Goal: Task Accomplishment & Management: Manage account settings

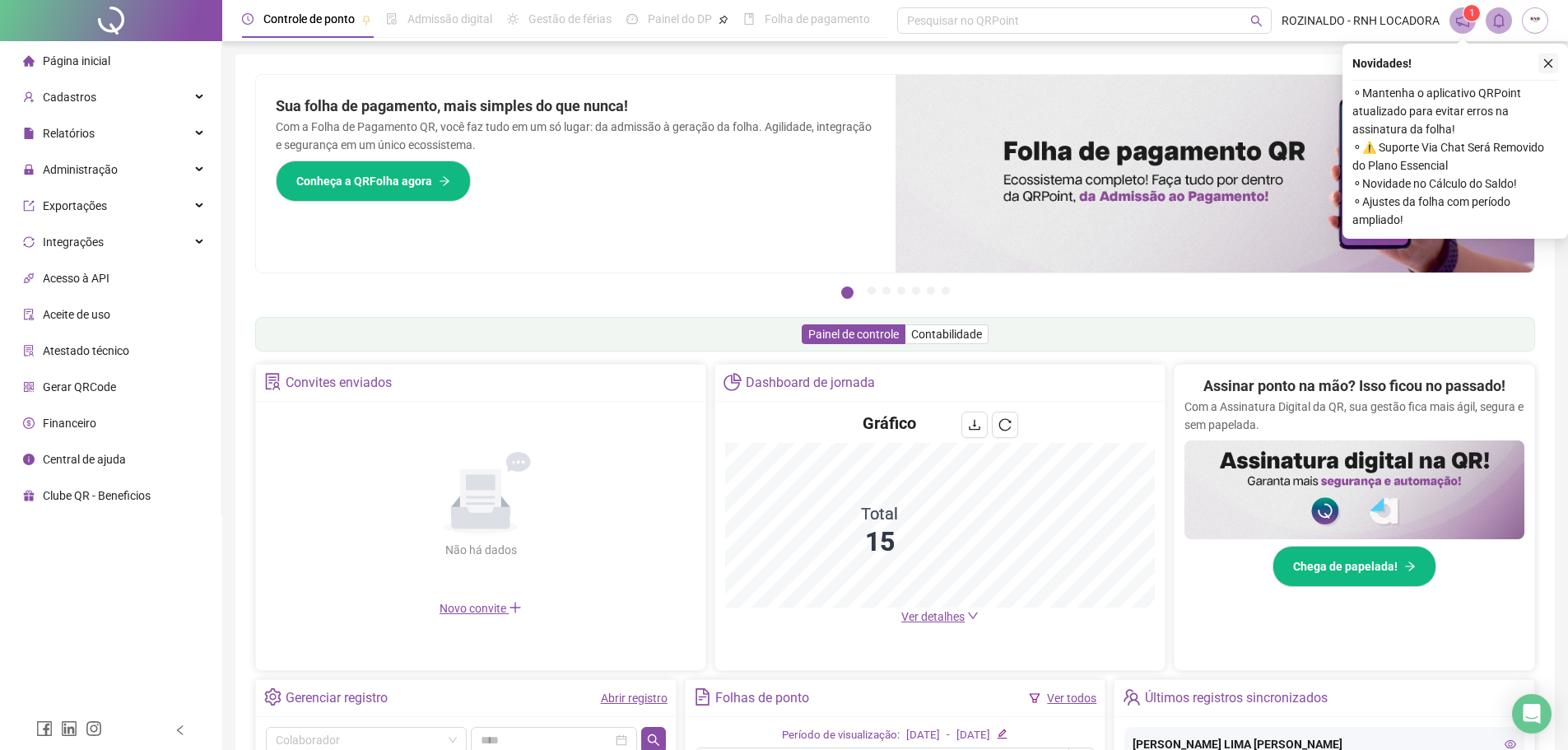
click at [1553, 62] on icon "close" at bounding box center [1548, 63] width 11 height 11
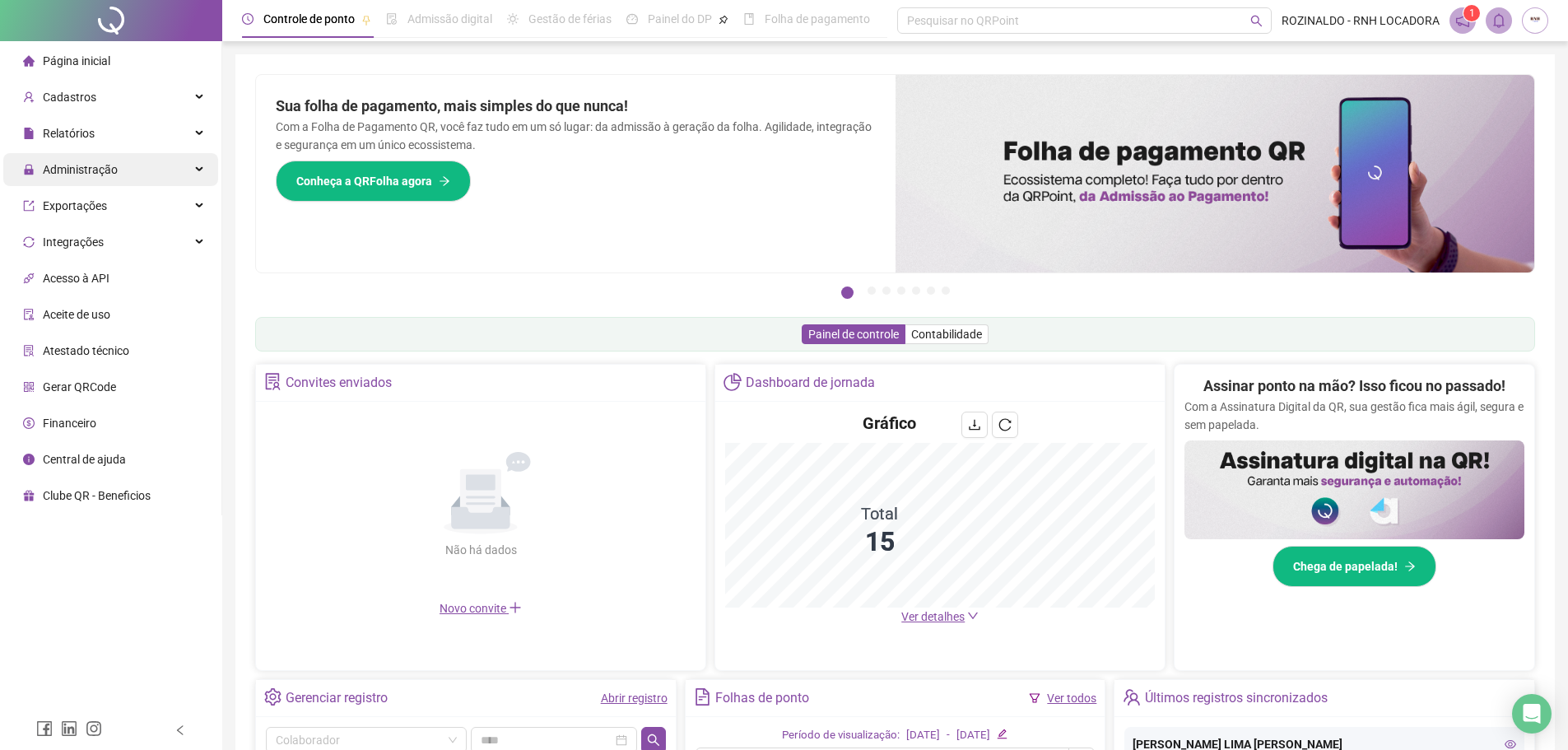
click at [105, 176] on span "Administração" at bounding box center [80, 169] width 75 height 13
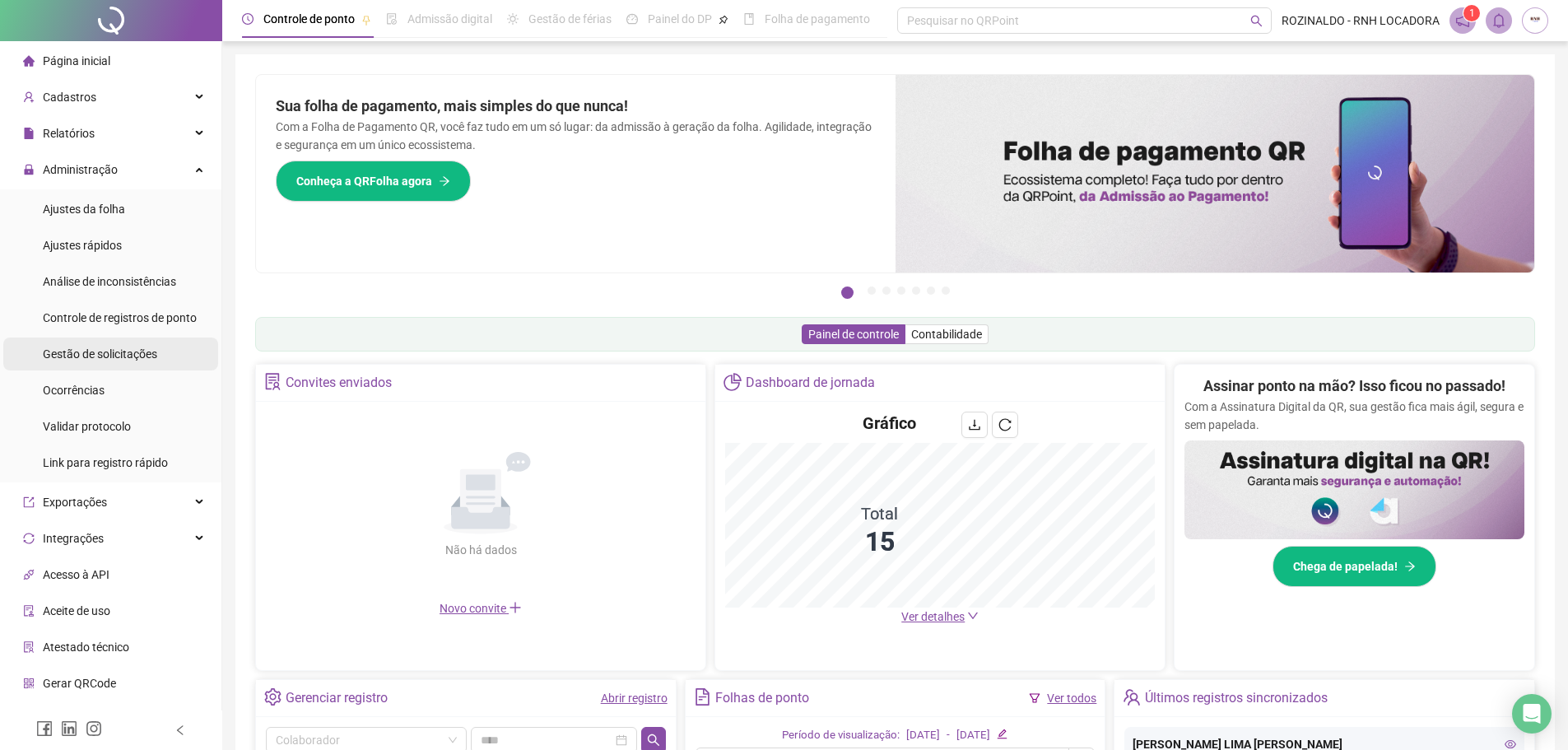
click at [115, 354] on span "Gestão de solicitações" at bounding box center [99, 353] width 114 height 13
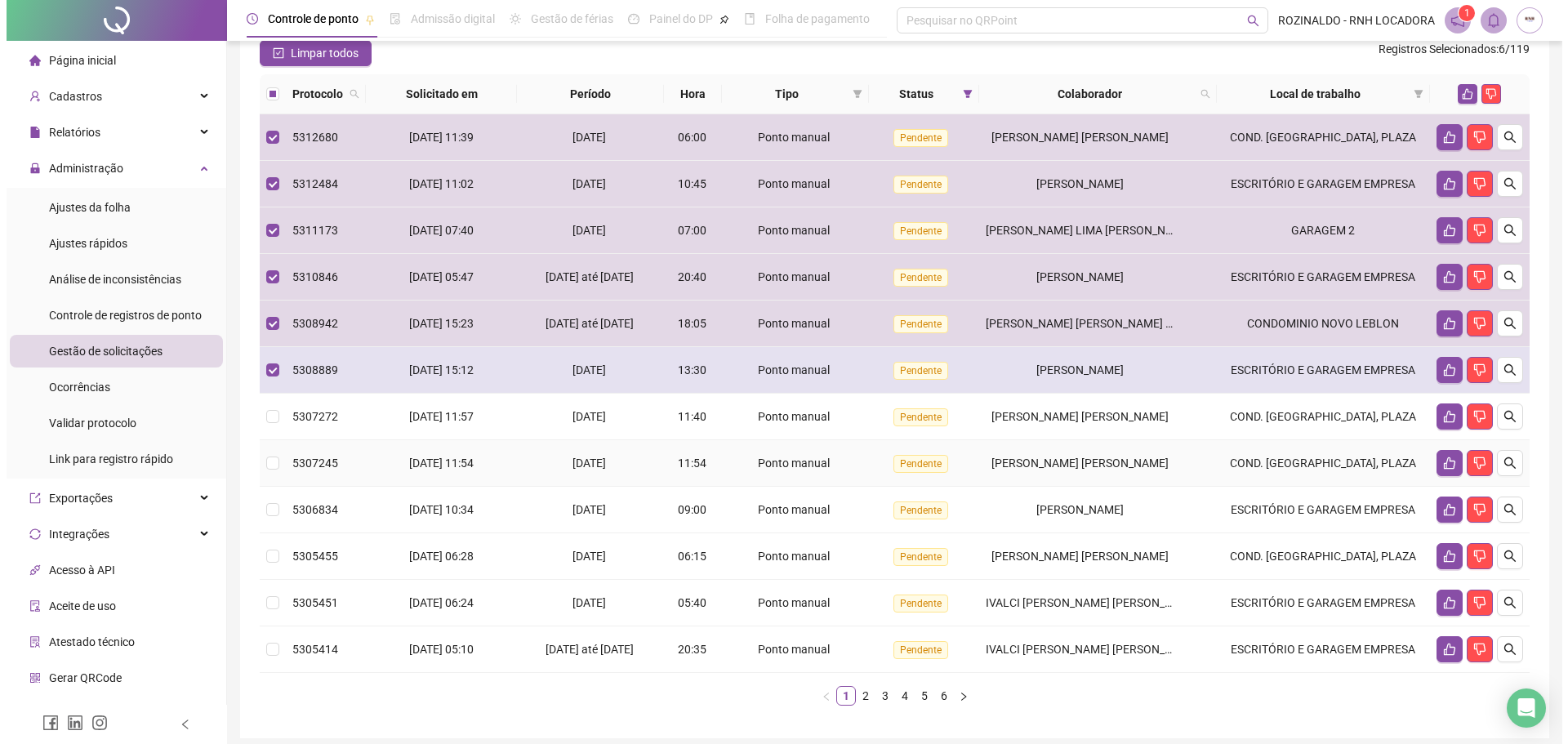
scroll to position [164, 0]
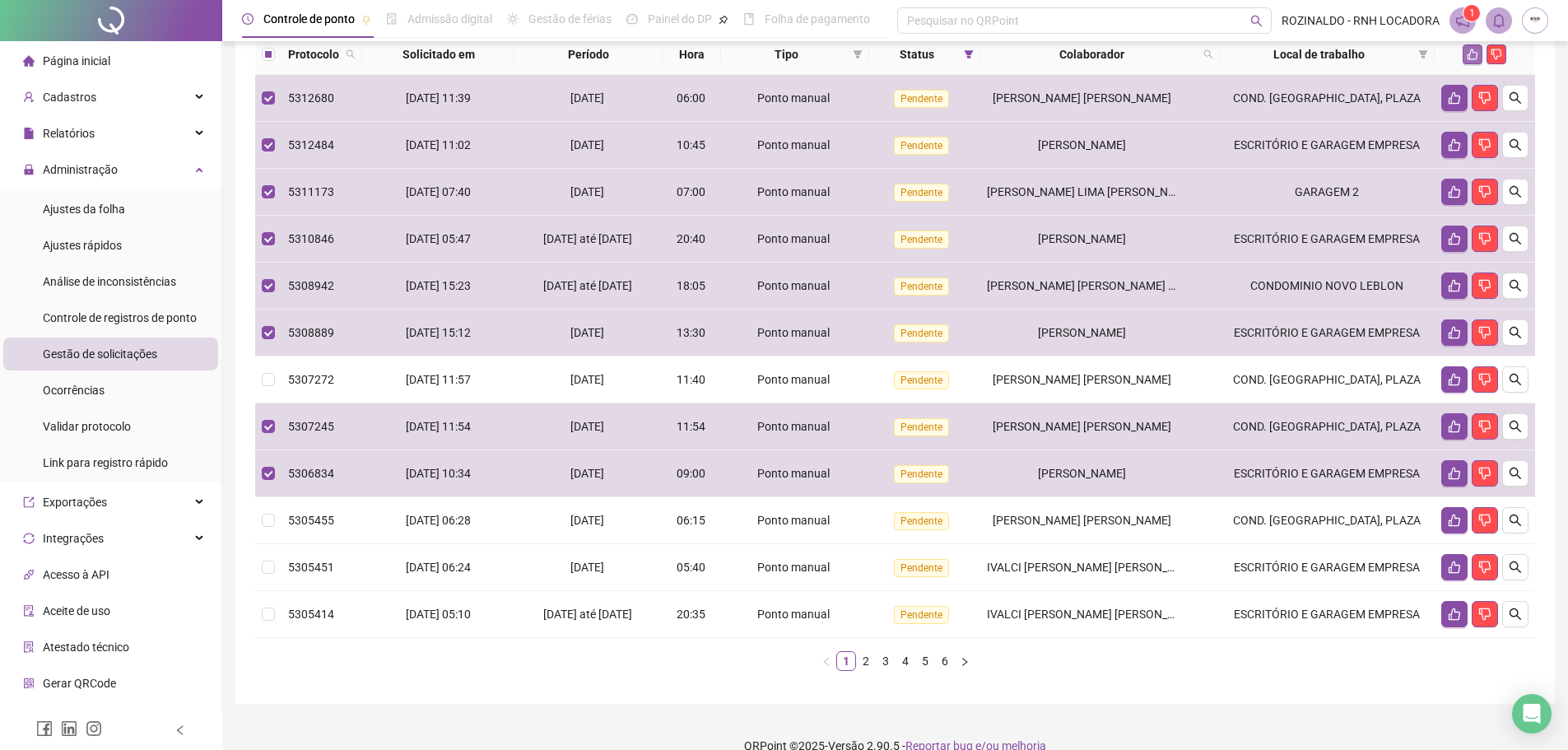
click at [1476, 60] on icon "like" at bounding box center [1472, 54] width 11 height 11
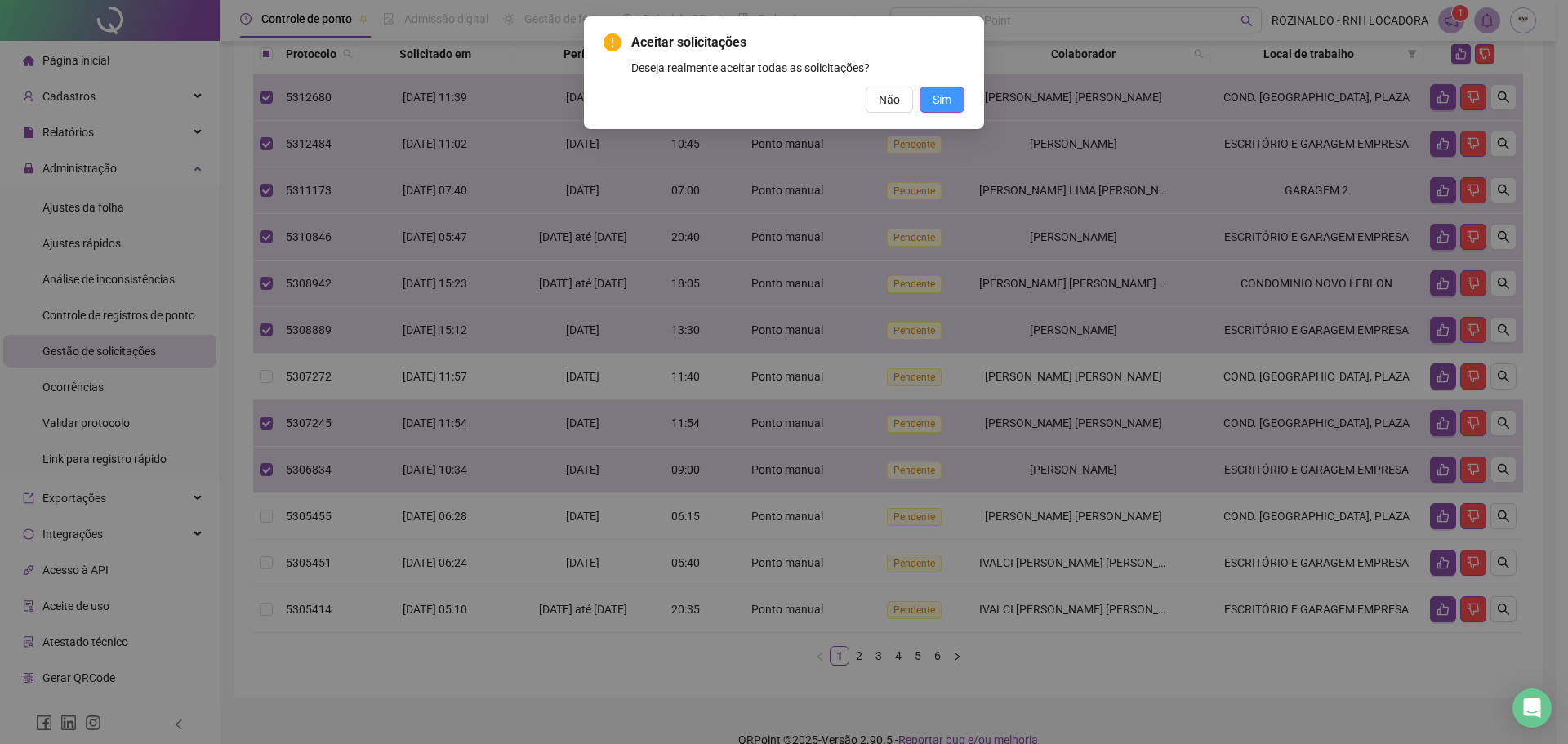
click at [936, 106] on span "Sim" at bounding box center [942, 99] width 19 height 18
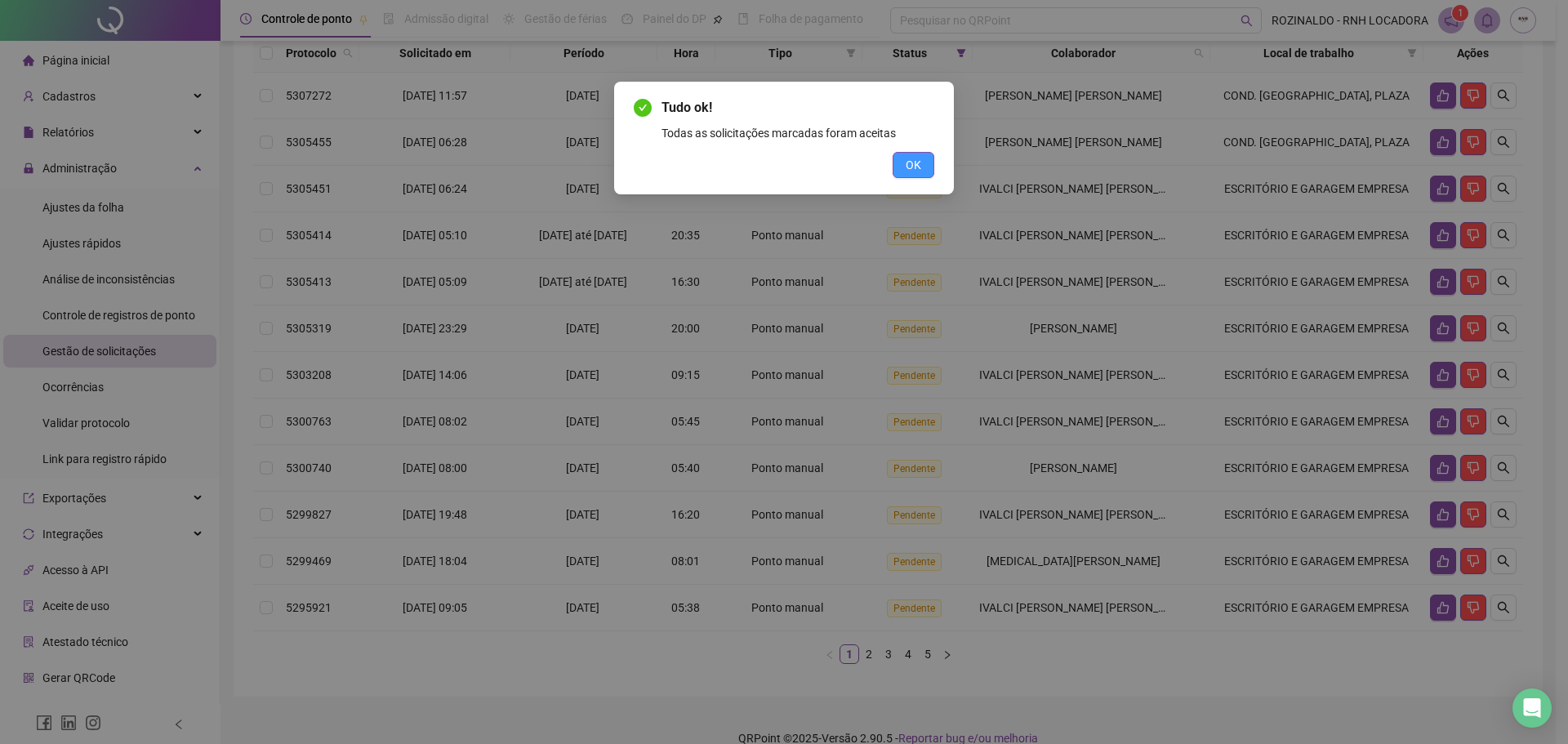
click at [915, 163] on span "OK" at bounding box center [913, 164] width 16 height 18
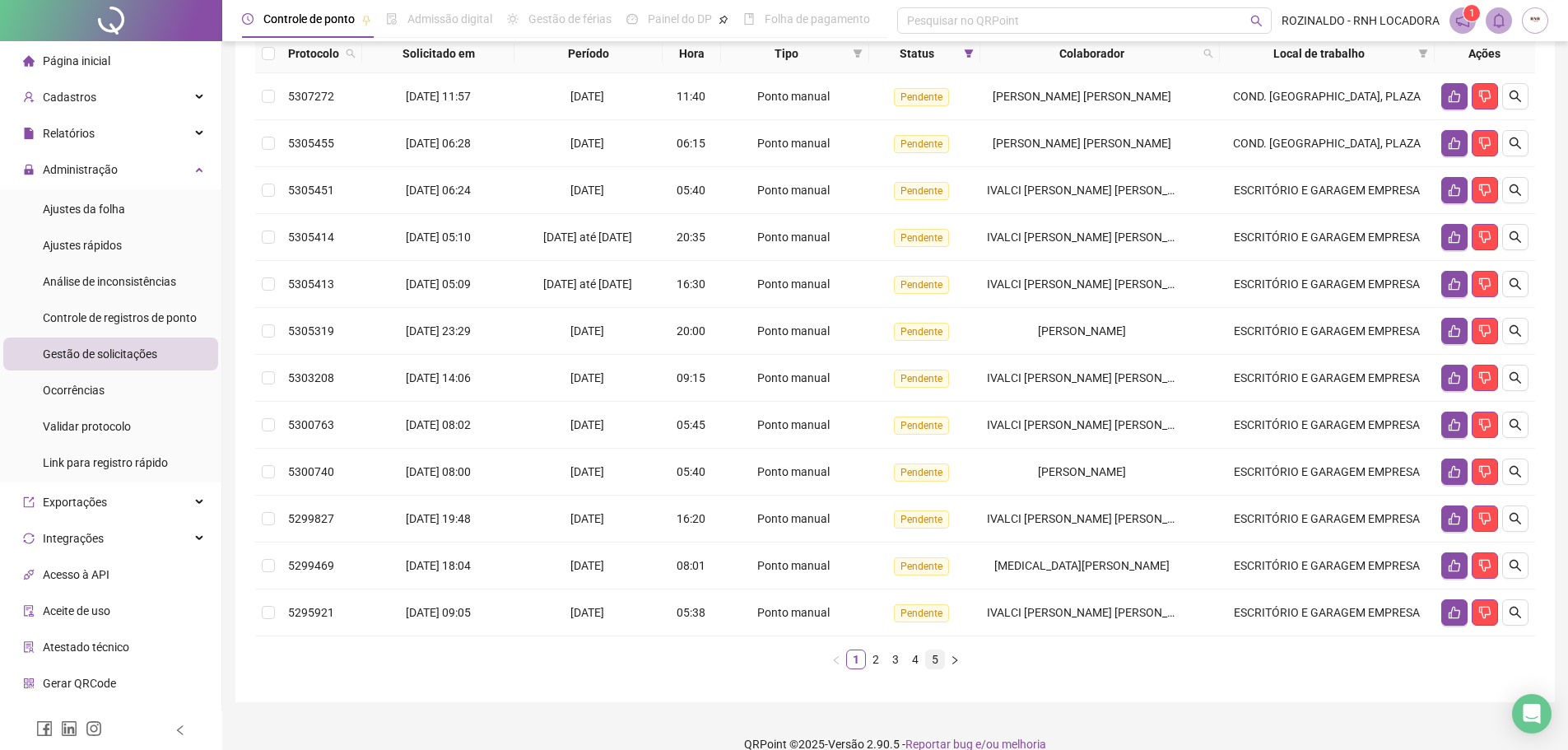
click at [930, 669] on link "5" at bounding box center [934, 659] width 18 height 18
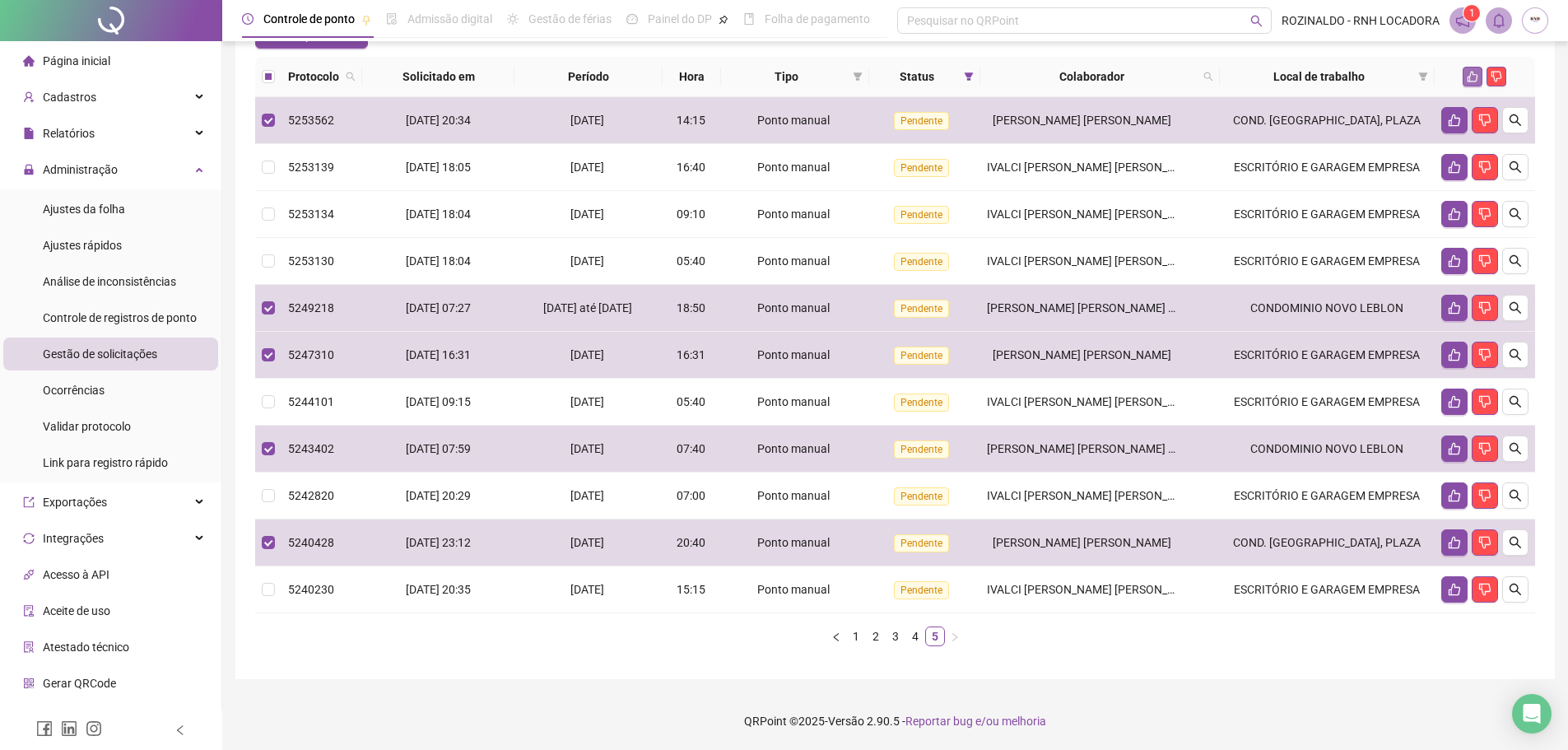
click at [1476, 76] on icon "like" at bounding box center [1472, 76] width 11 height 11
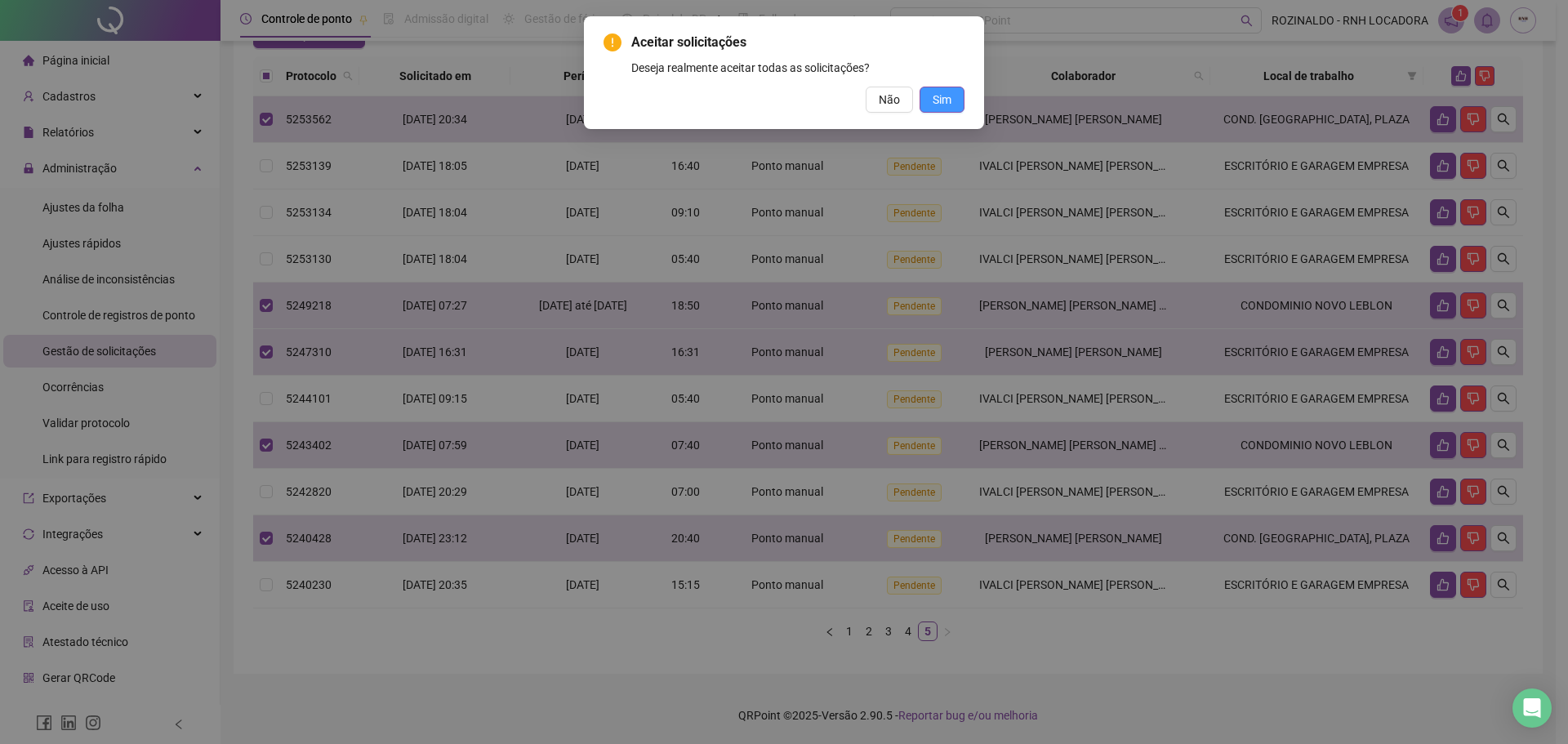
click at [947, 106] on span "Sim" at bounding box center [942, 99] width 19 height 18
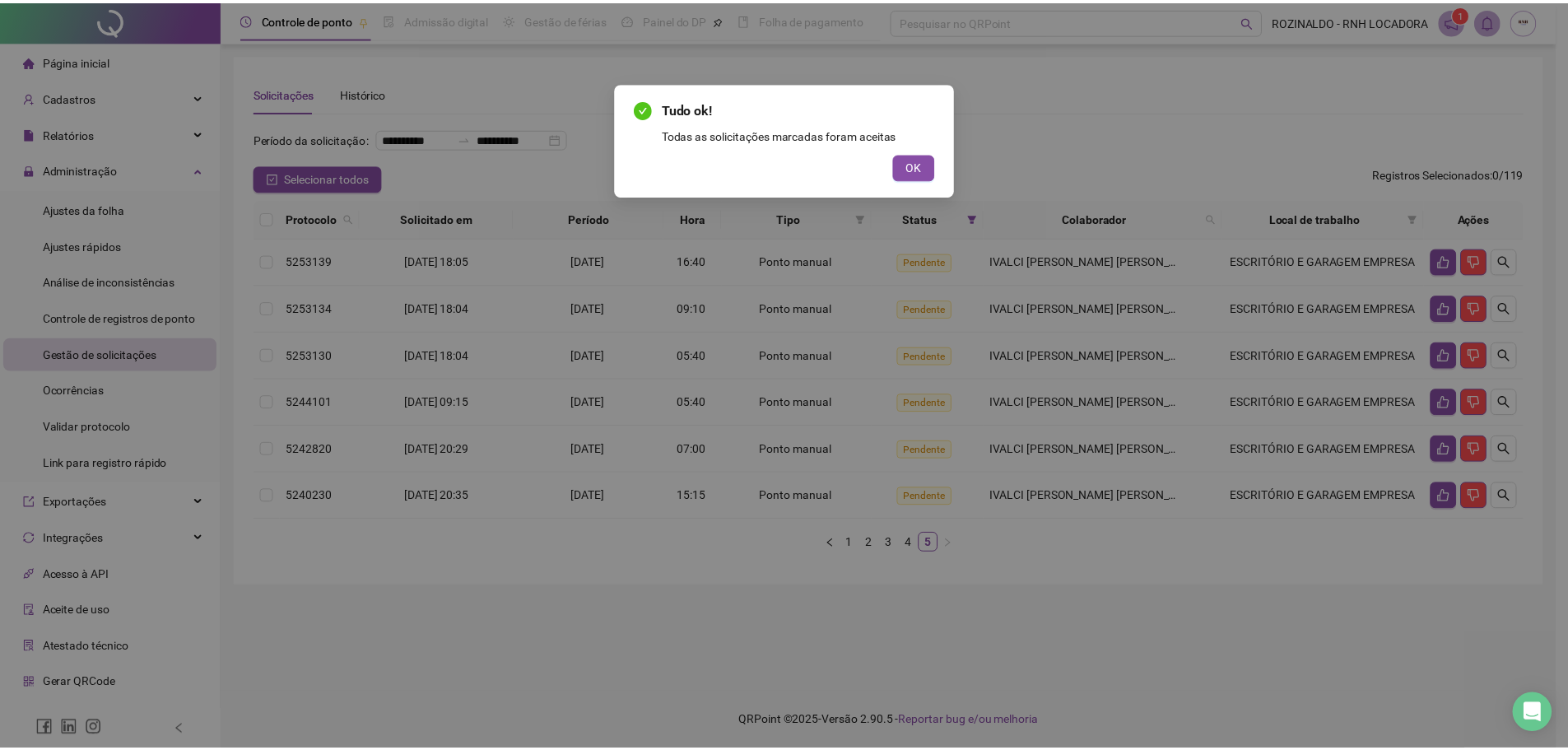
scroll to position [0, 0]
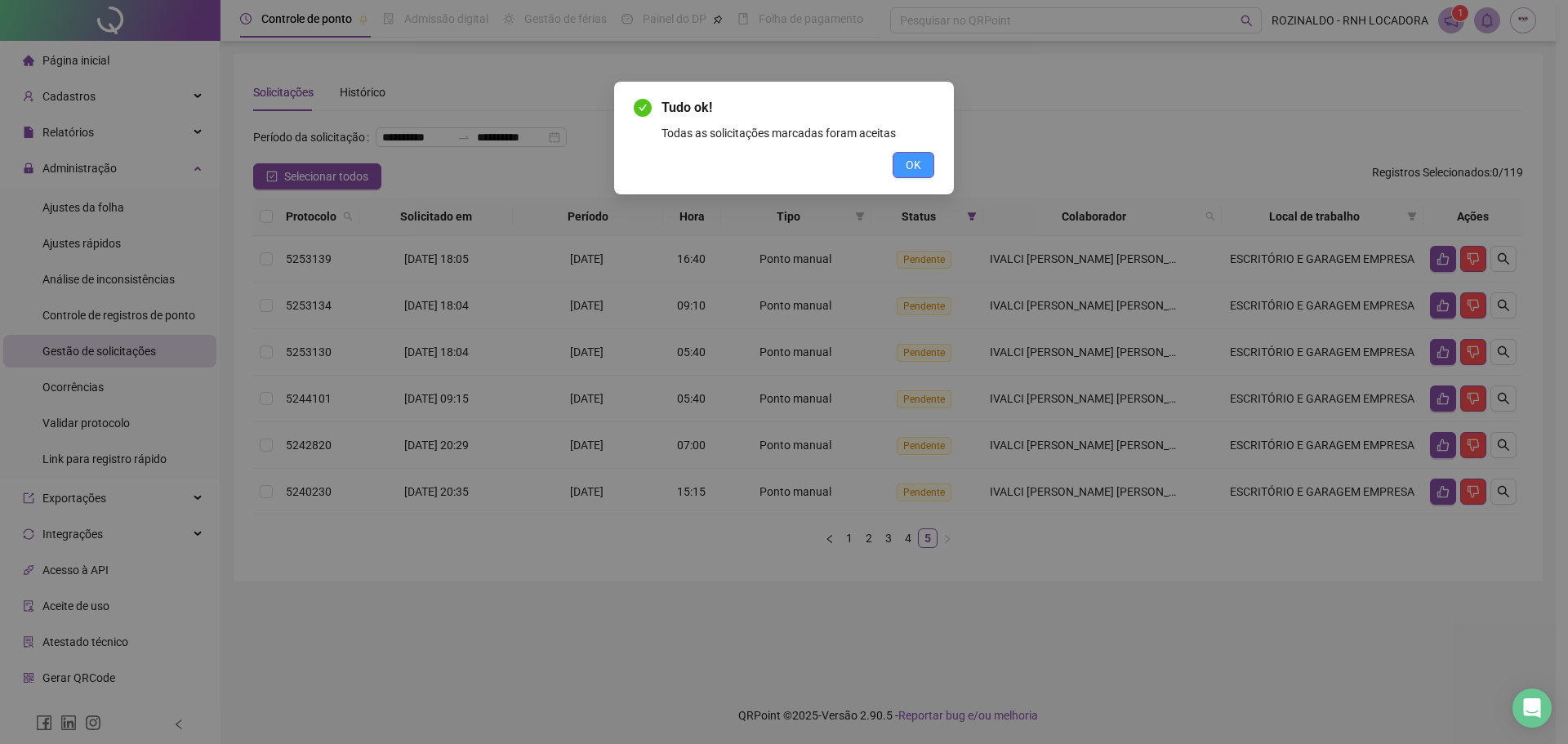
click at [919, 169] on span "OK" at bounding box center [913, 164] width 16 height 18
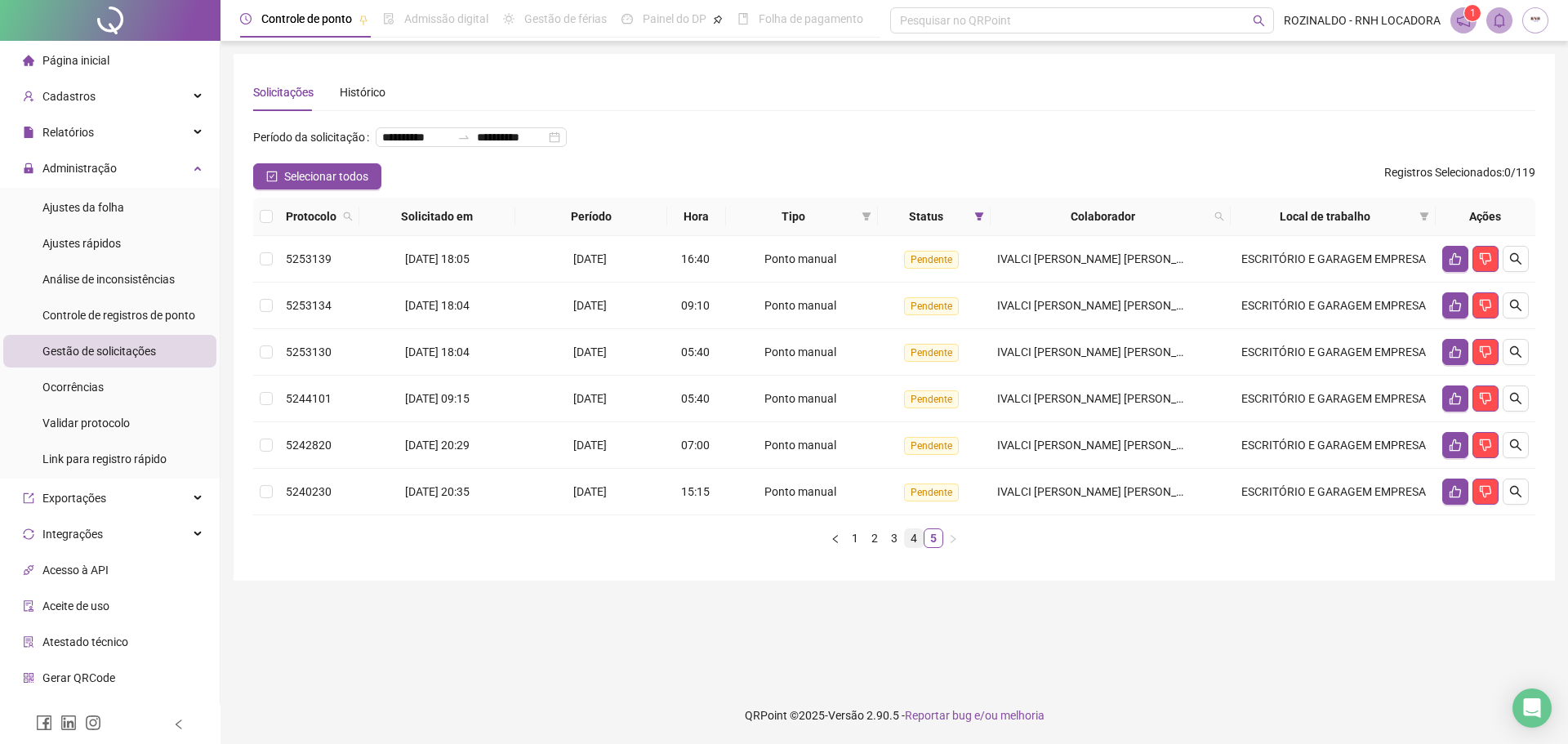
click at [910, 548] on link "4" at bounding box center [913, 538] width 18 height 18
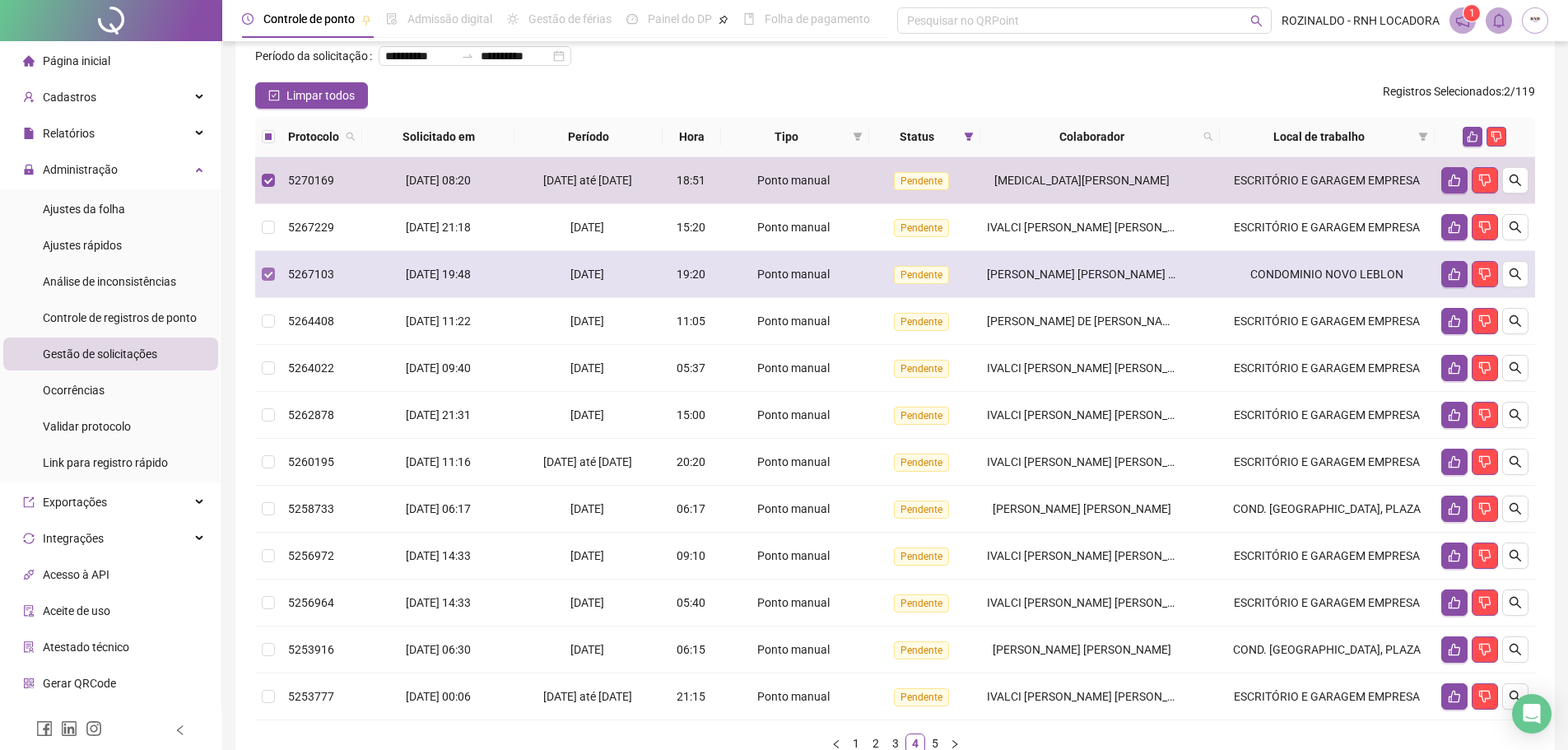
scroll to position [165, 0]
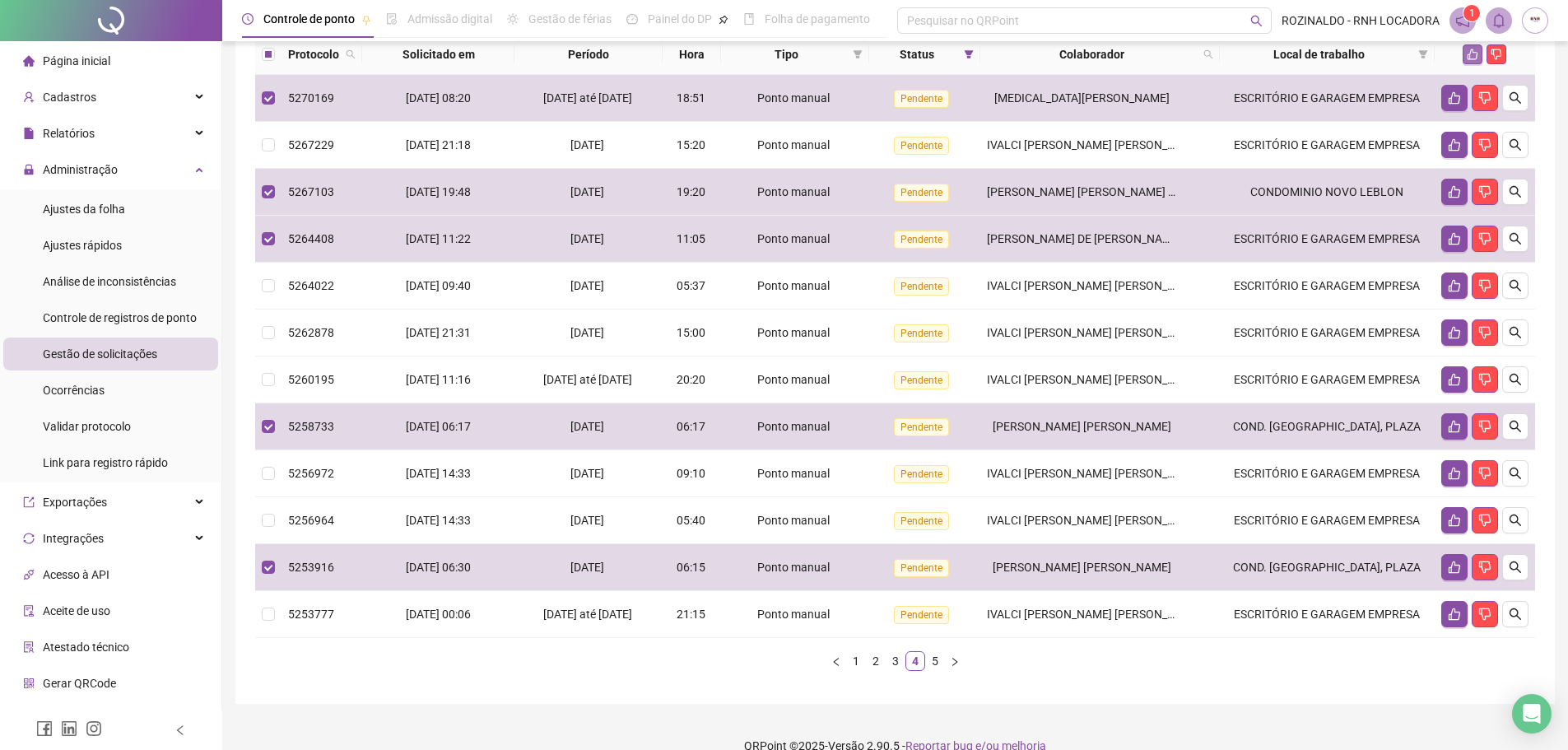
click at [1471, 60] on icon "like" at bounding box center [1472, 54] width 11 height 11
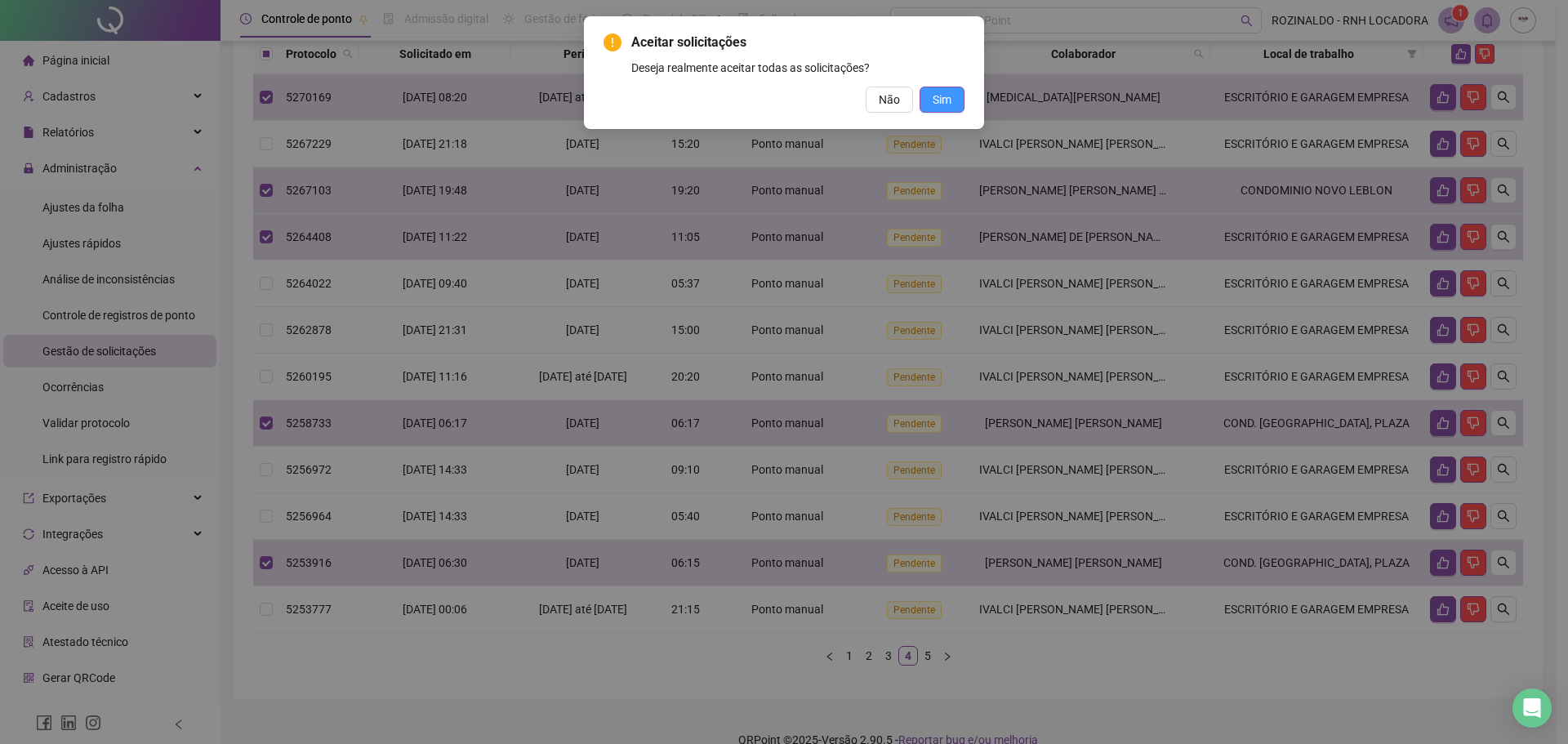
click at [950, 92] on span "Sim" at bounding box center [942, 99] width 19 height 18
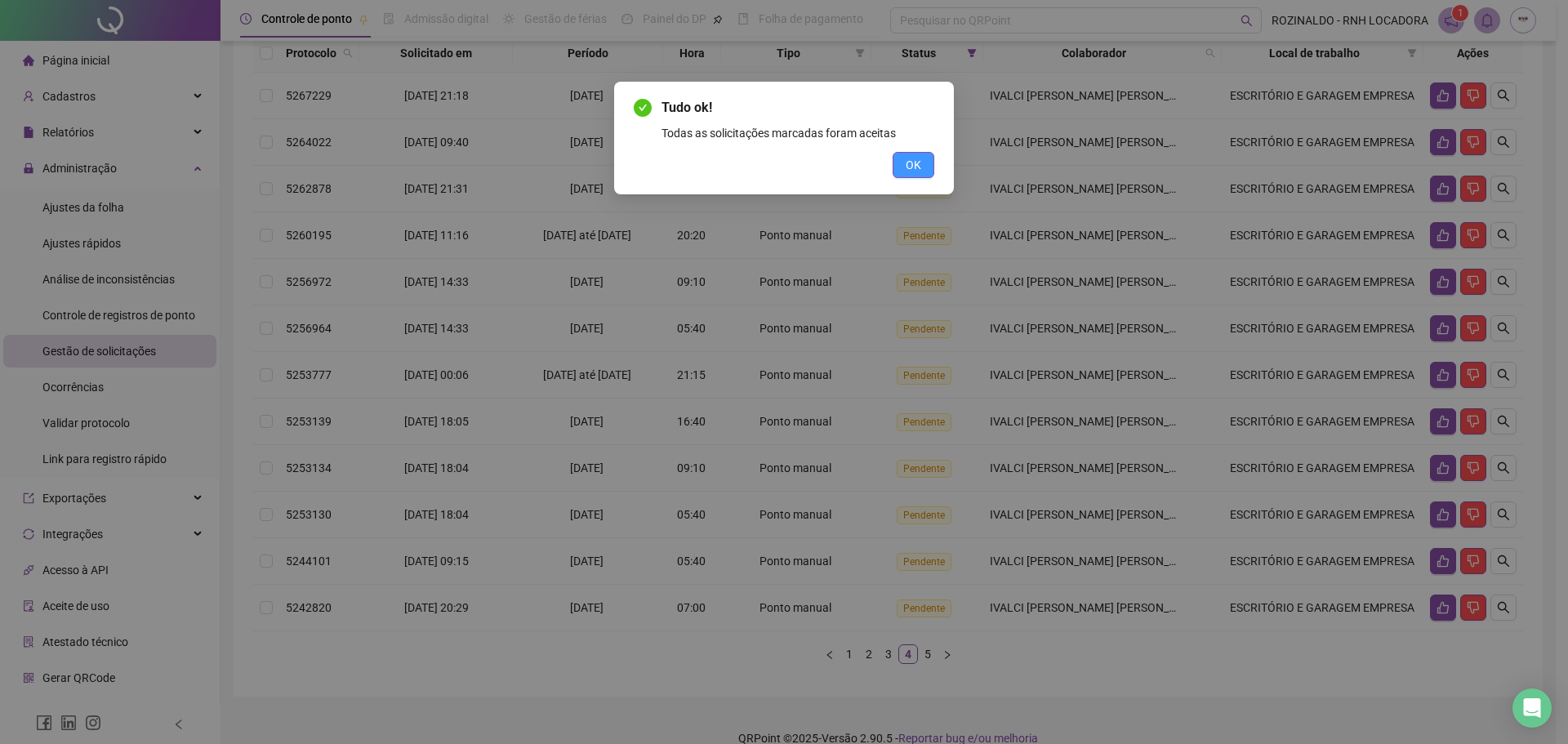
click at [899, 167] on button "OK" at bounding box center [913, 165] width 42 height 26
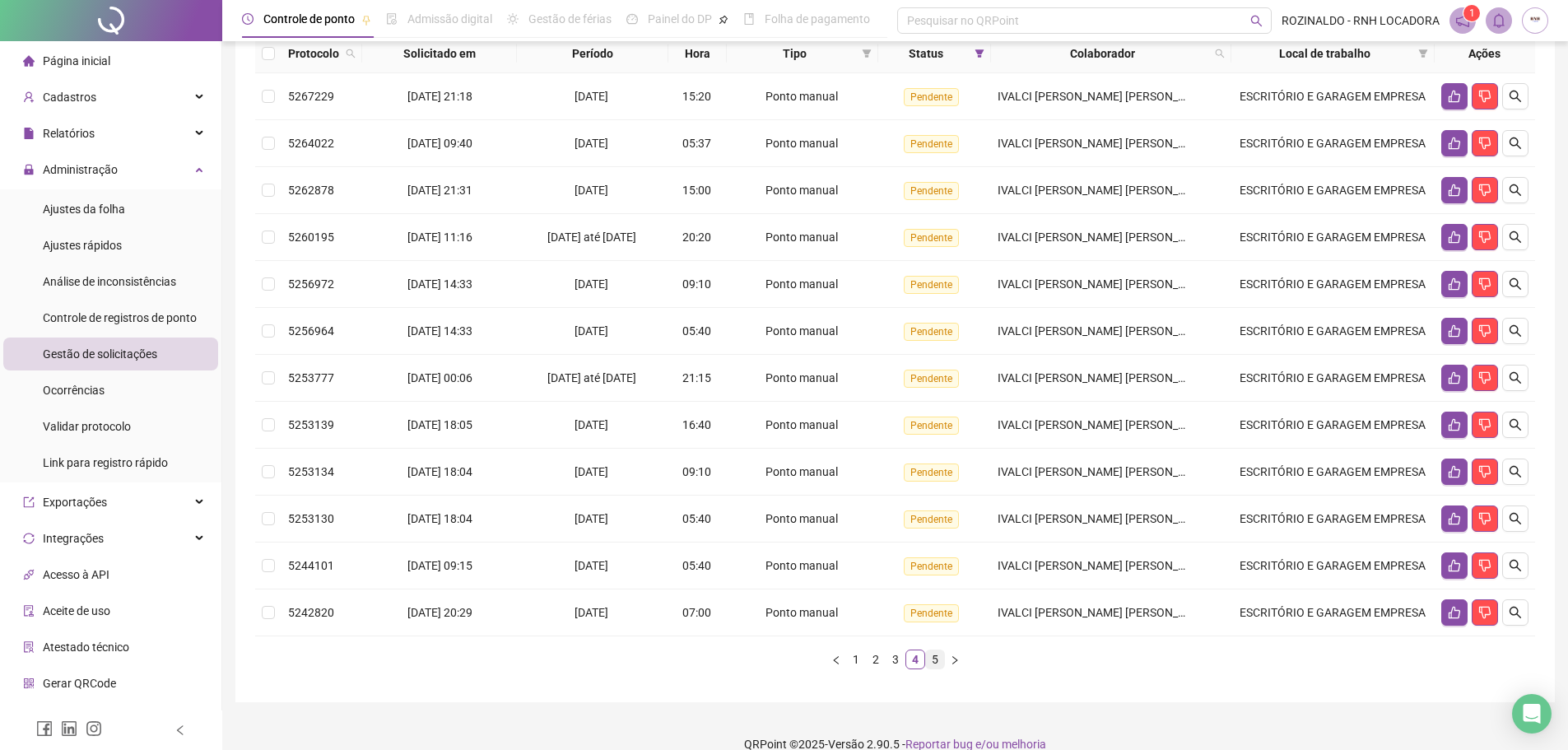
click at [933, 669] on link "5" at bounding box center [934, 659] width 18 height 18
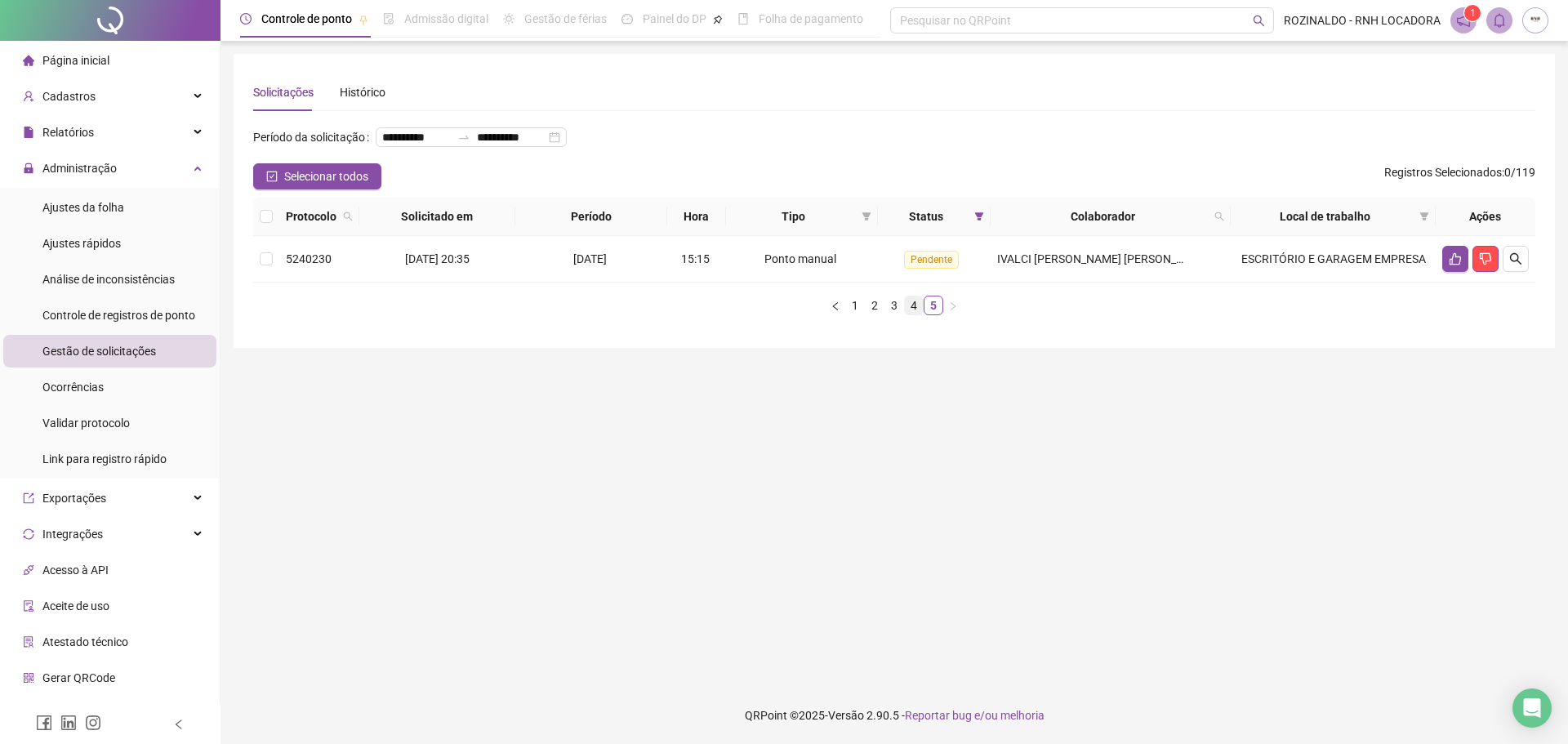
click at [913, 315] on link "4" at bounding box center [913, 305] width 18 height 18
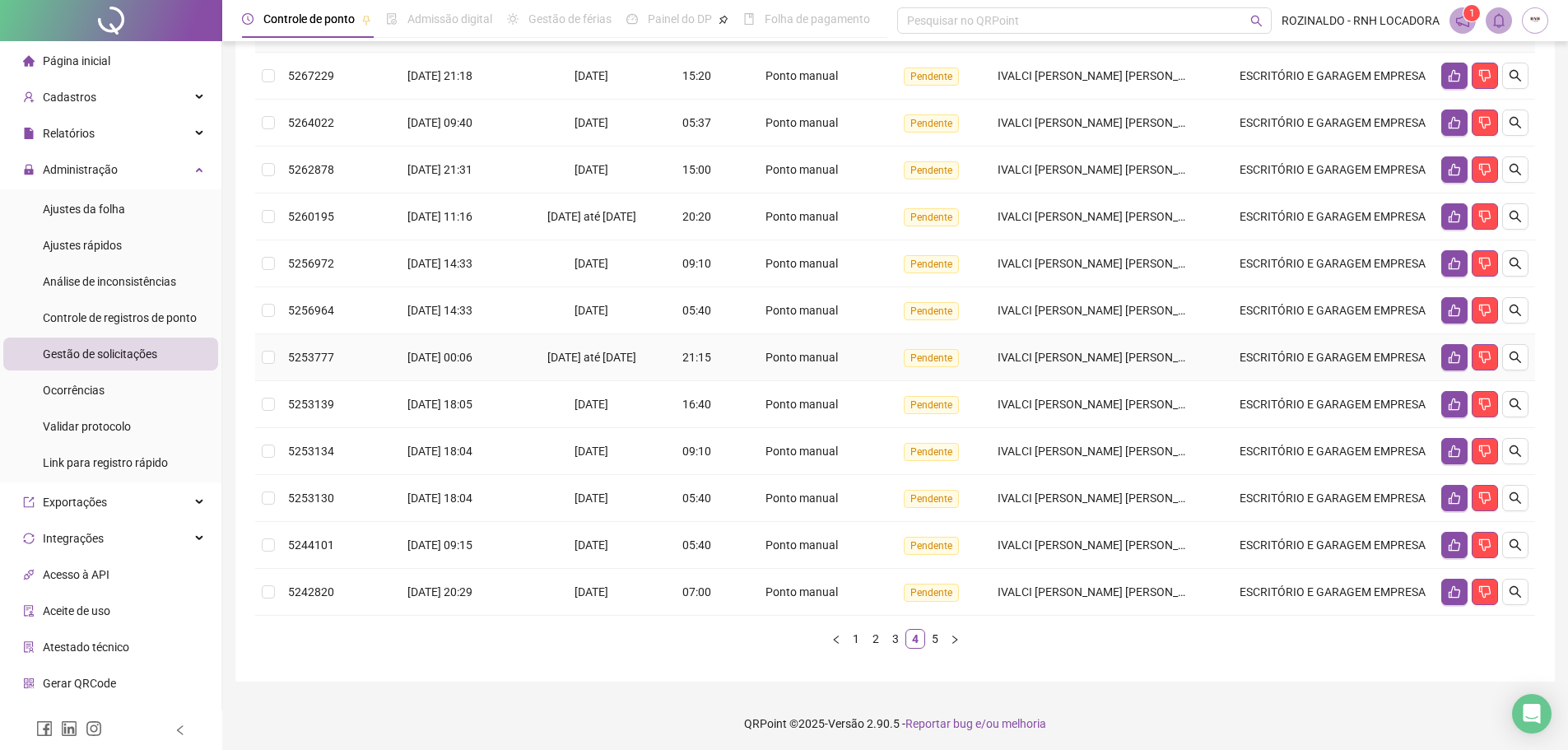
scroll to position [215, 0]
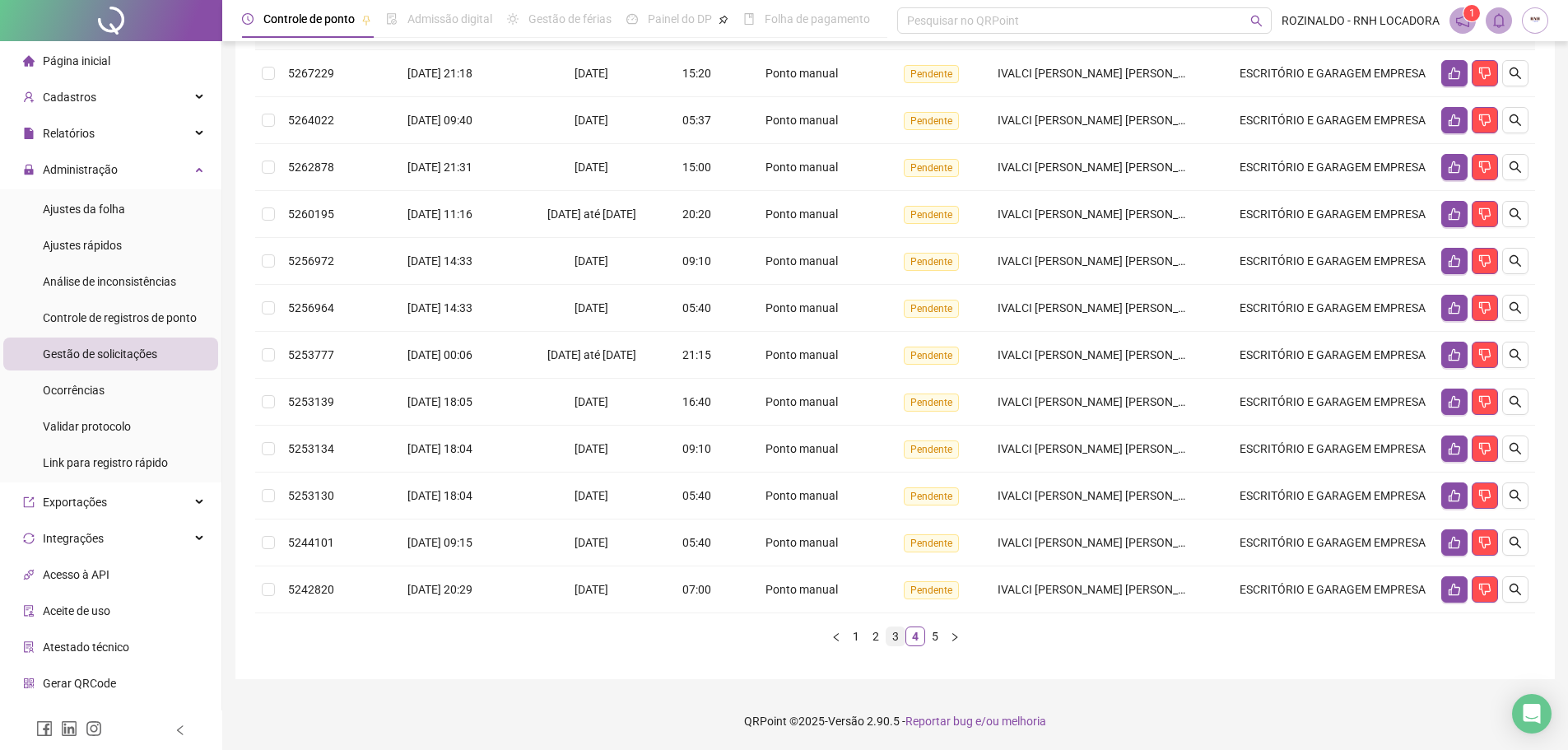
click at [895, 634] on link "3" at bounding box center [895, 637] width 18 height 18
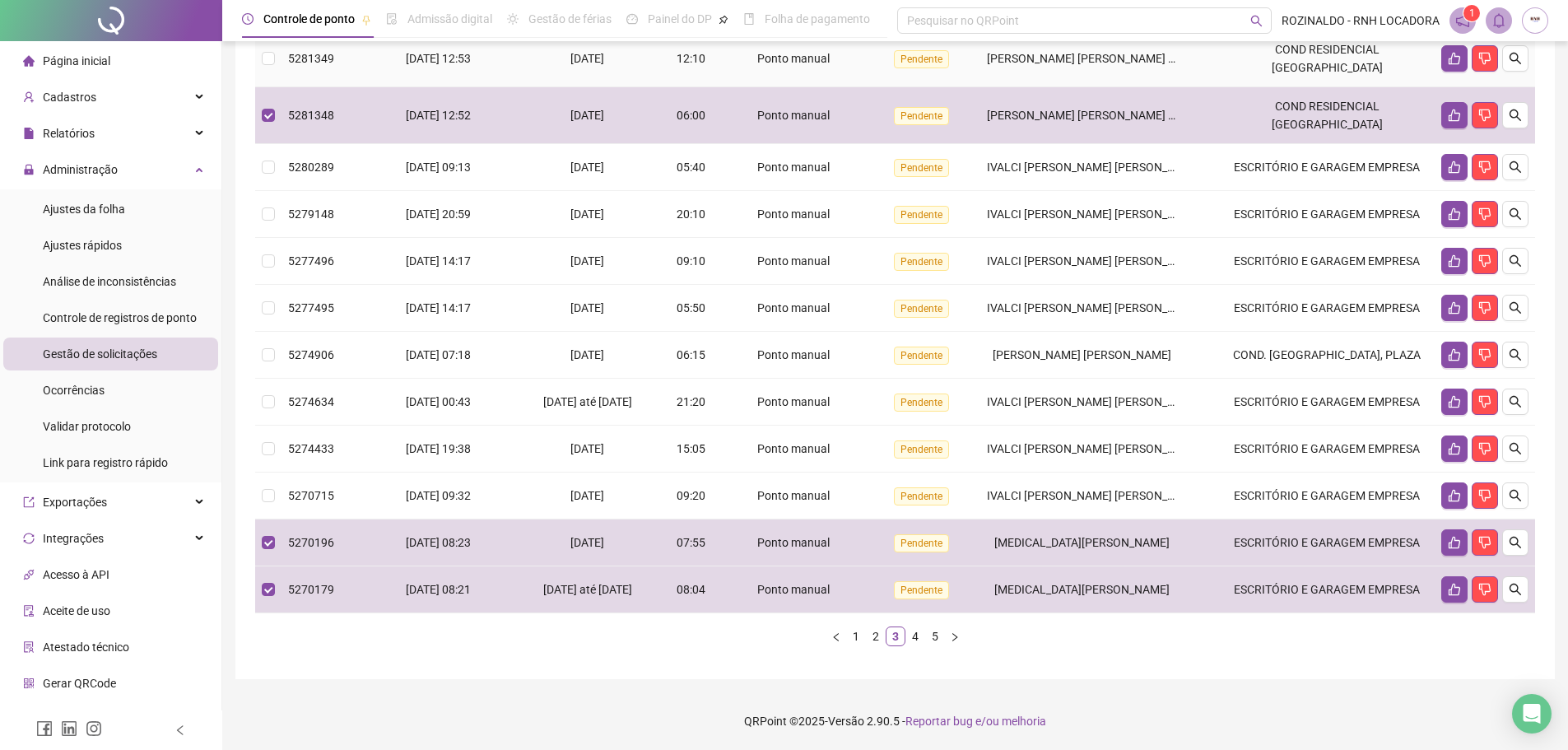
click at [261, 82] on td at bounding box center [268, 58] width 26 height 57
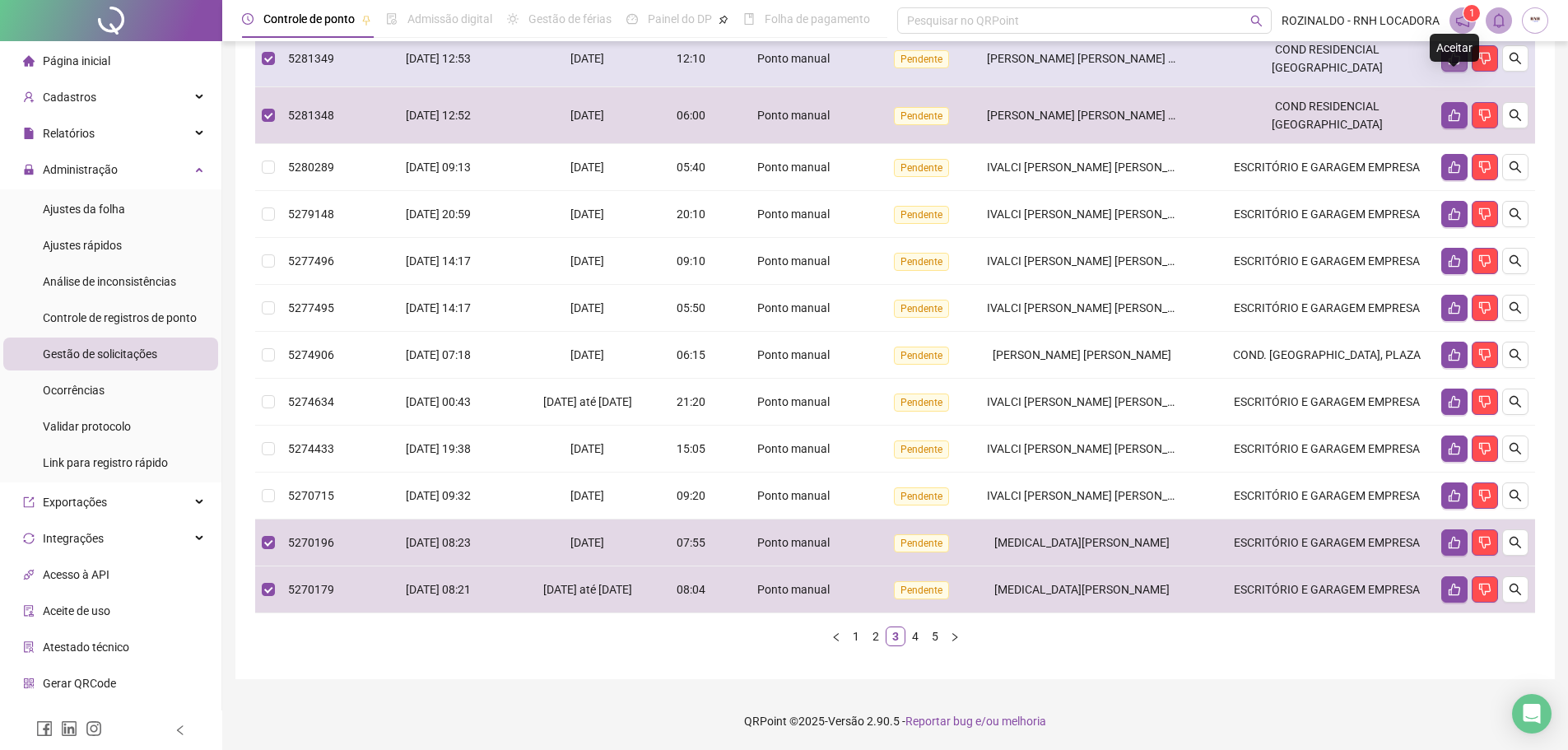
click at [1460, 65] on icon "like" at bounding box center [1454, 58] width 13 height 13
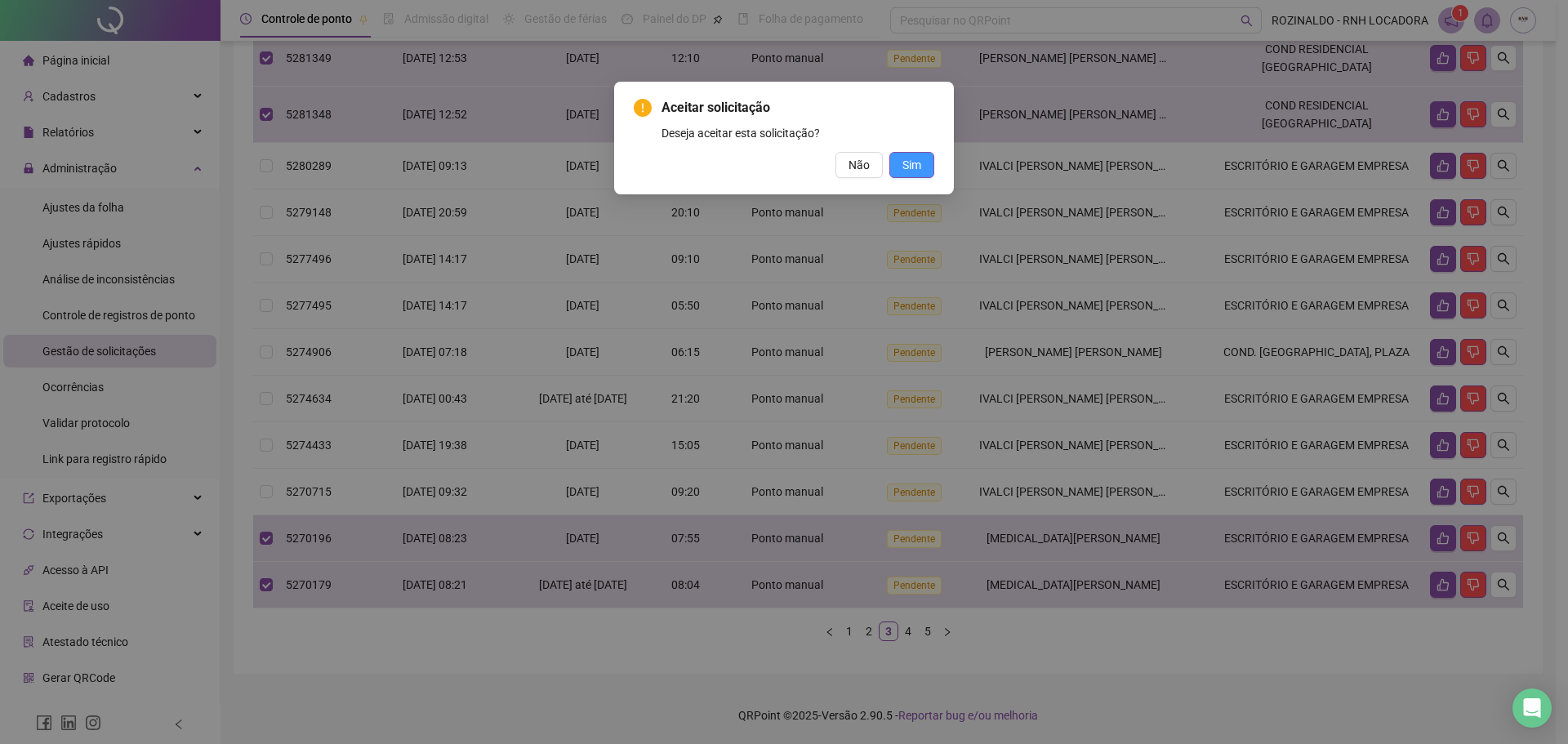
click at [913, 157] on span "Sim" at bounding box center [912, 164] width 19 height 18
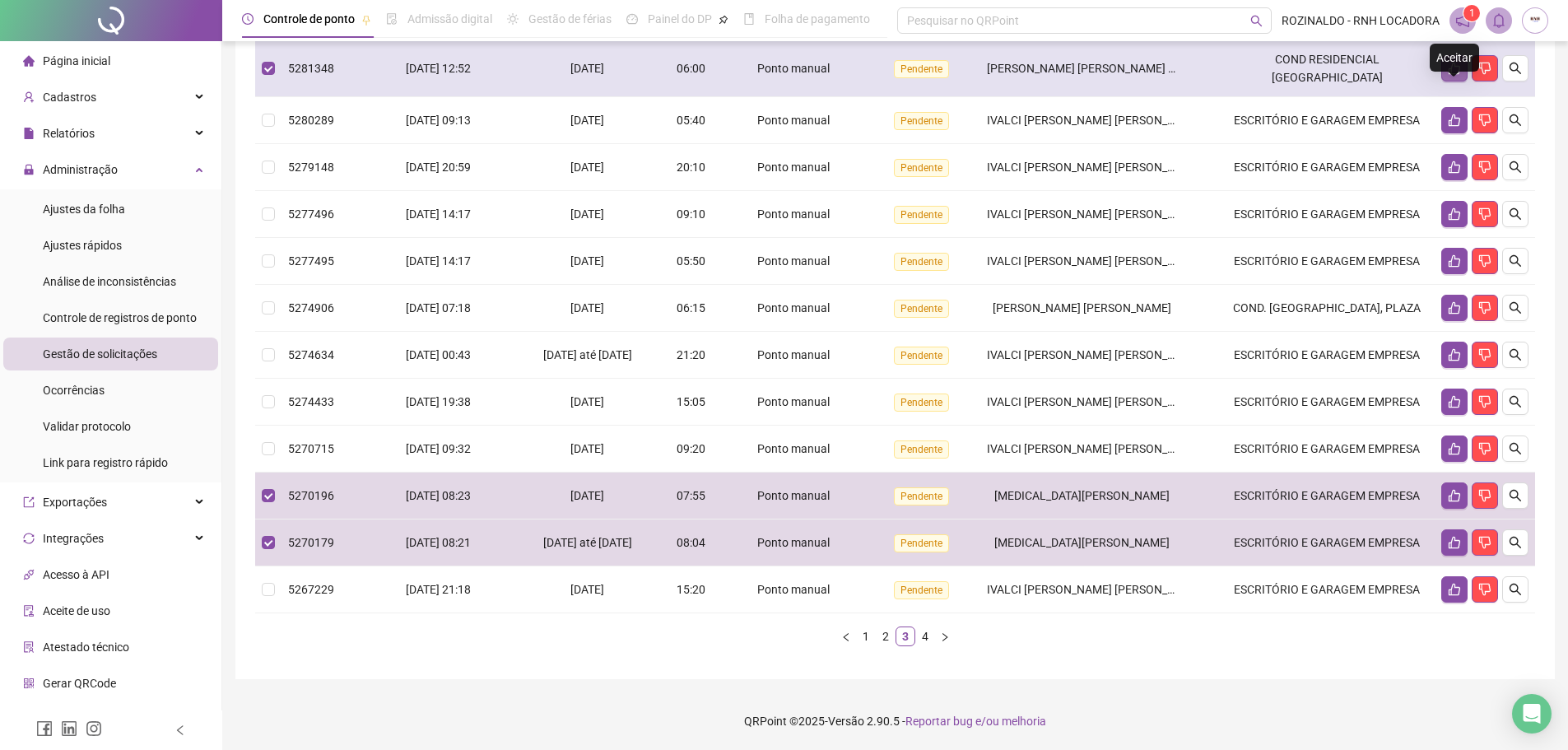
click at [1445, 81] on button "button" at bounding box center [1454, 68] width 26 height 26
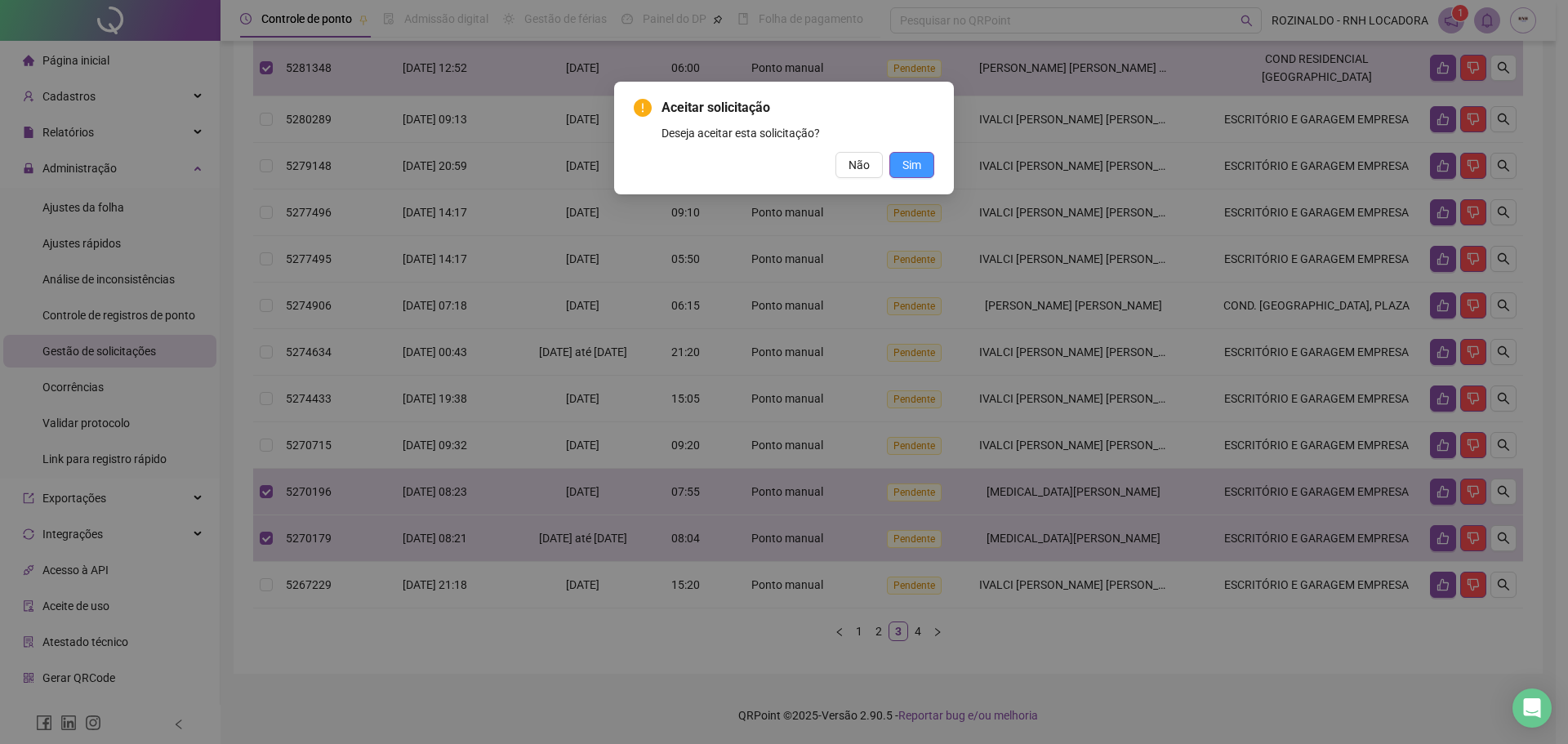
click at [915, 171] on span "Sim" at bounding box center [912, 164] width 19 height 18
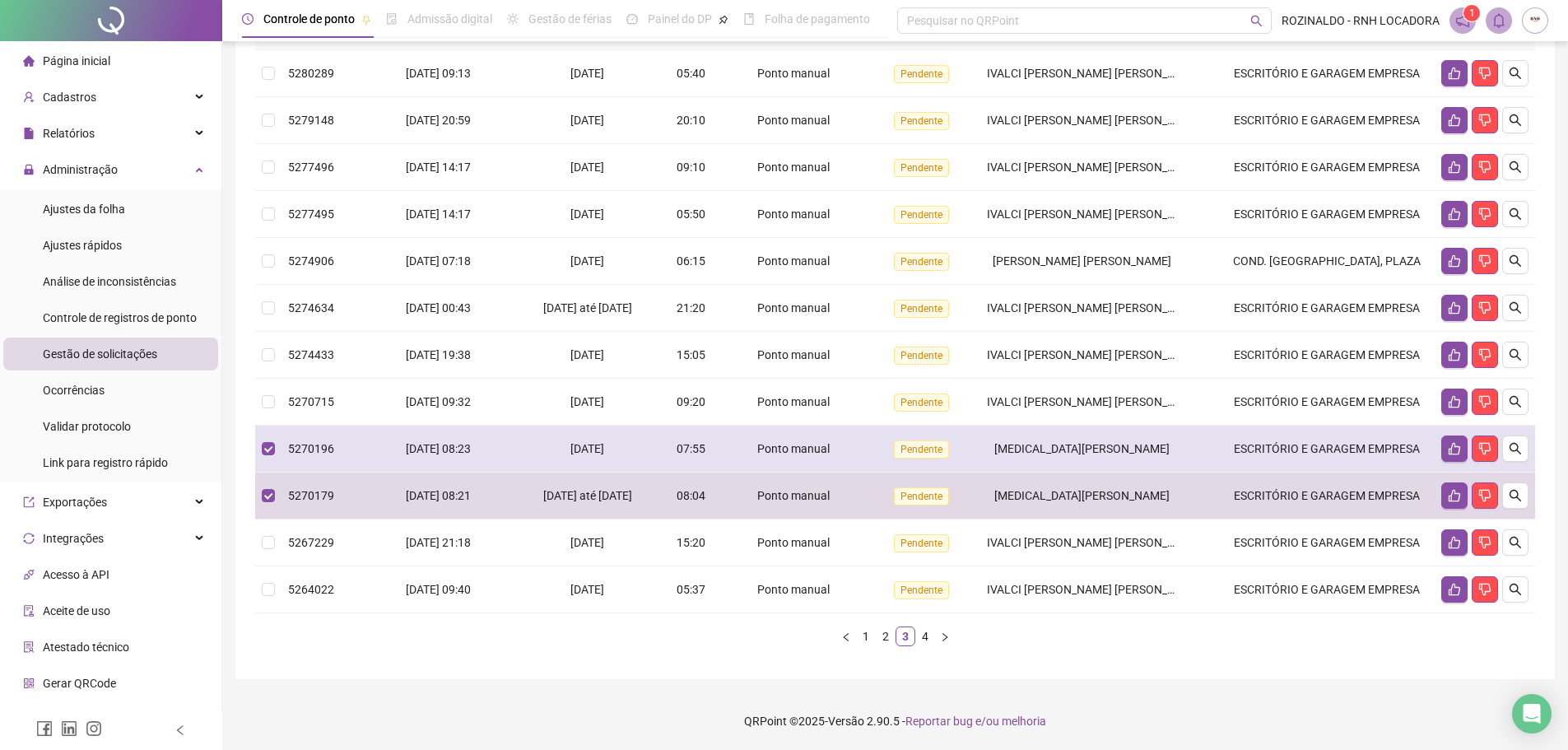
scroll to position [132, 0]
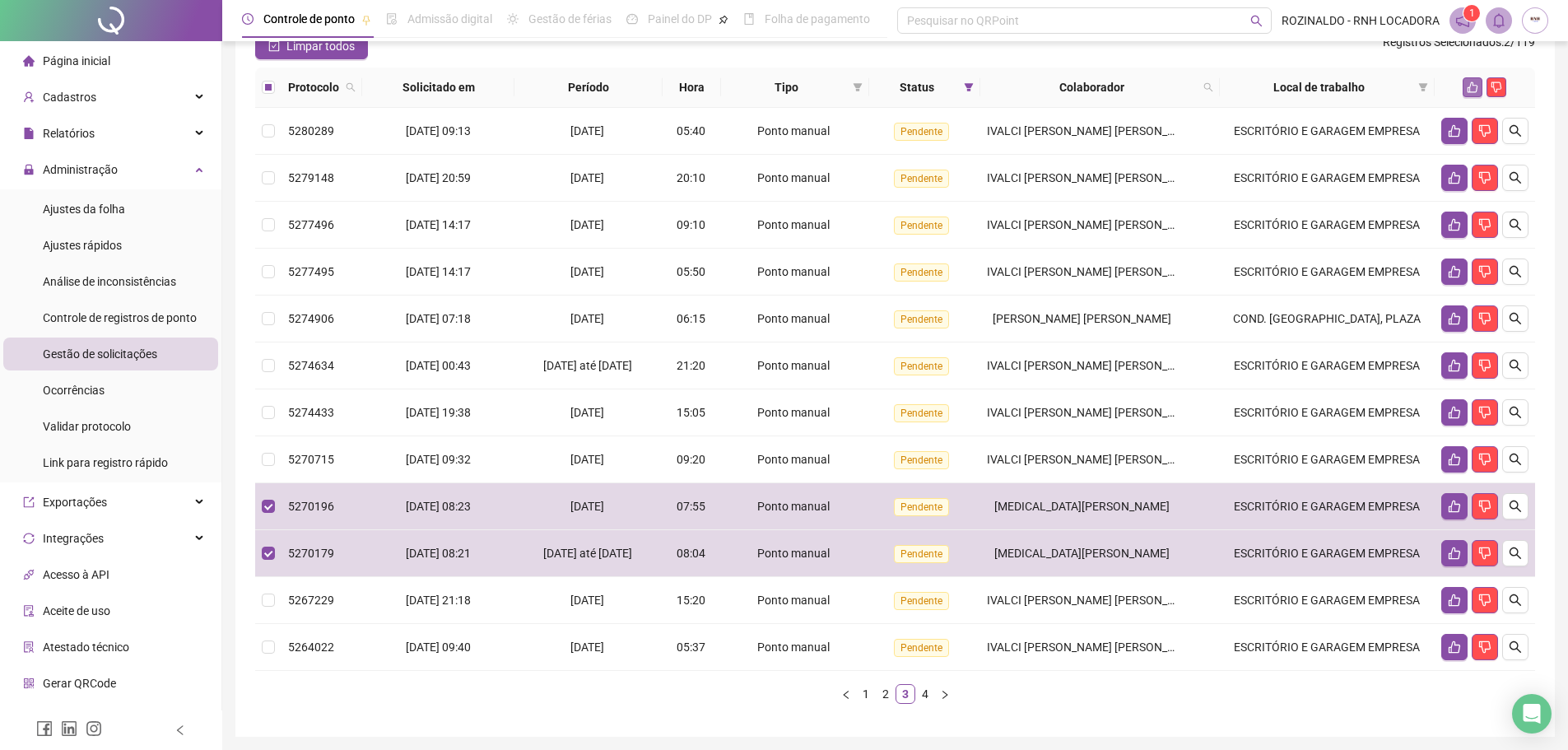
click at [1475, 93] on icon "like" at bounding box center [1472, 86] width 11 height 11
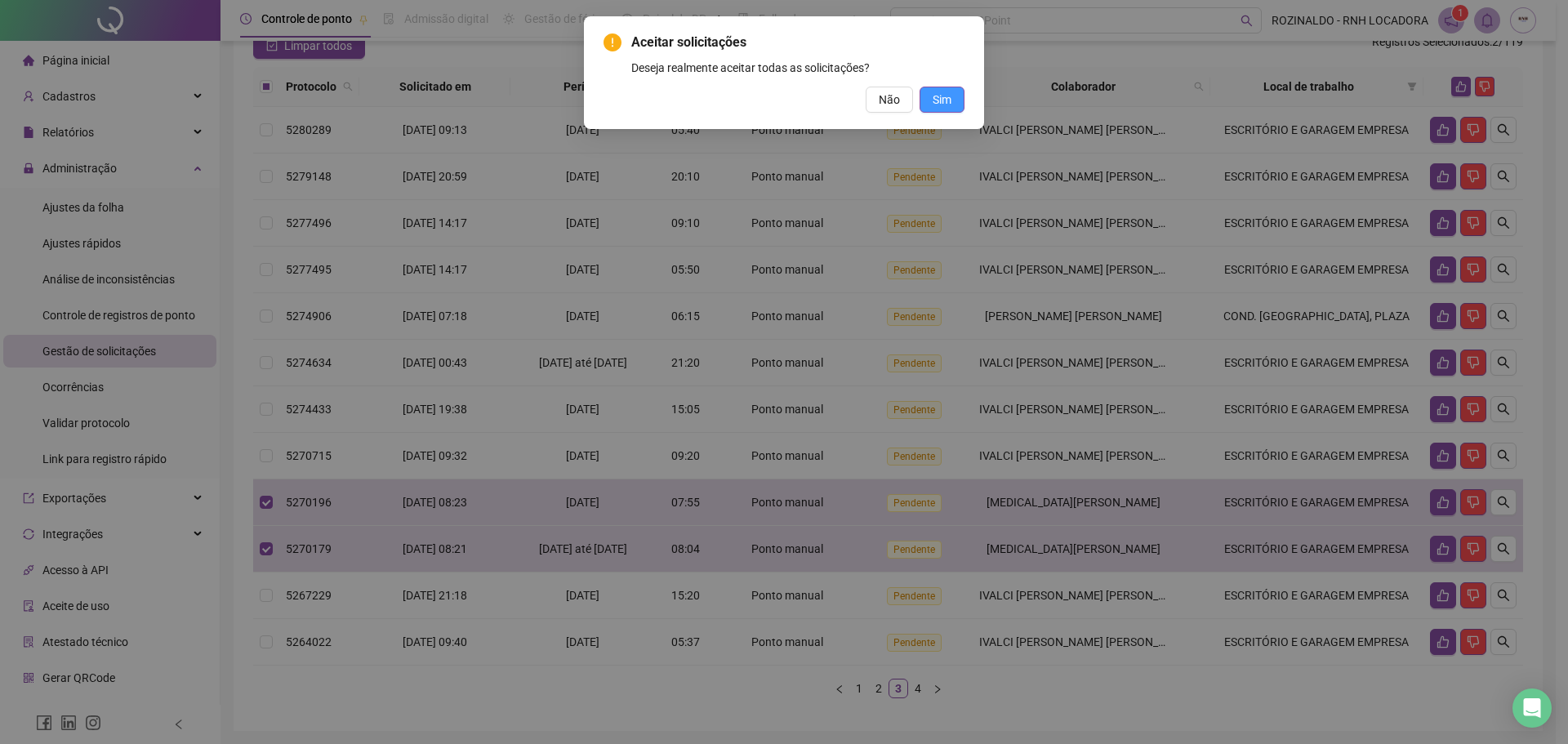
click at [956, 97] on button "Sim" at bounding box center [942, 99] width 45 height 26
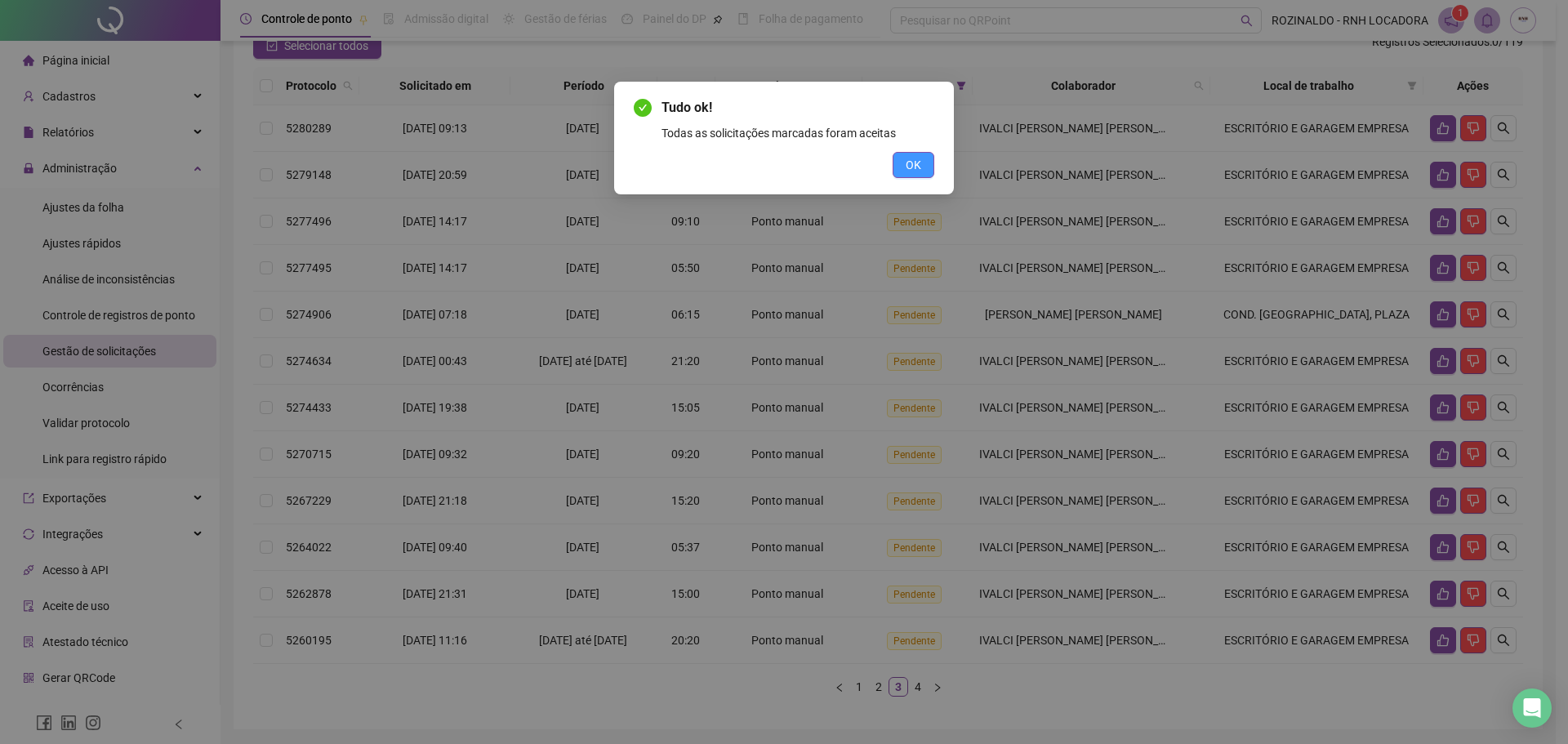
click at [917, 164] on span "OK" at bounding box center [913, 164] width 16 height 18
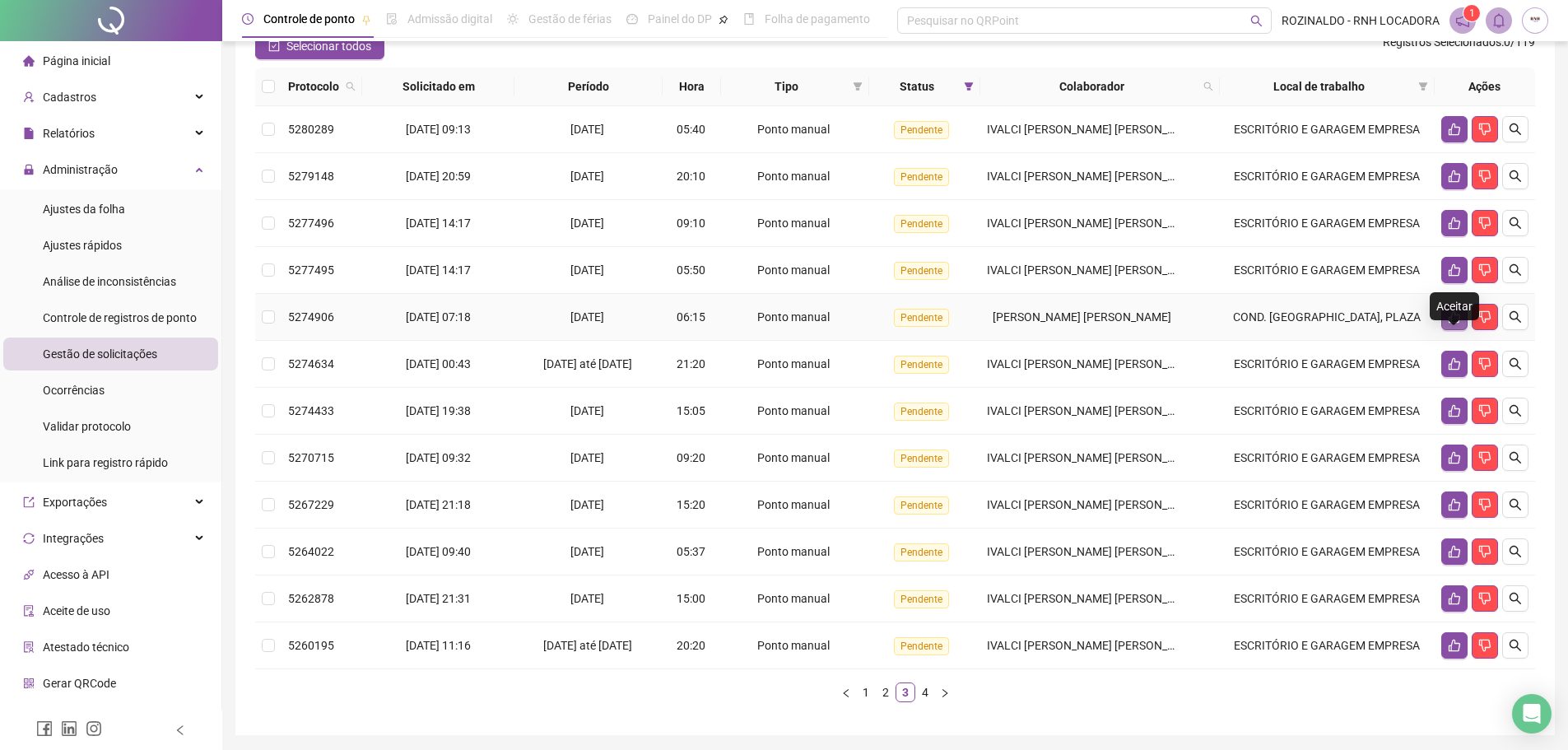
click at [1448, 324] on icon "like" at bounding box center [1454, 317] width 13 height 13
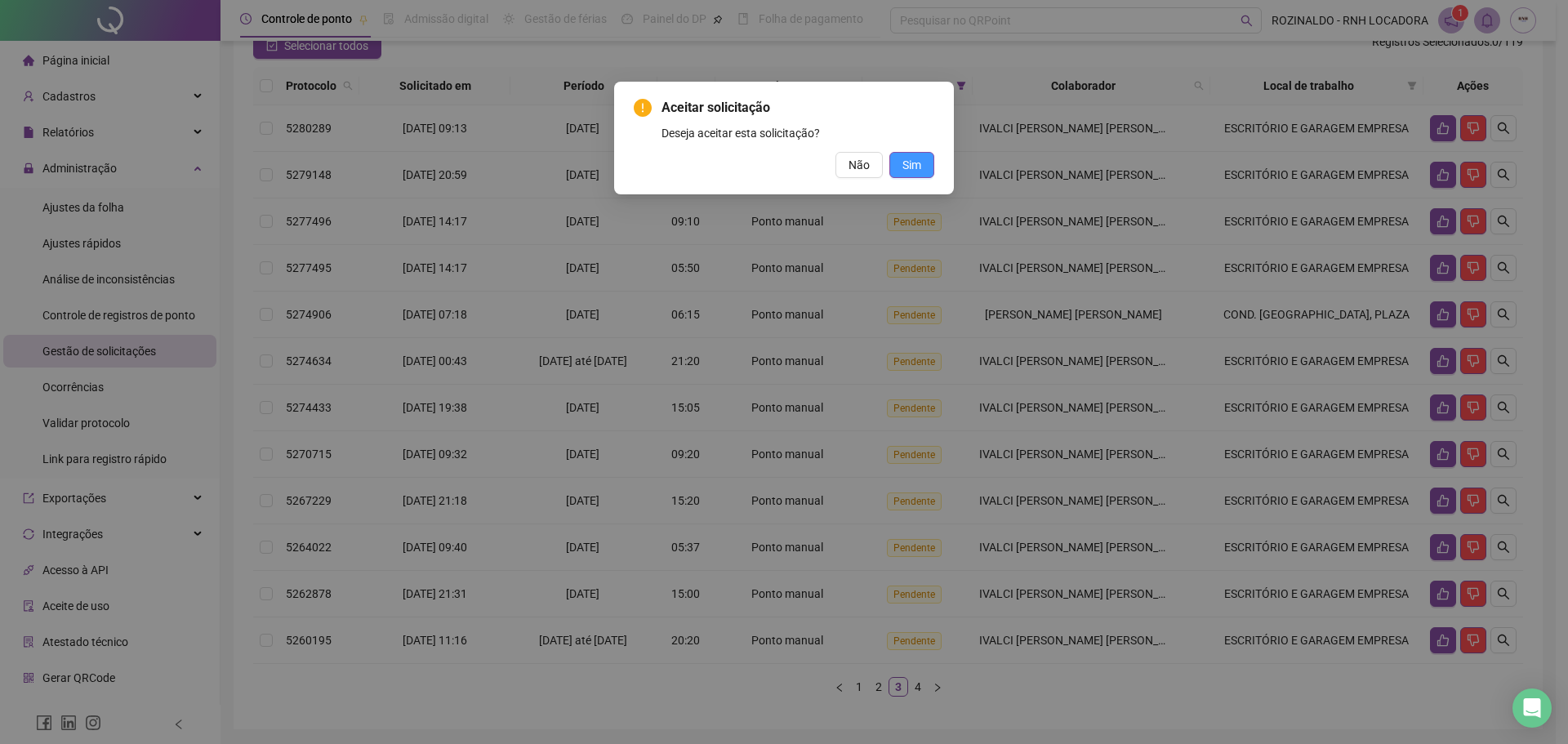
click at [915, 163] on span "Sim" at bounding box center [912, 164] width 19 height 18
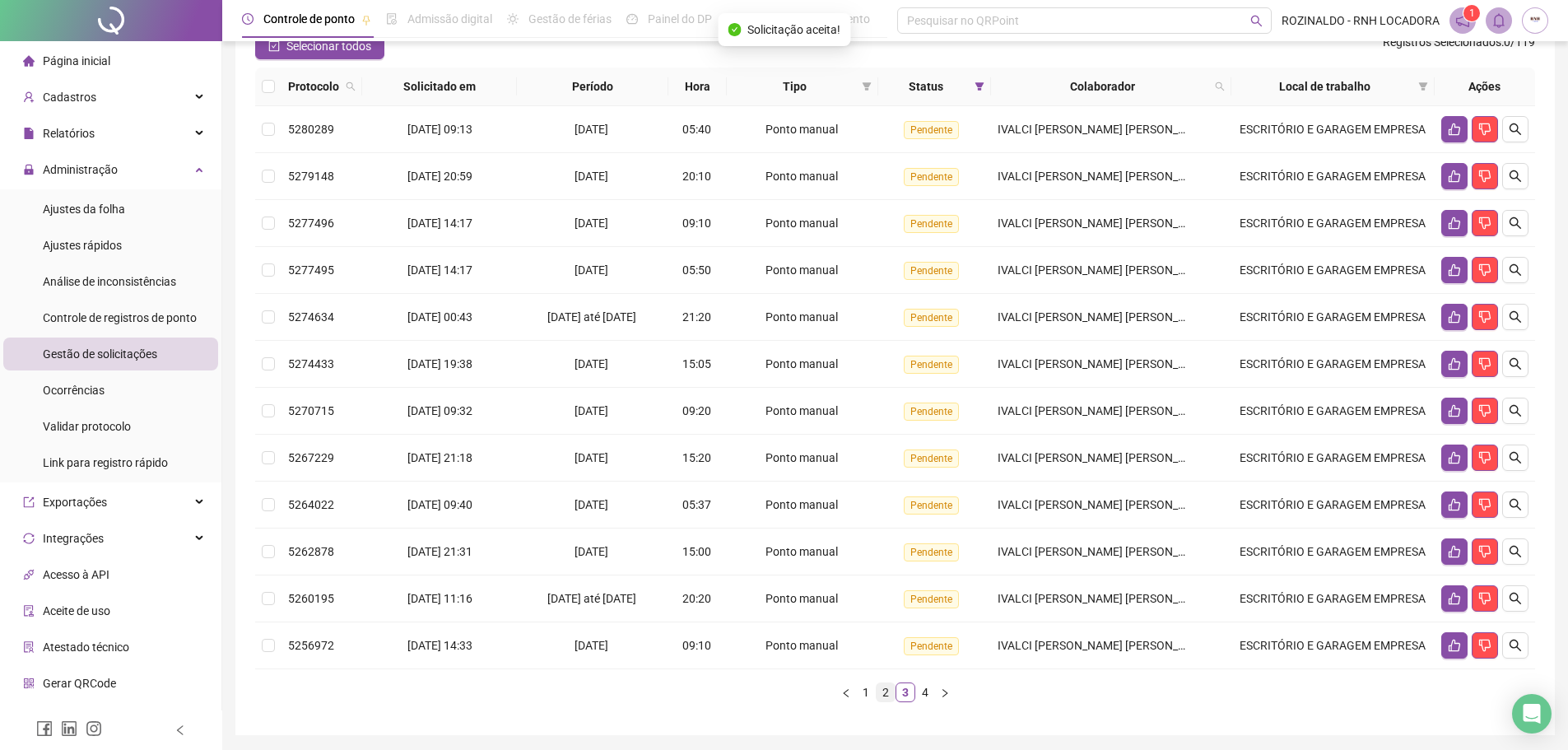
click at [886, 701] on link "2" at bounding box center [886, 692] width 18 height 18
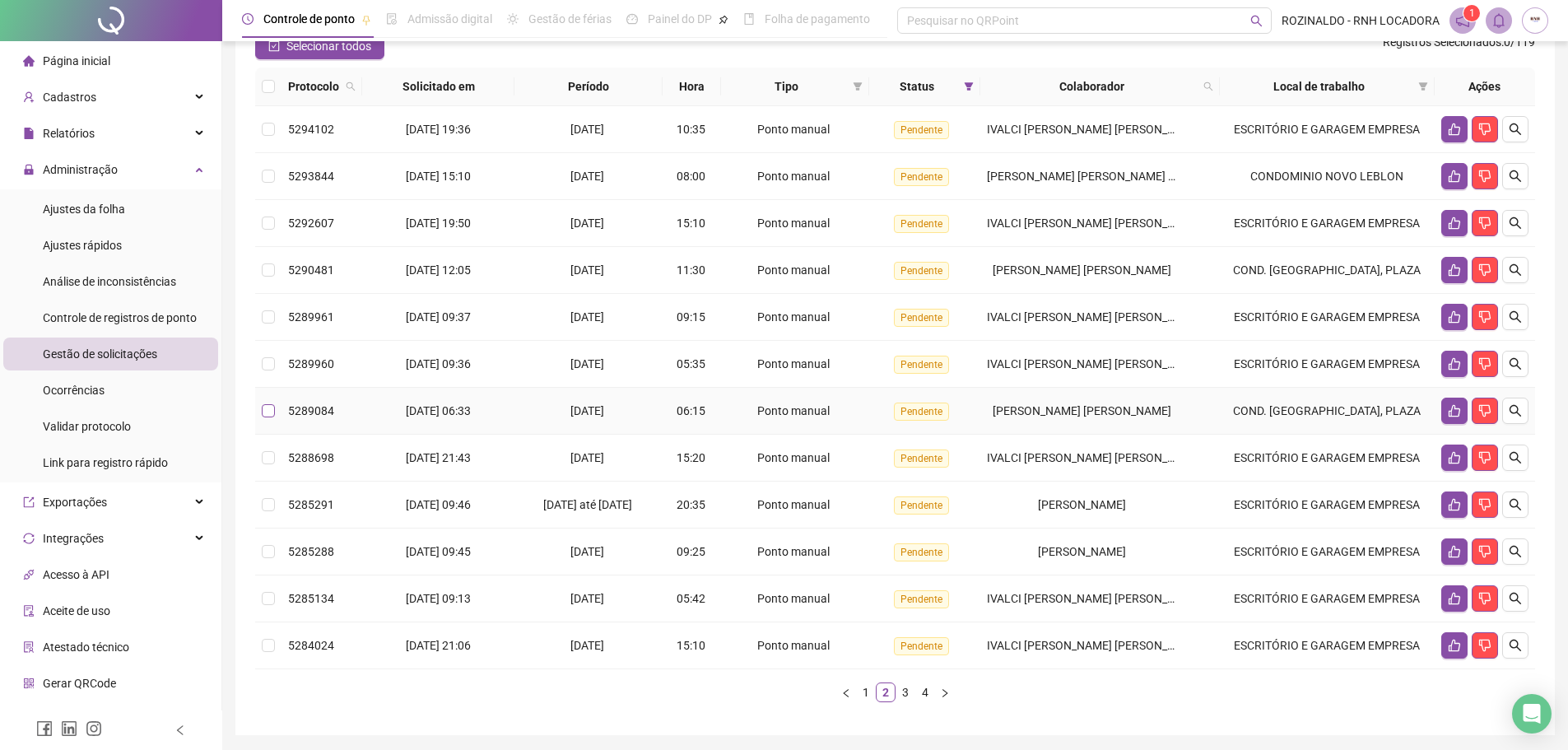
click at [267, 420] on label at bounding box center [268, 411] width 13 height 18
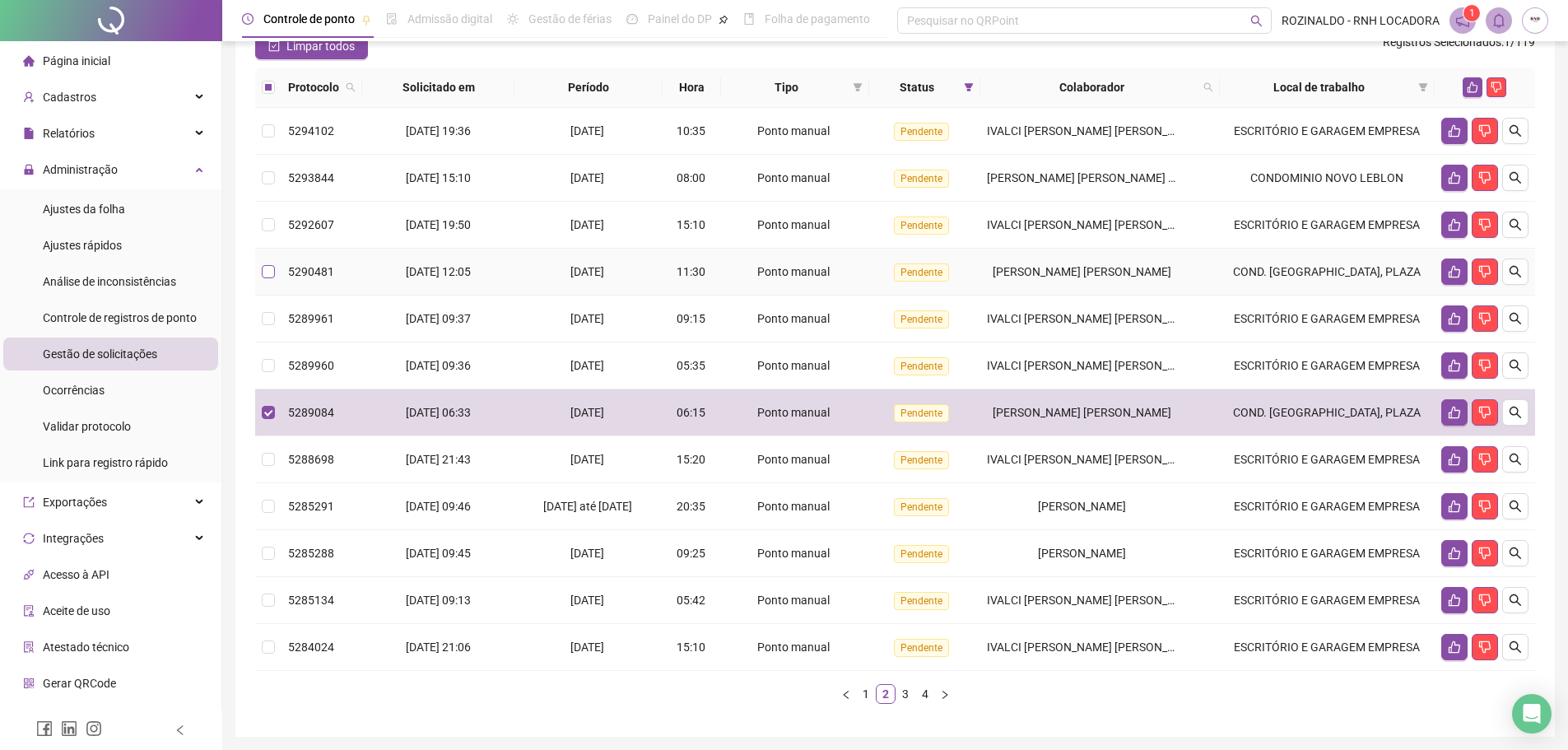
click at [267, 281] on label at bounding box center [268, 271] width 13 height 18
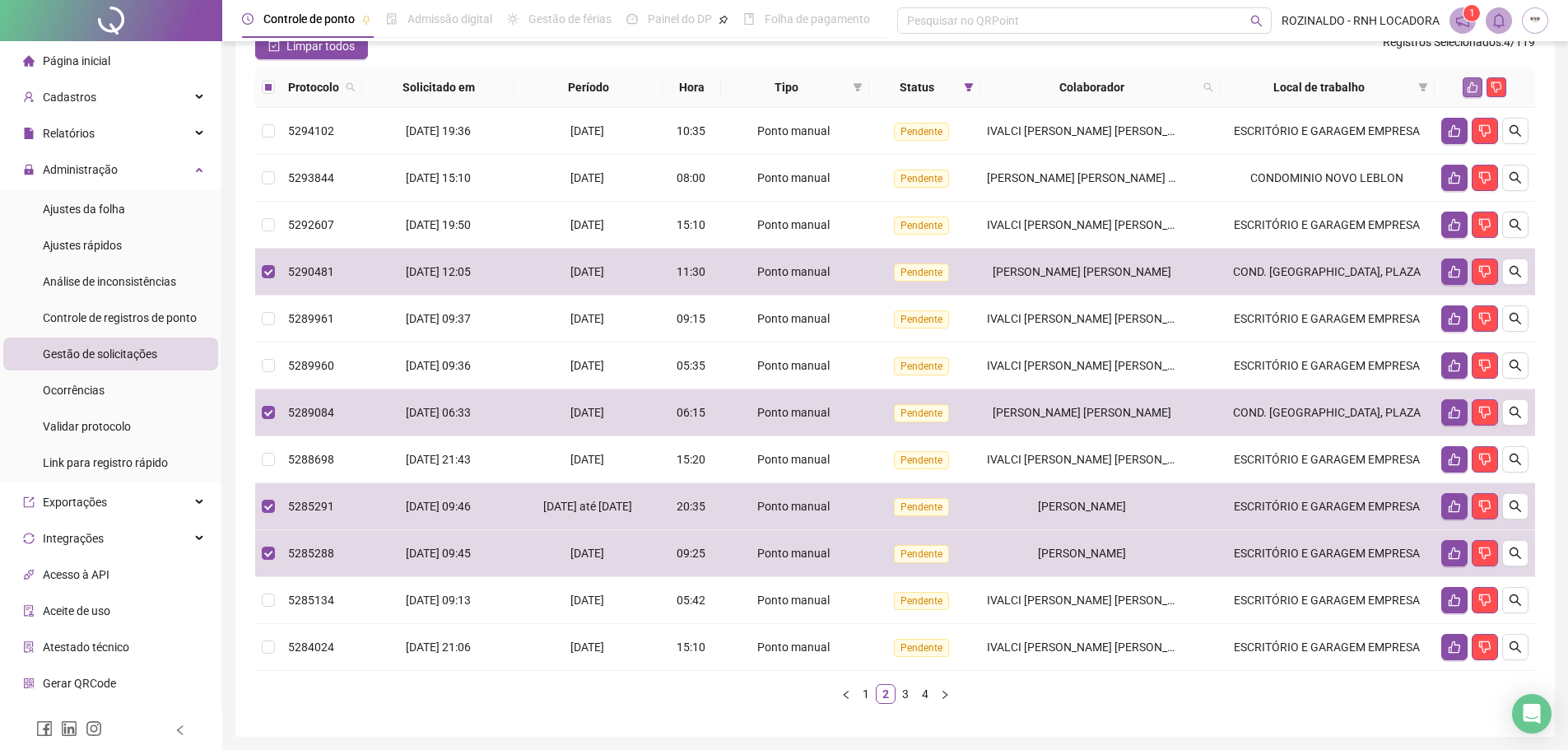
click at [1477, 93] on icon "like" at bounding box center [1473, 87] width 10 height 10
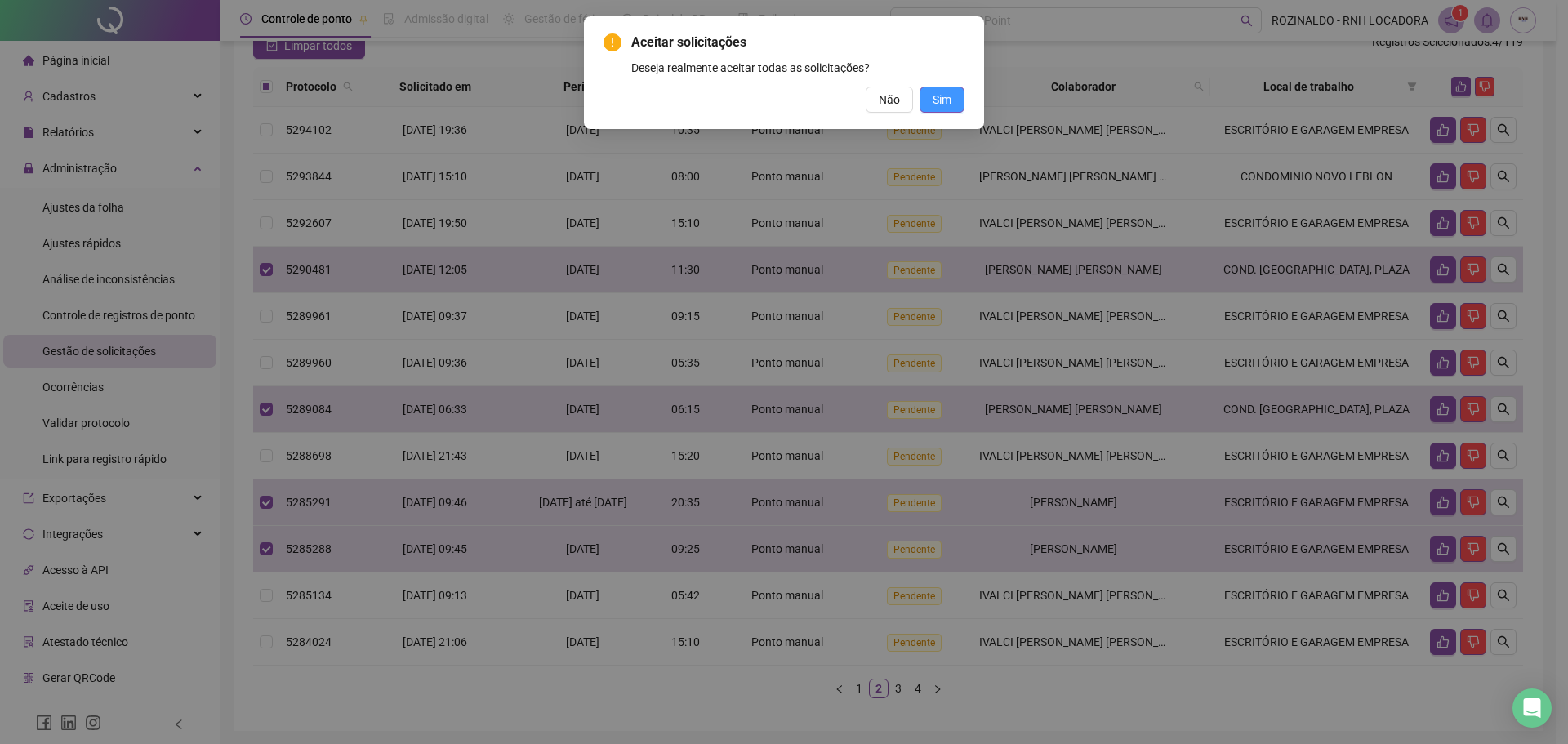
click at [952, 101] on button "Sim" at bounding box center [942, 99] width 45 height 26
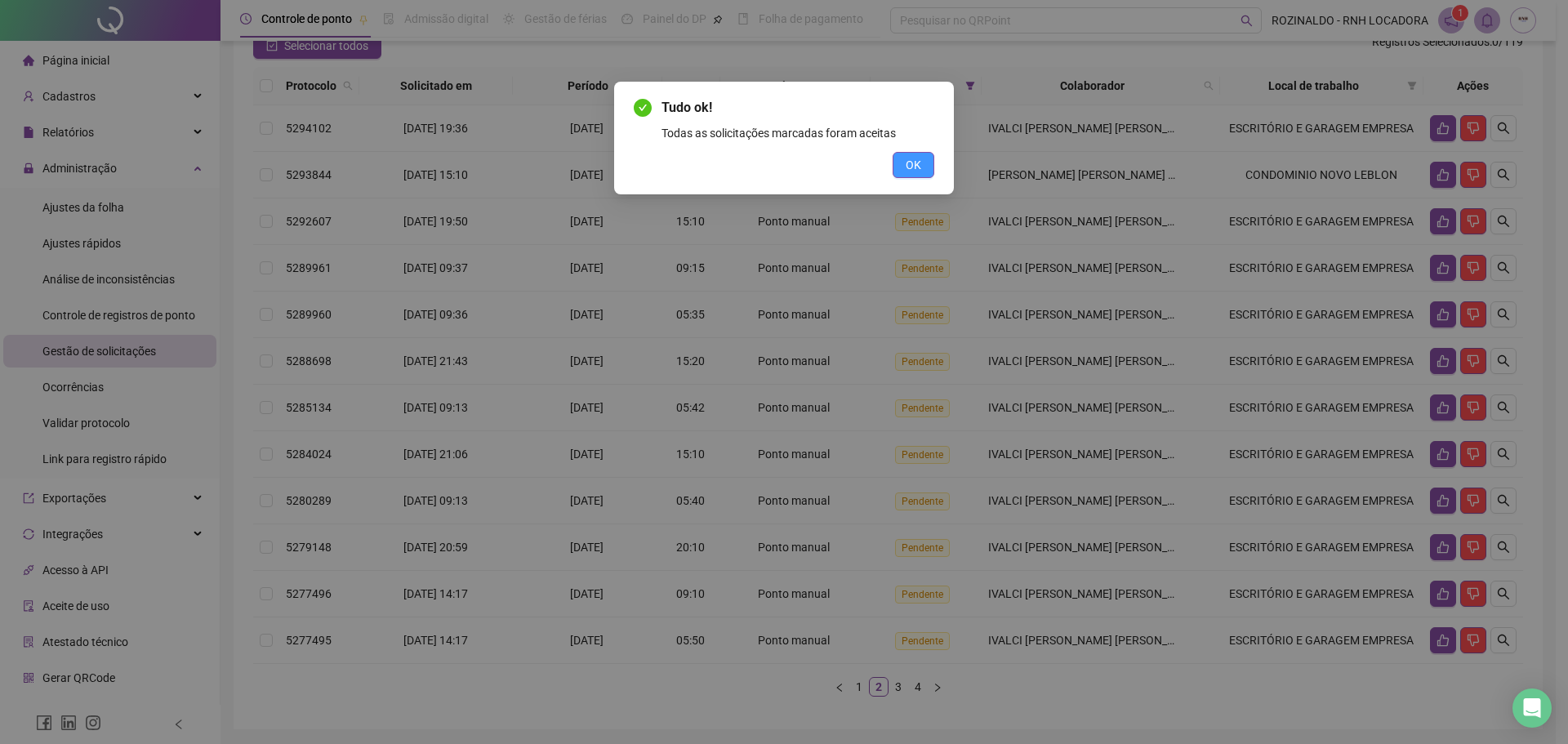
click at [907, 162] on span "OK" at bounding box center [913, 164] width 16 height 18
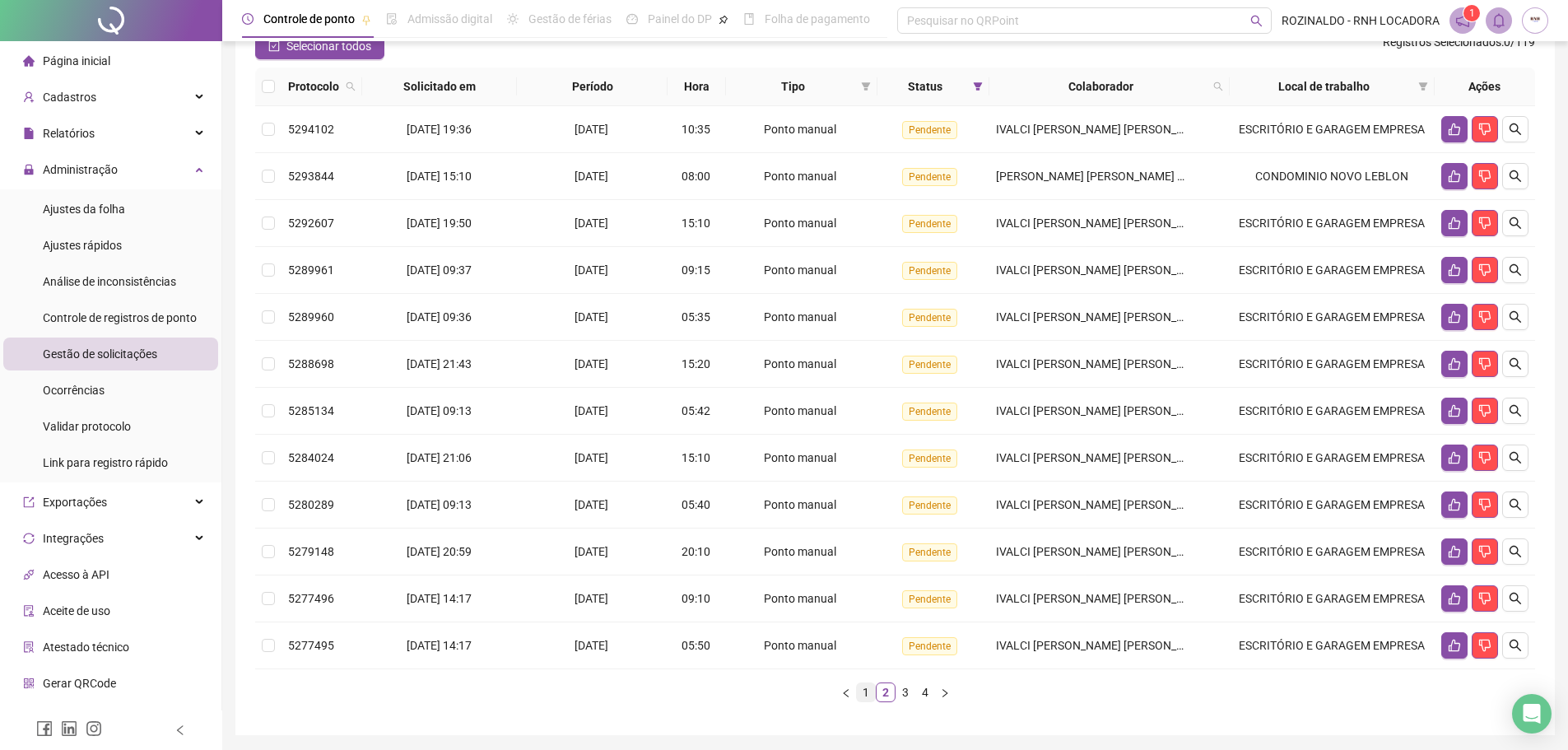
click at [869, 701] on link "1" at bounding box center [865, 692] width 18 height 18
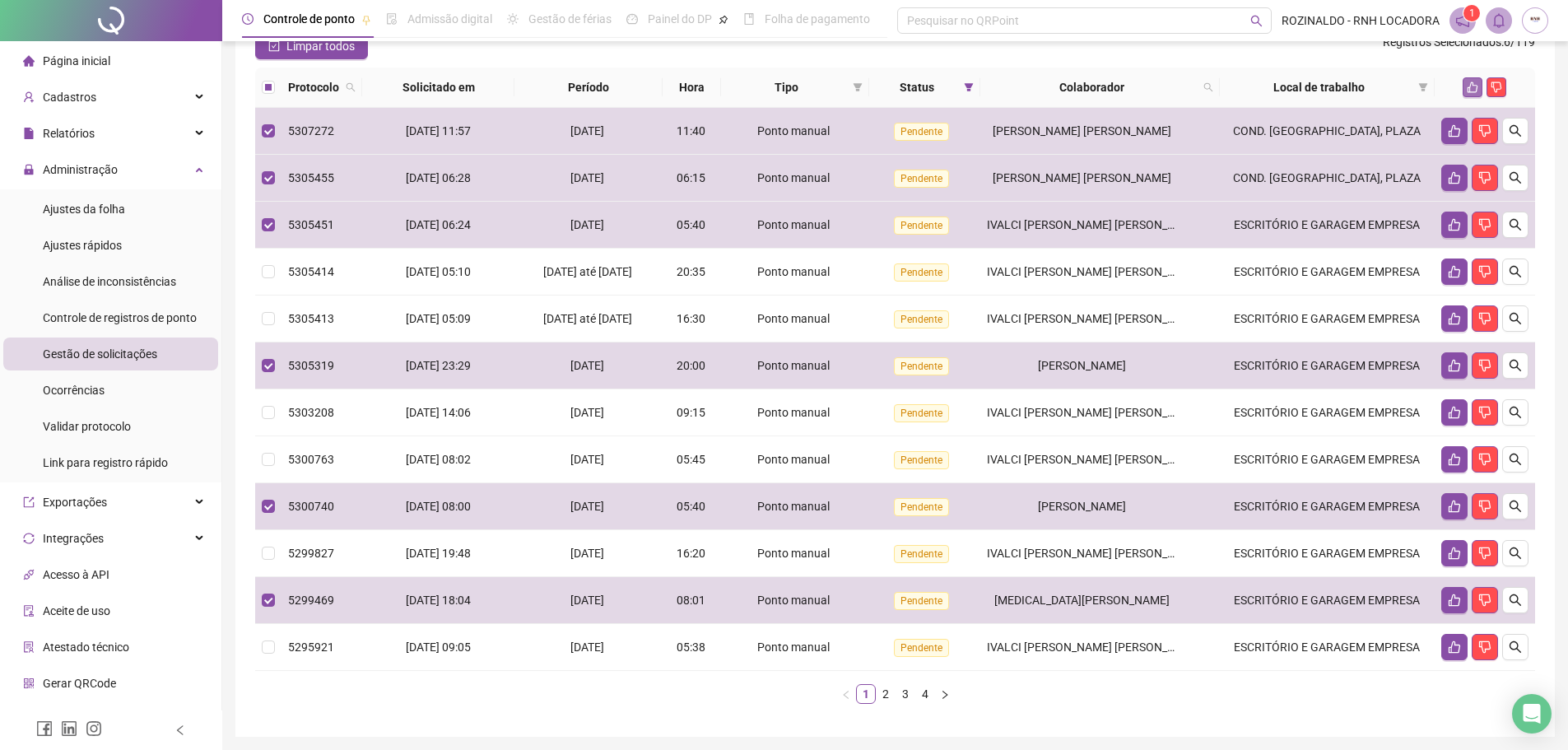
click at [1470, 93] on icon "like" at bounding box center [1473, 87] width 10 height 10
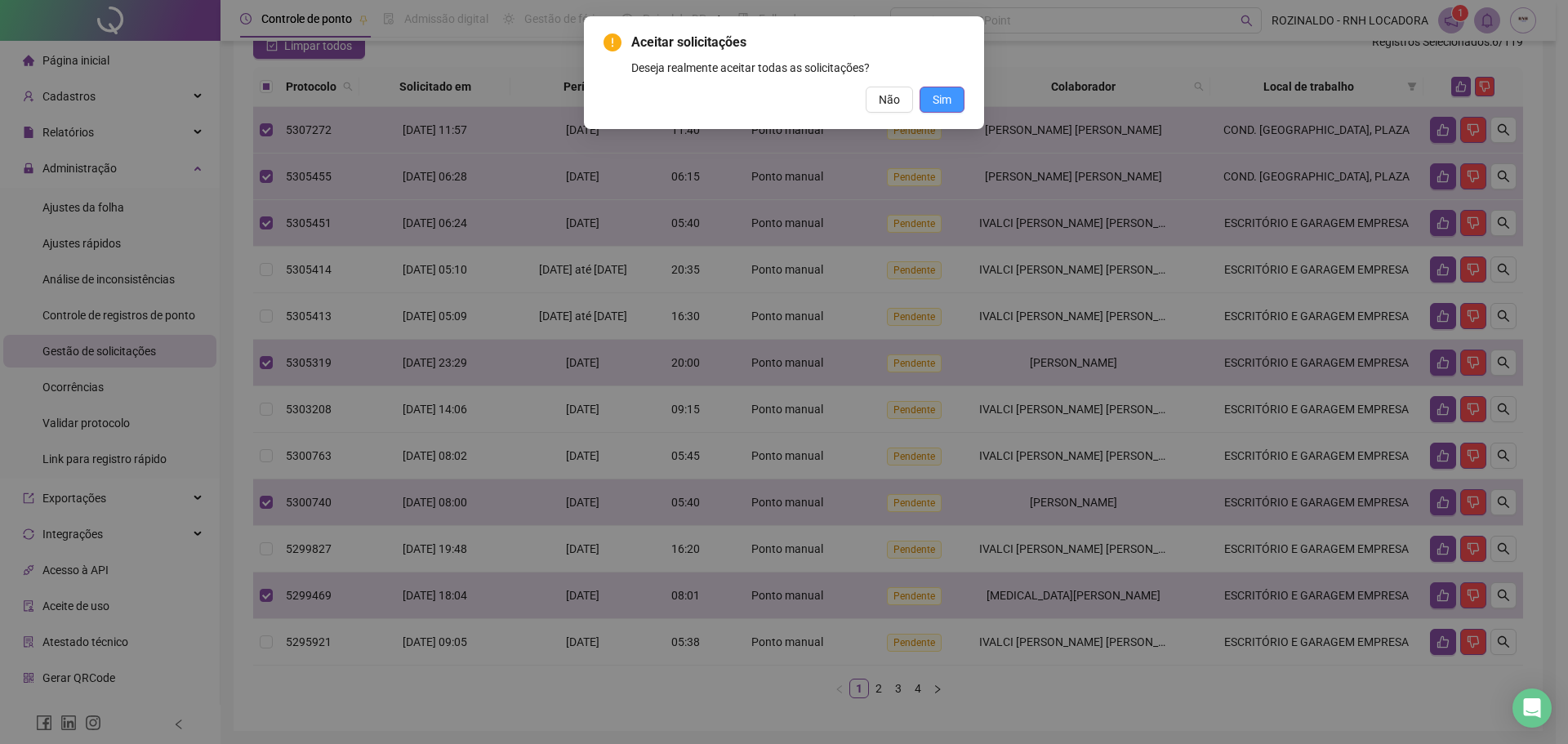
click at [952, 100] on button "Sim" at bounding box center [942, 99] width 45 height 26
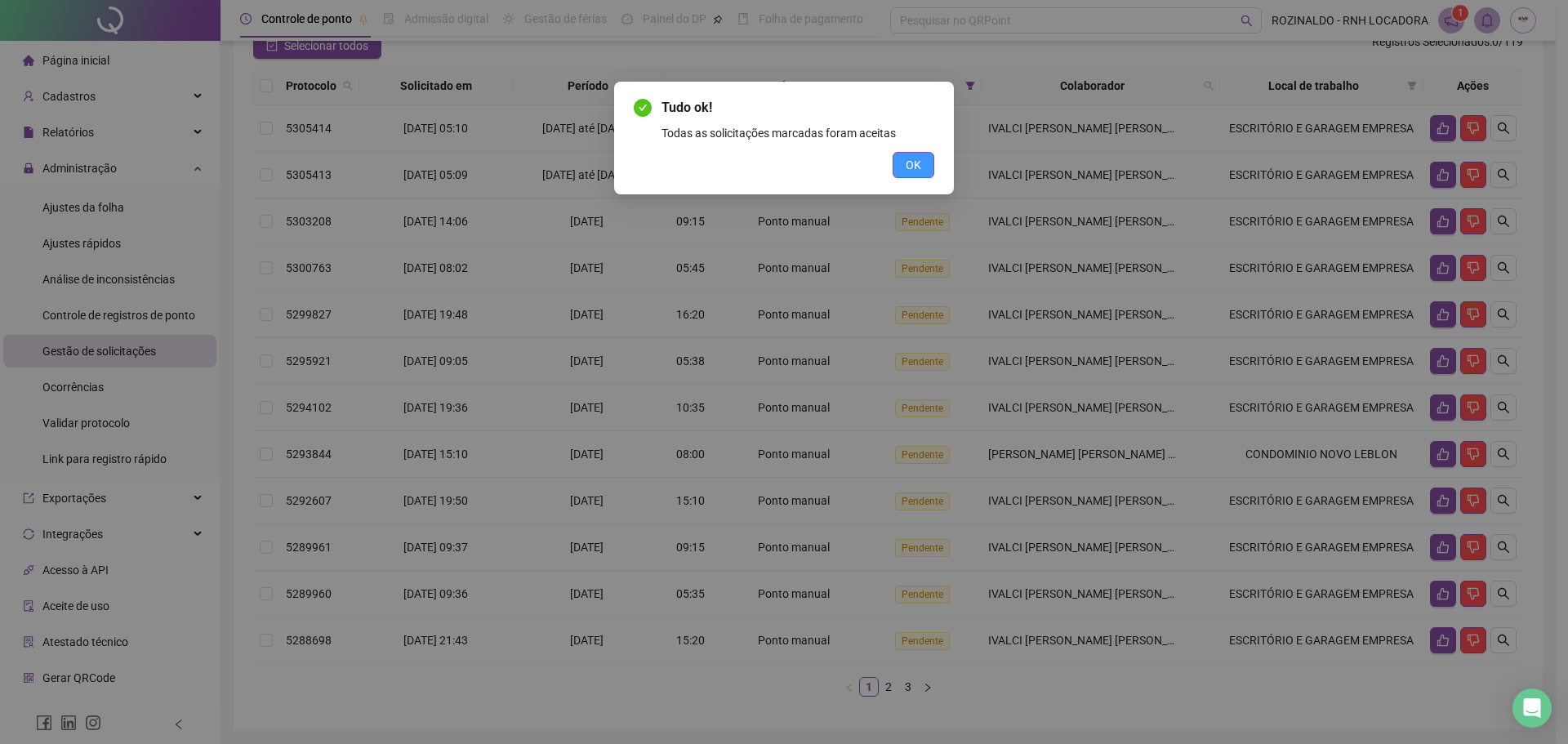
click at [921, 167] on button "OK" at bounding box center [913, 165] width 42 height 26
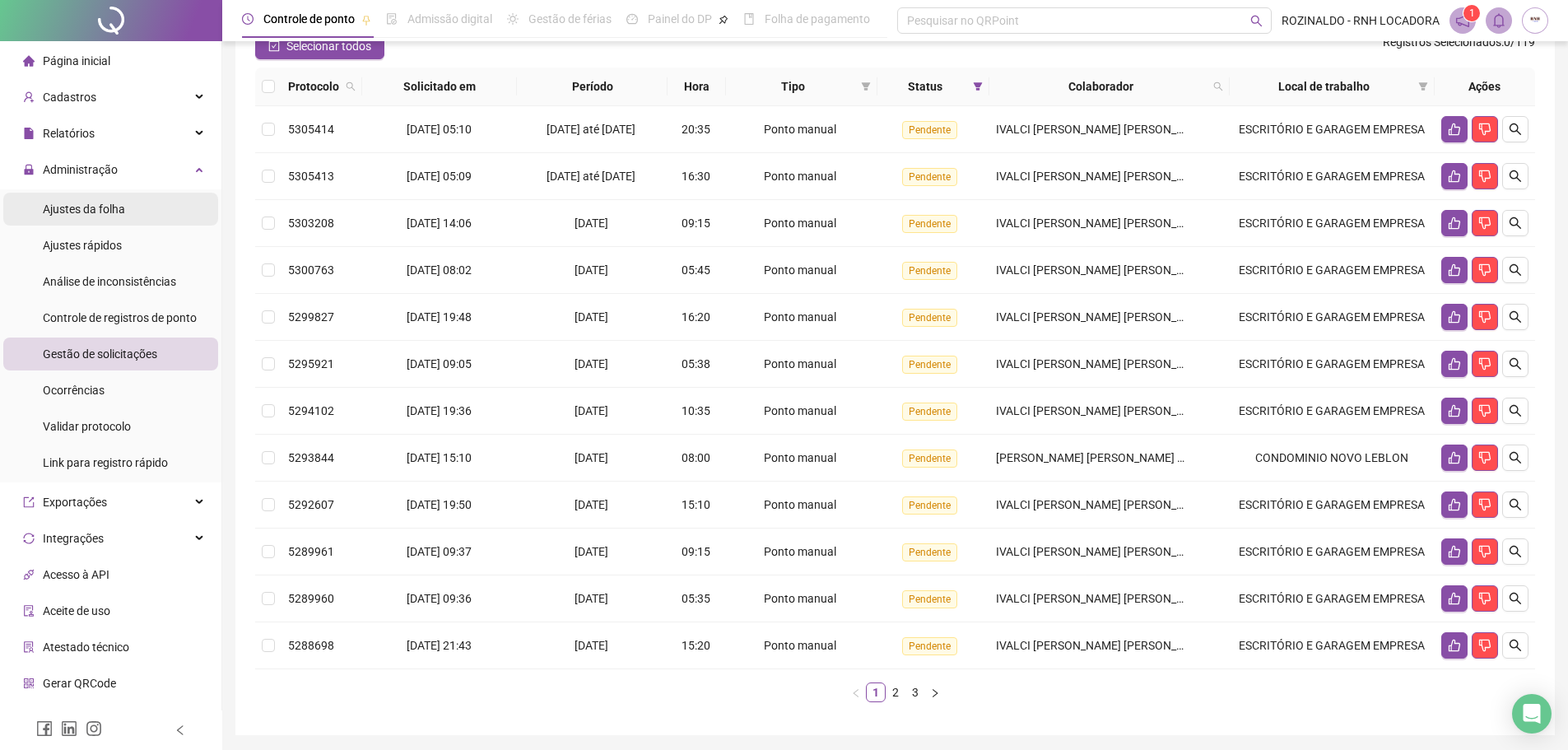
click at [119, 215] on span "Ajustes da folha" at bounding box center [84, 208] width 82 height 13
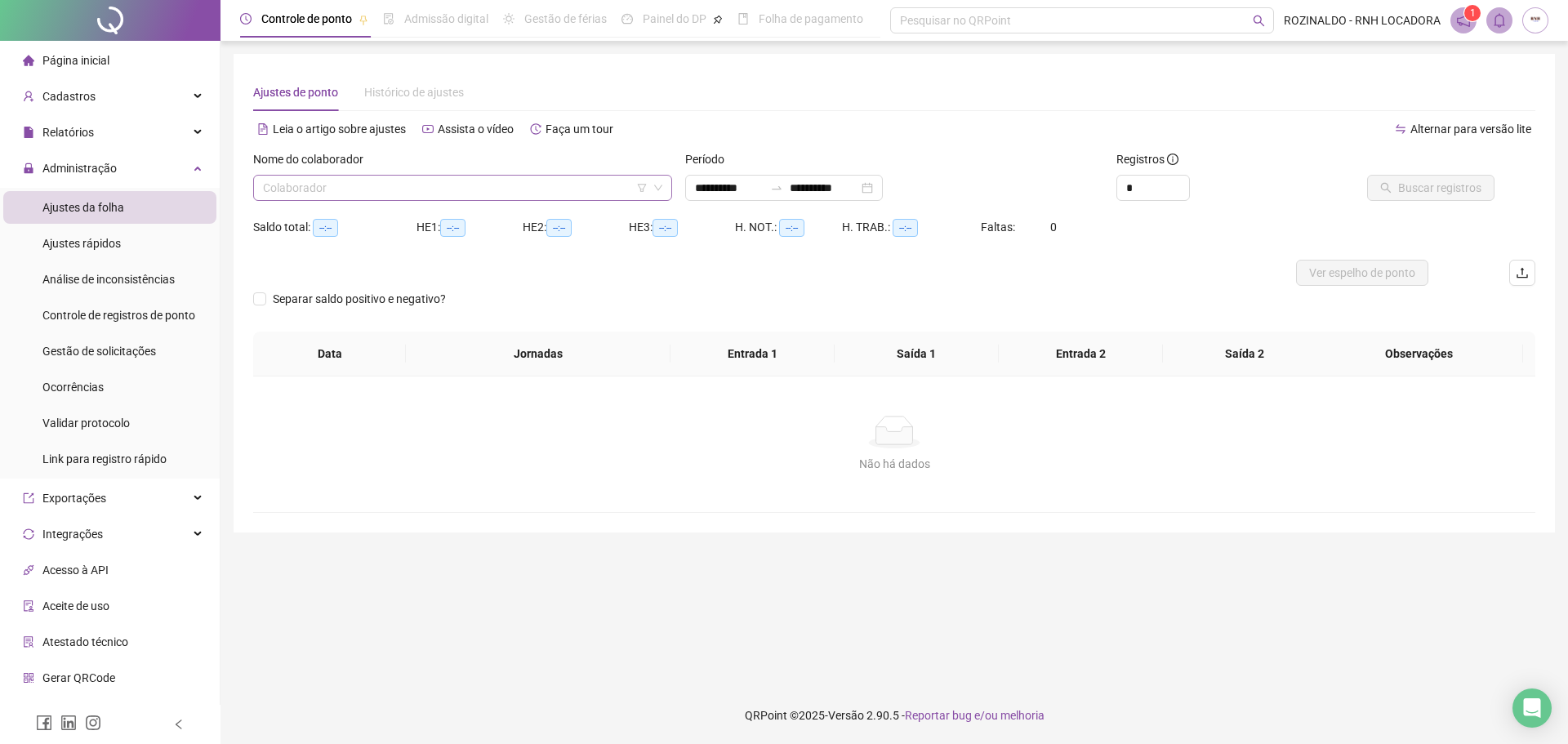
click at [310, 193] on input "search" at bounding box center [455, 188] width 385 height 24
type input "**********"
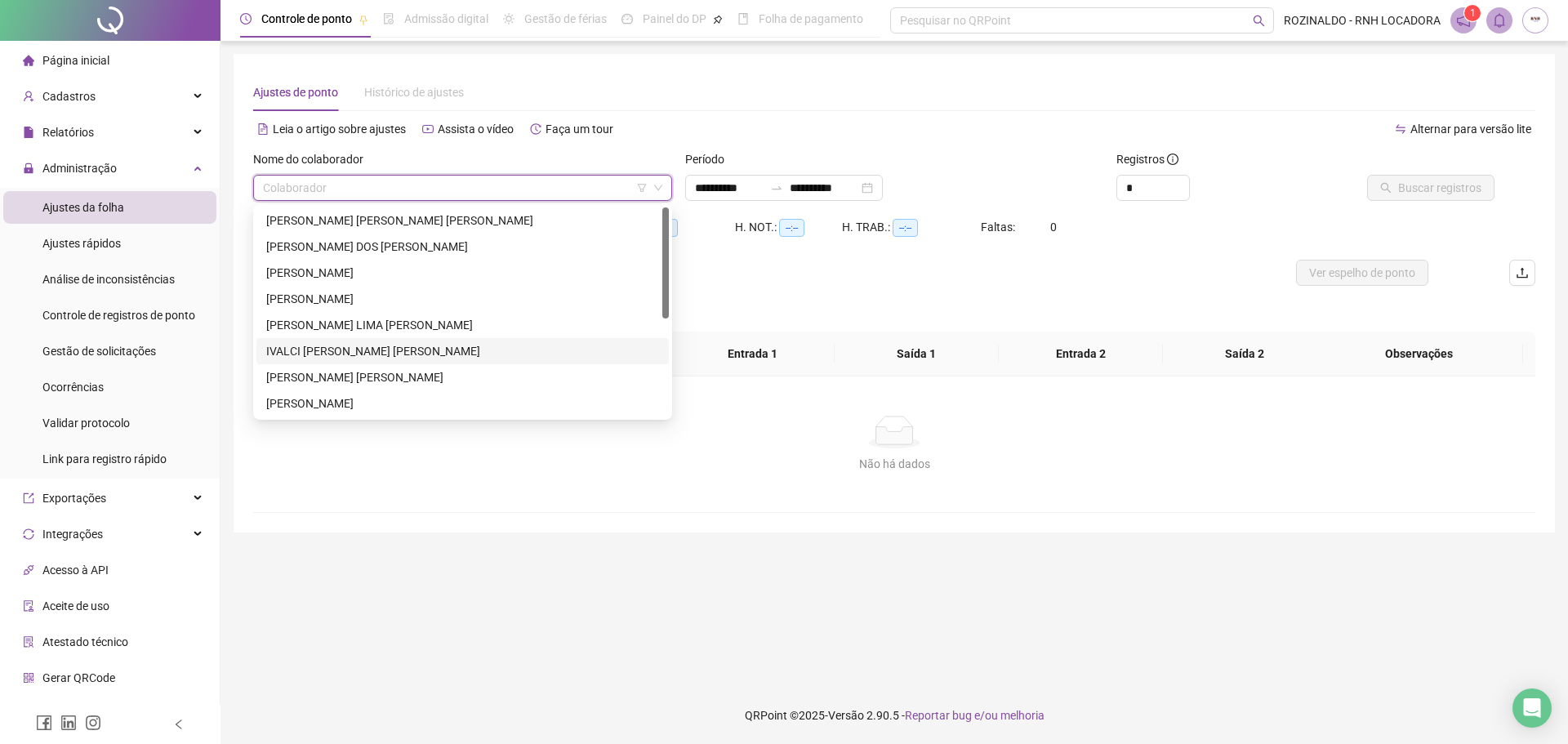
click at [380, 357] on div "IVALCI ALVES DE SOUZA" at bounding box center [463, 351] width 393 height 18
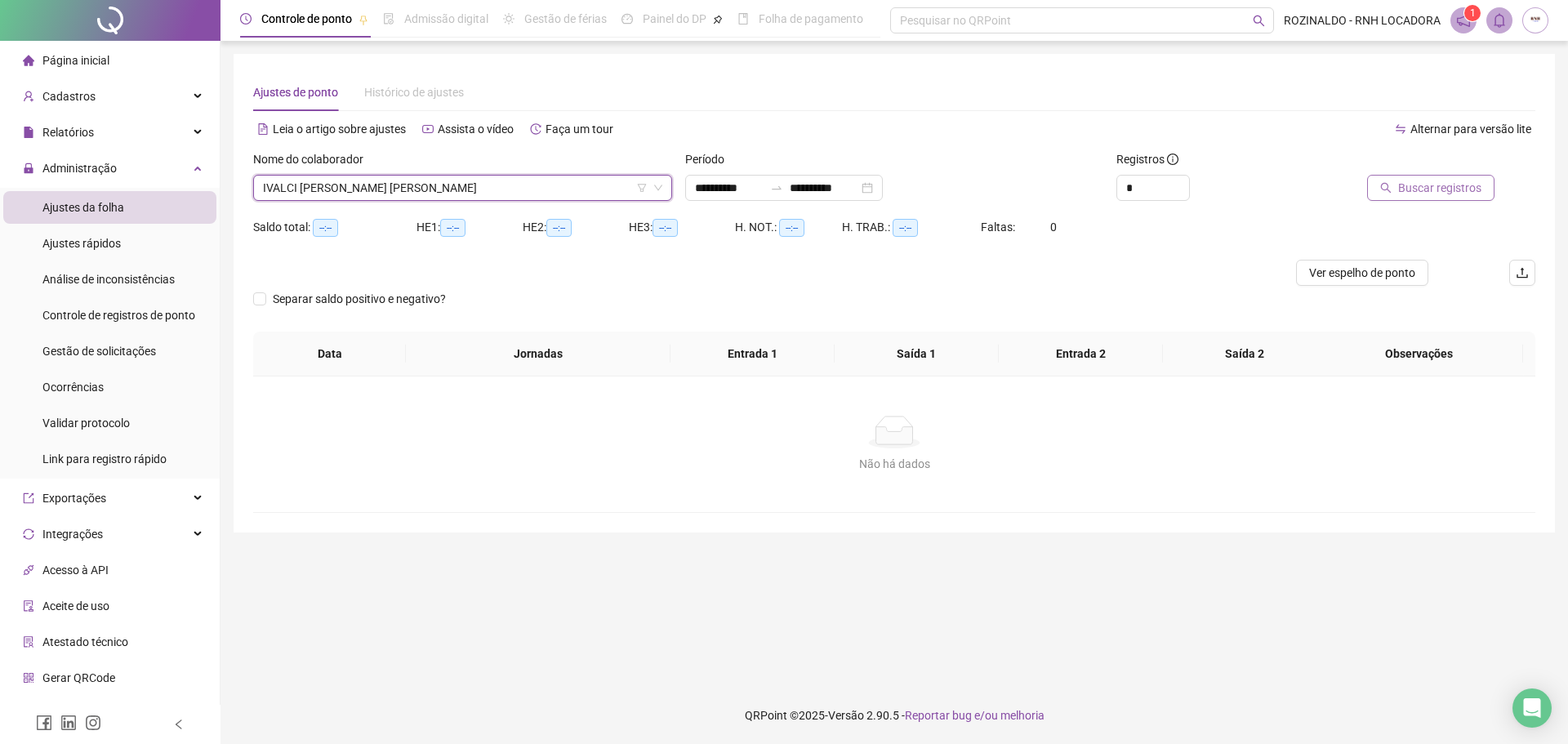
click at [1428, 191] on span "Buscar registros" at bounding box center [1440, 188] width 83 height 18
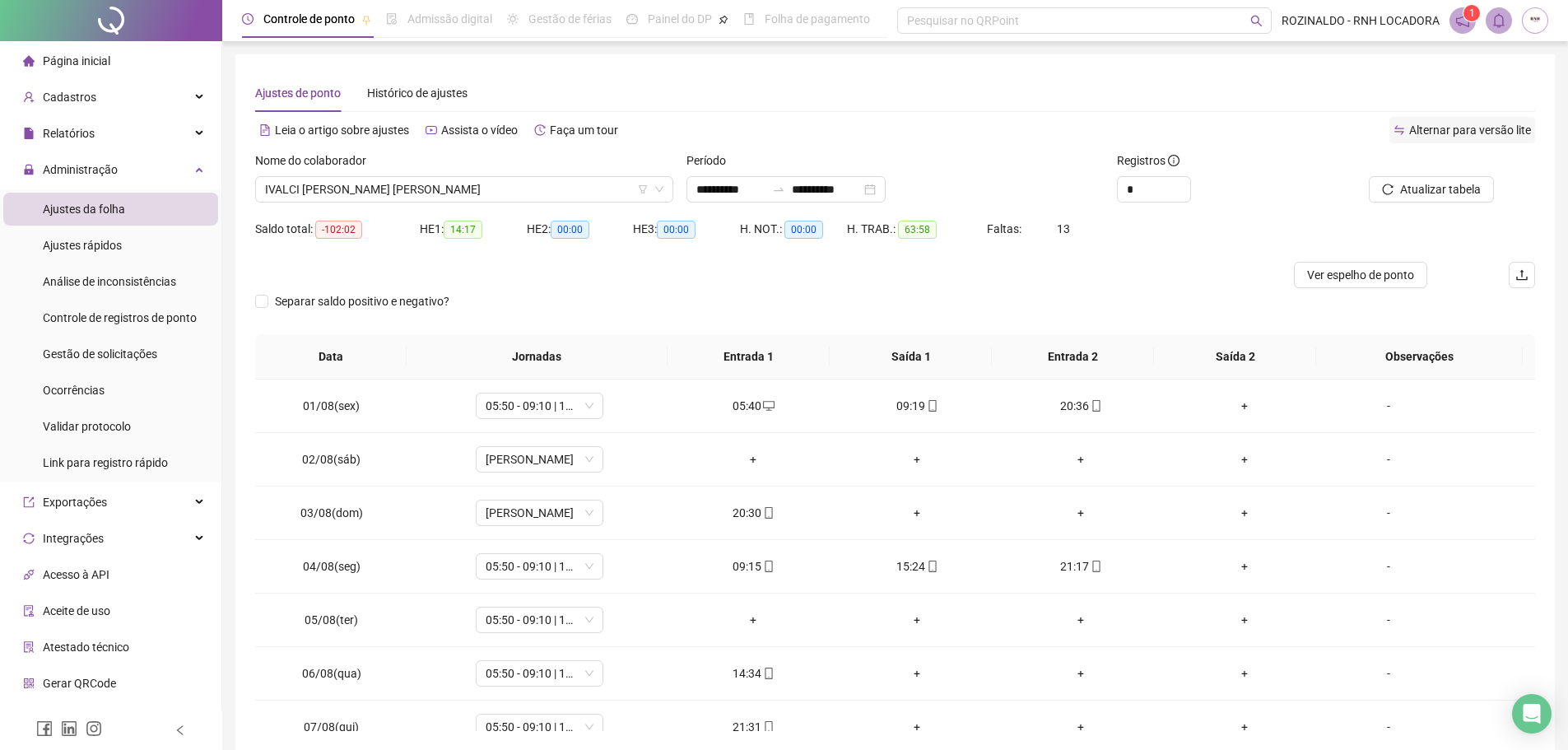
click at [1449, 126] on span "Alternar para versão lite" at bounding box center [1470, 130] width 122 height 13
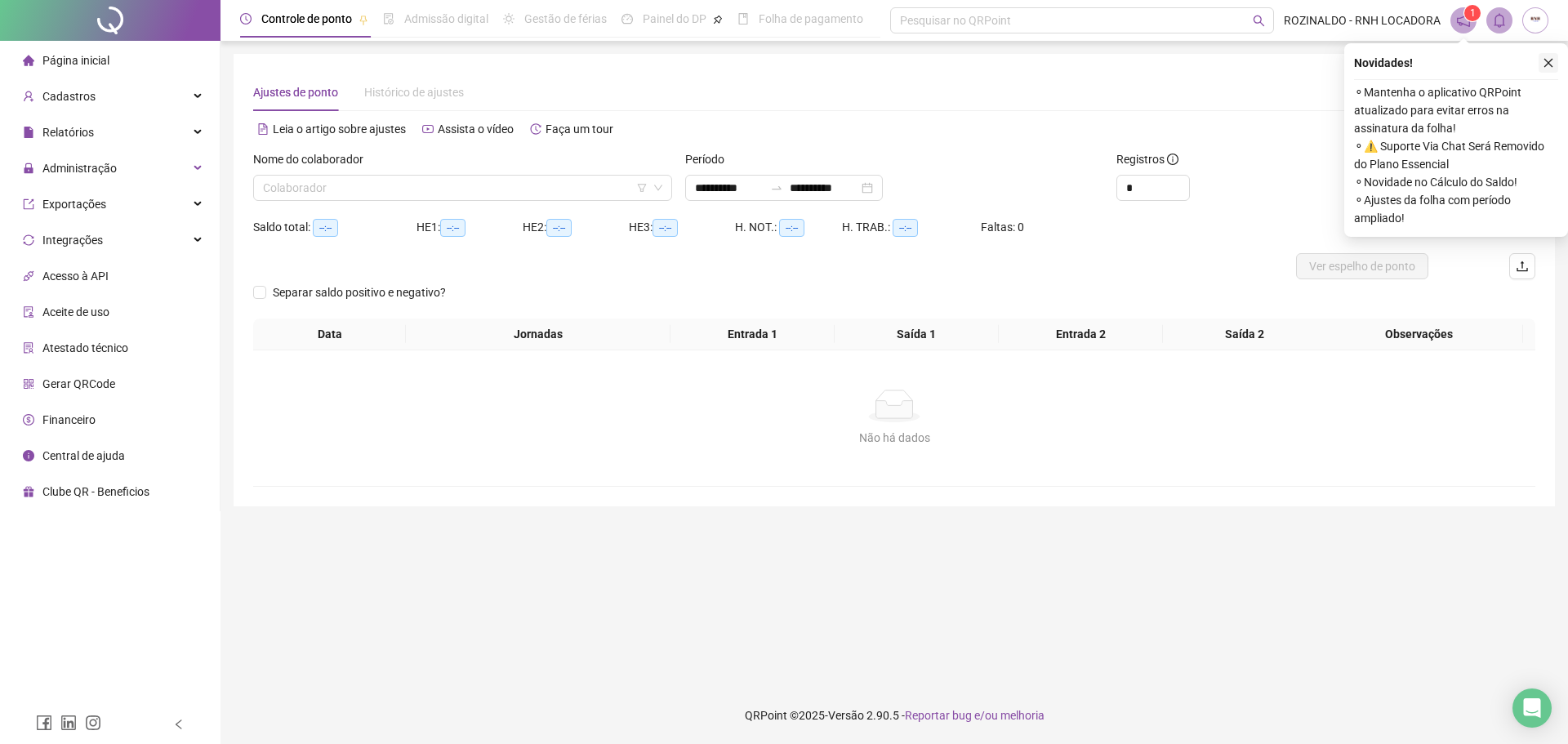
click at [1549, 62] on icon "close" at bounding box center [1548, 62] width 11 height 11
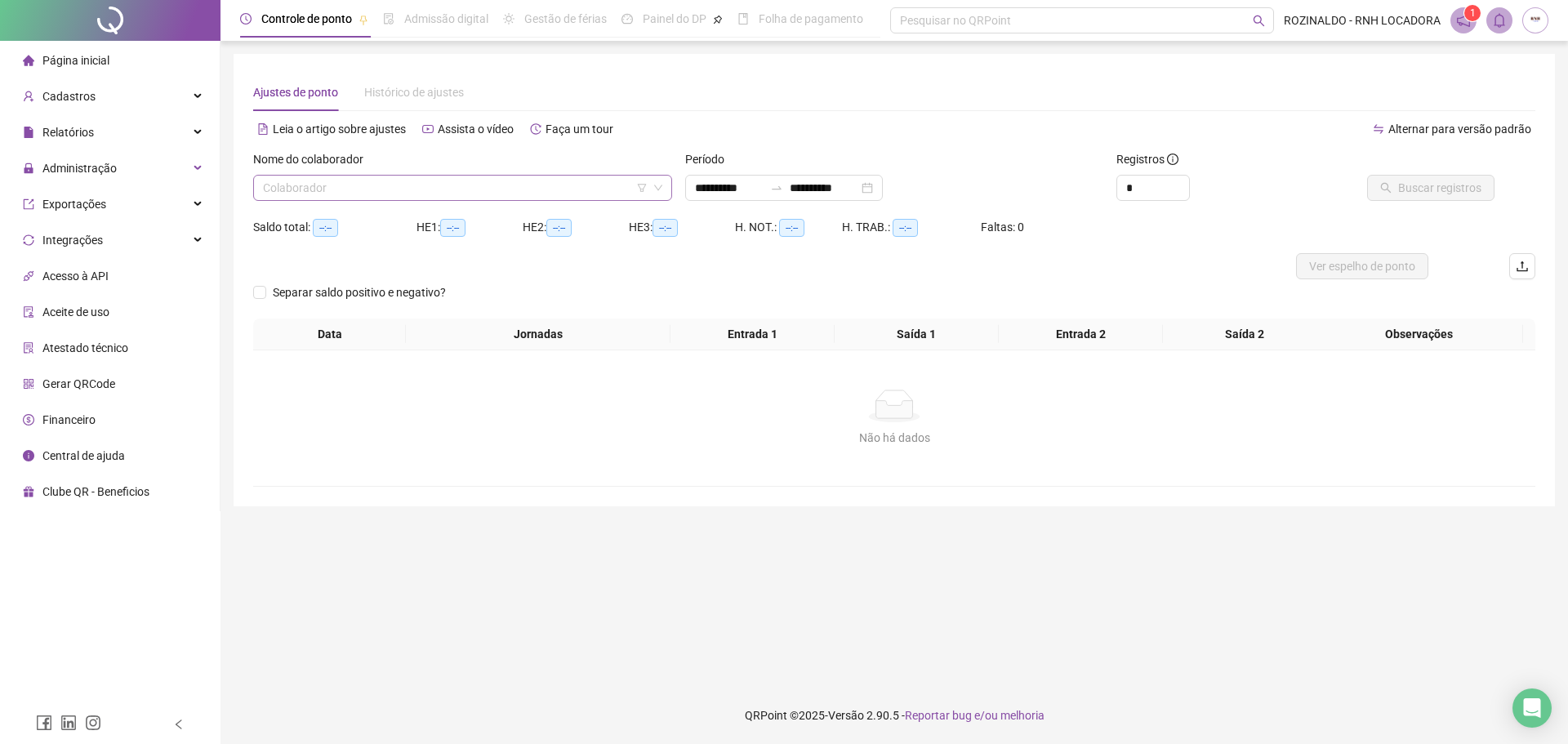
click at [399, 176] on input "search" at bounding box center [455, 188] width 385 height 24
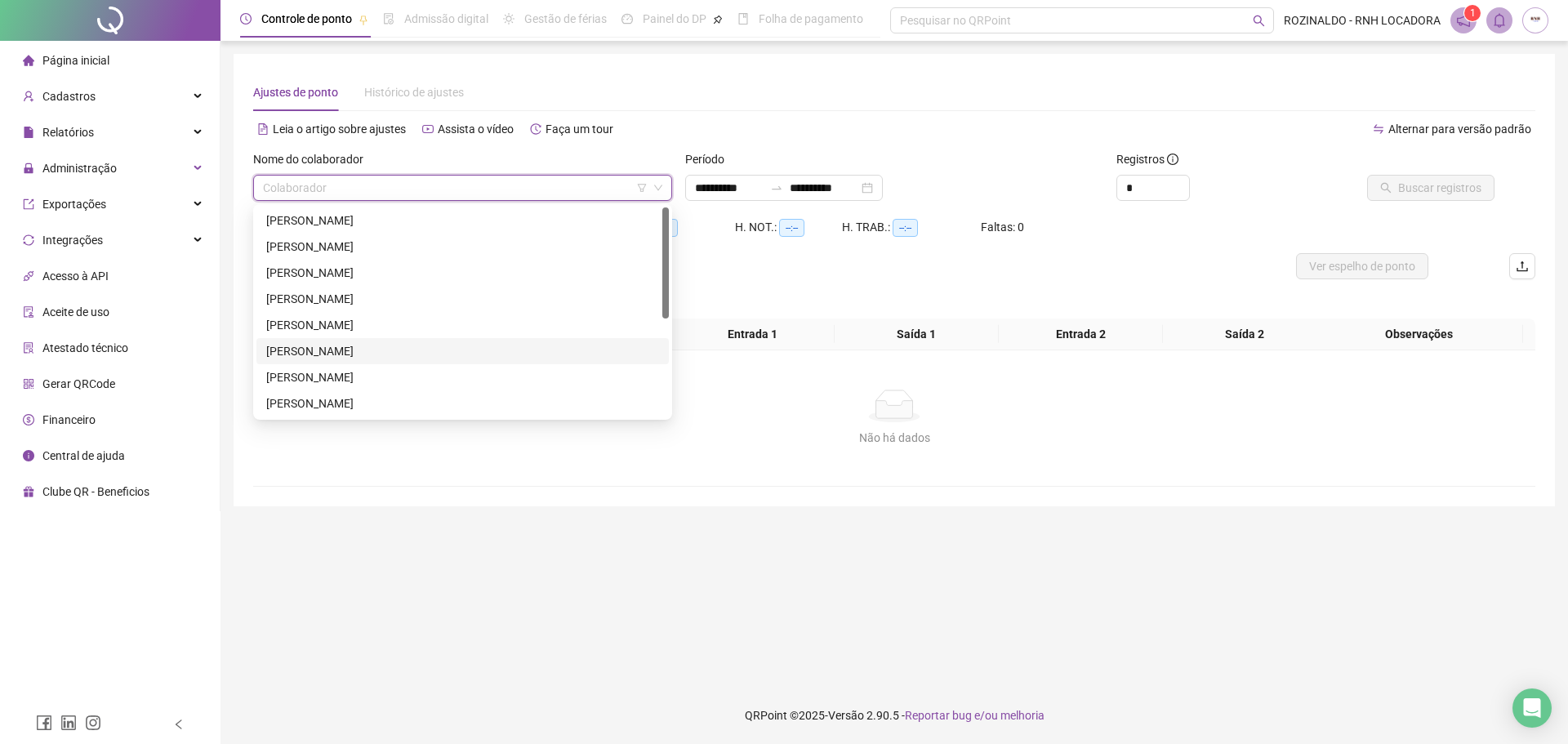
click at [323, 350] on div "IVALCI [PERSON_NAME] [PERSON_NAME]" at bounding box center [463, 351] width 393 height 18
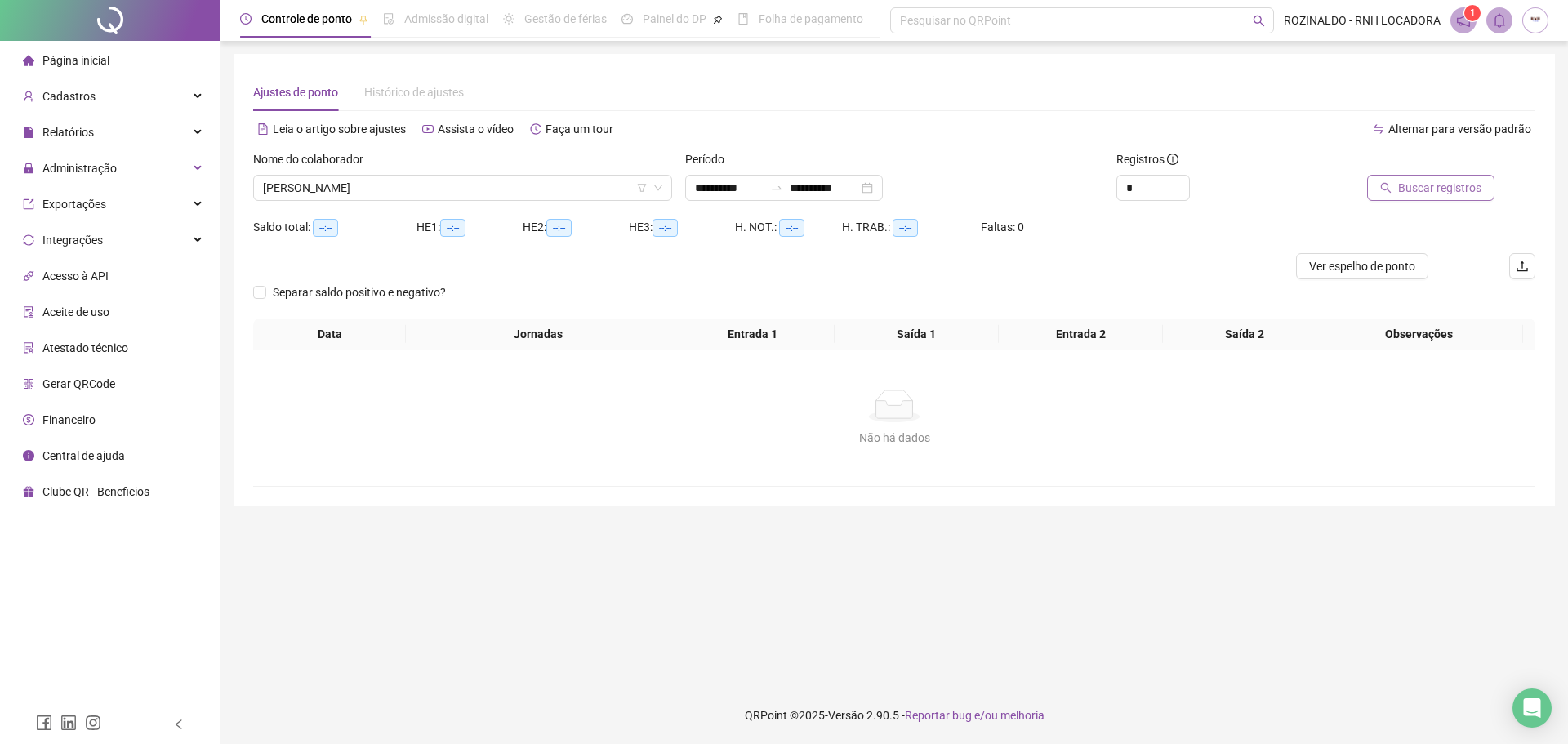
click at [1466, 189] on span "Buscar registros" at bounding box center [1440, 188] width 83 height 18
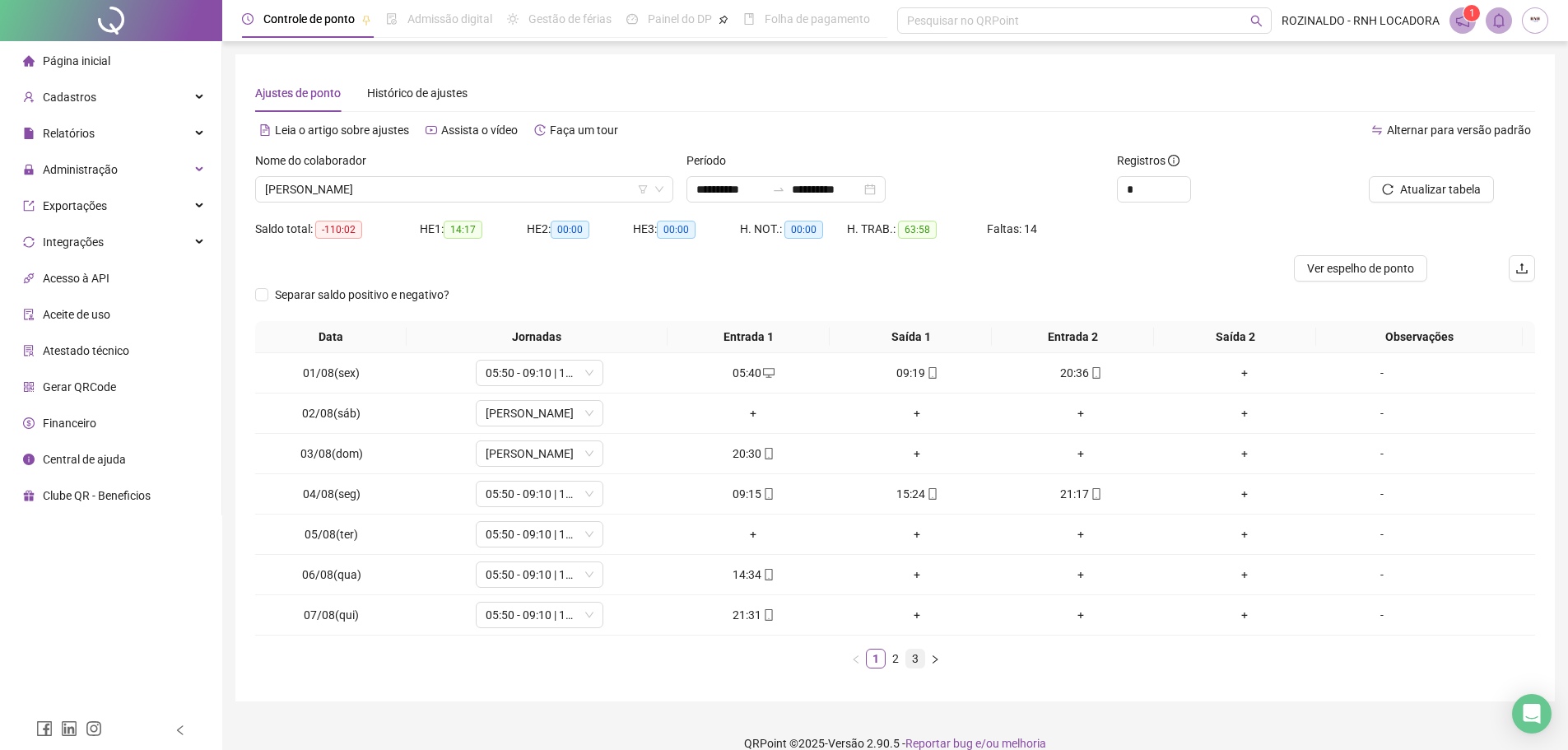
click at [920, 664] on link "3" at bounding box center [915, 658] width 18 height 18
click at [486, 612] on span "05:50 - 09:10 | 13:20 - 18:00" at bounding box center [540, 615] width 108 height 24
type input "***"
click at [521, 583] on div "Dispensa" at bounding box center [541, 582] width 92 height 18
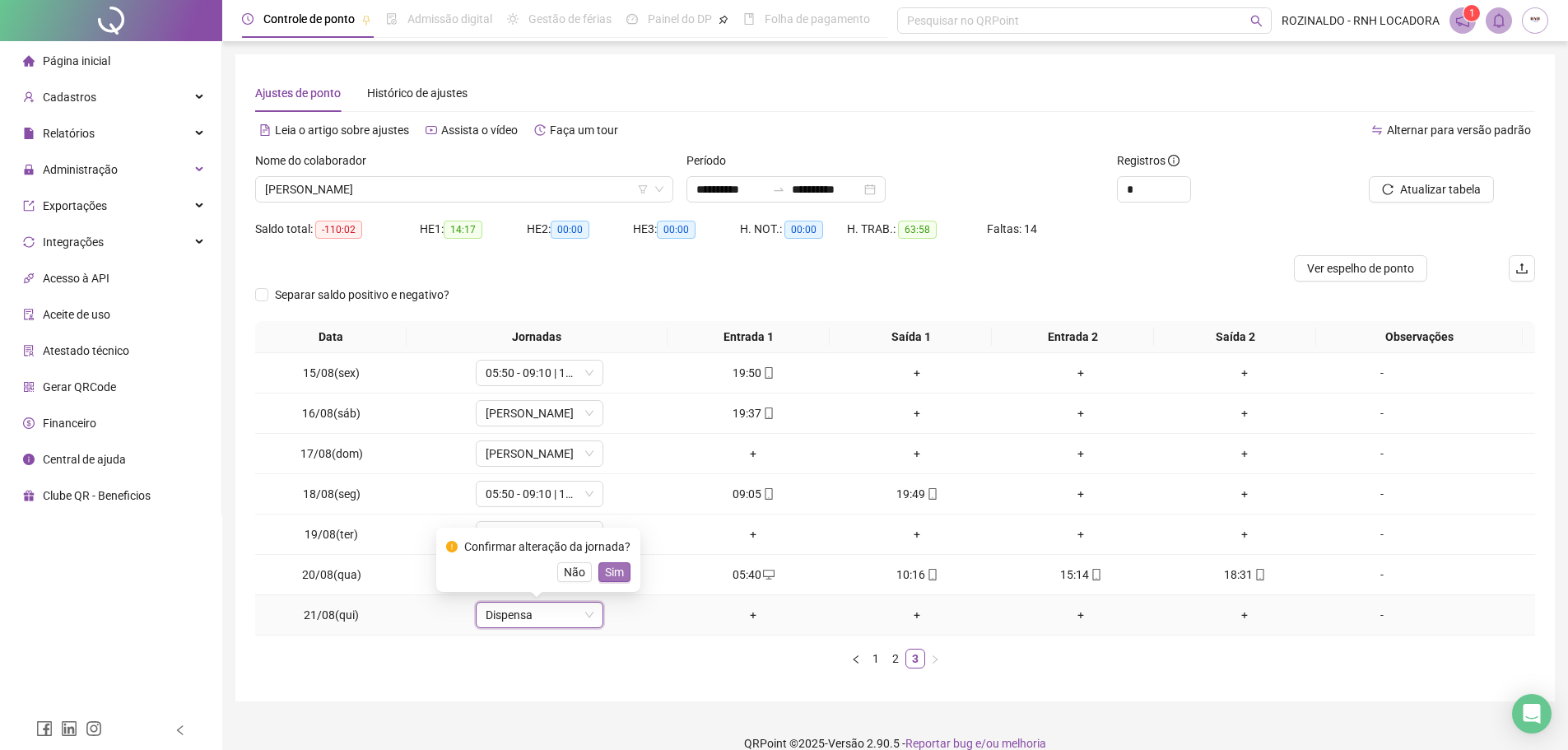
click at [615, 573] on span "Sim" at bounding box center [614, 572] width 19 height 18
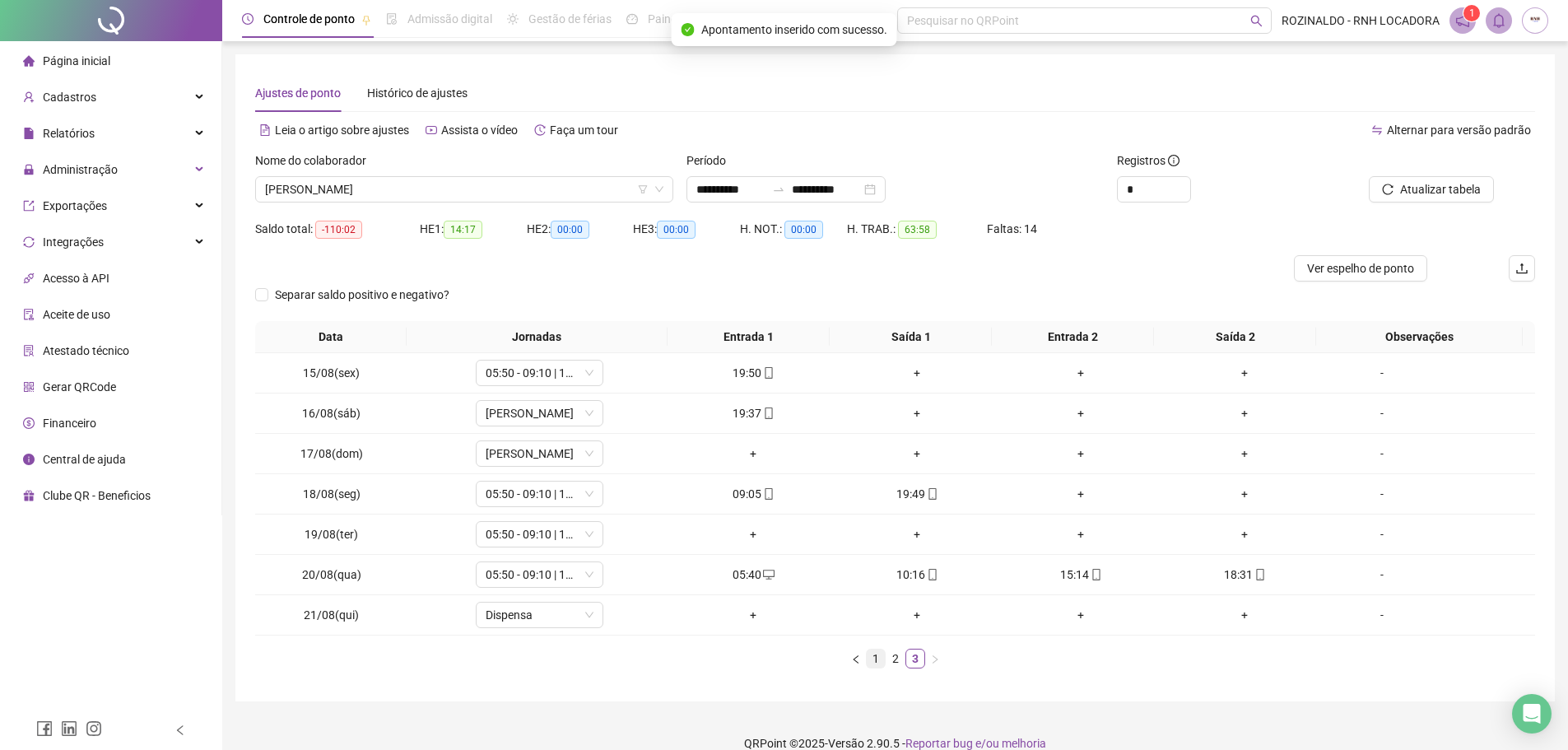
click at [866, 659] on link "1" at bounding box center [875, 658] width 18 height 18
click at [546, 412] on span "HORARIO SABADO" at bounding box center [540, 413] width 108 height 24
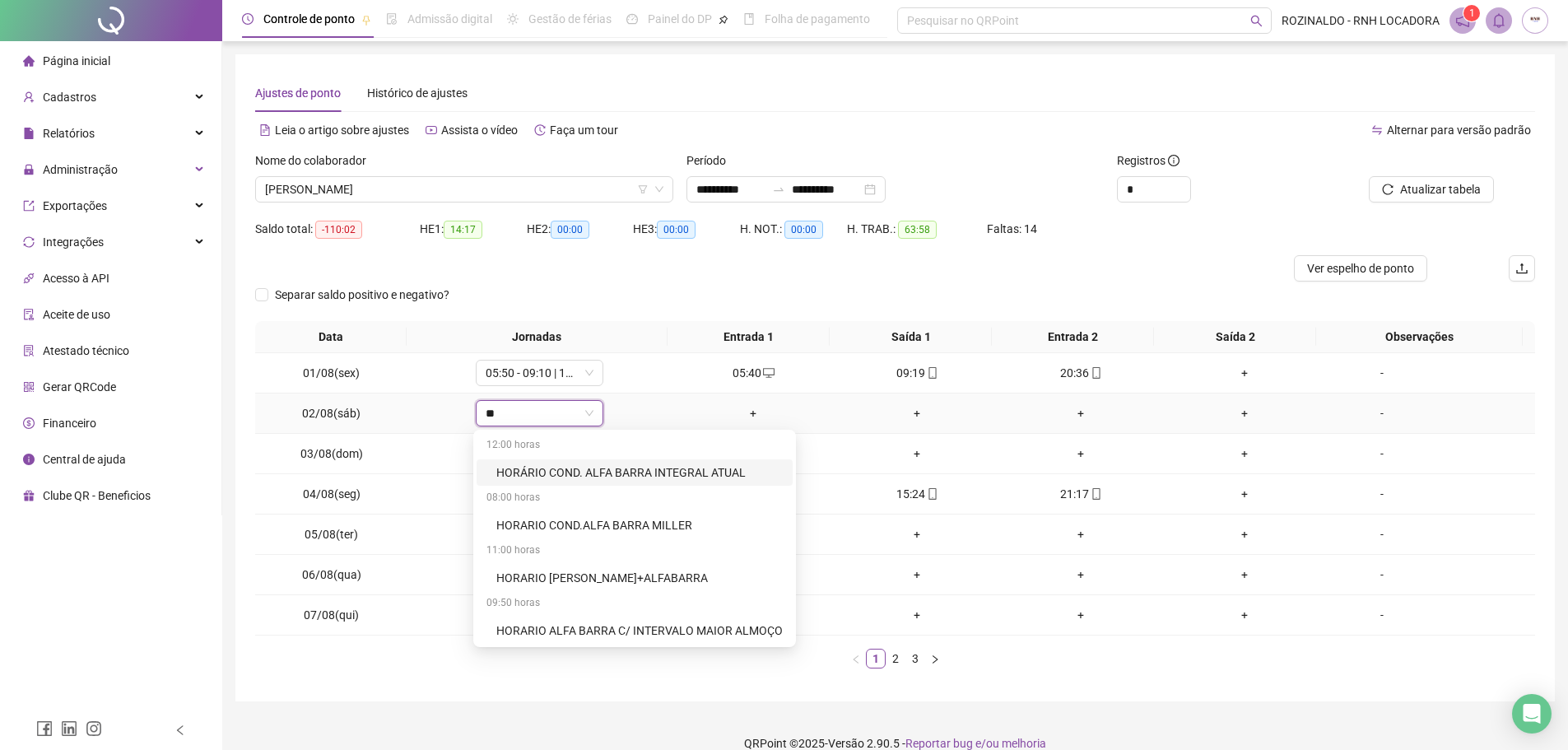
type input "***"
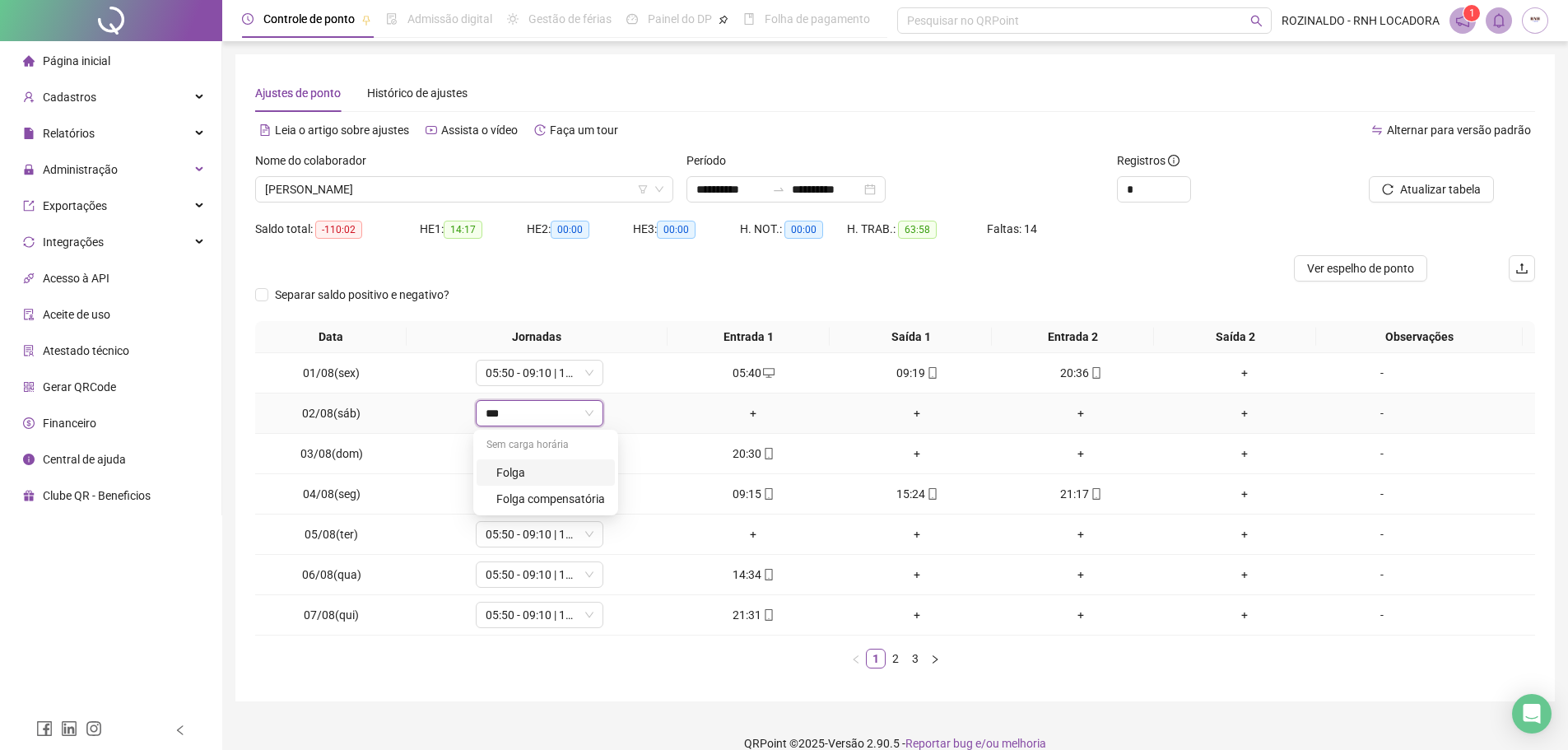
click at [537, 480] on div "Folga" at bounding box center [550, 473] width 109 height 18
click at [610, 368] on span "Sim" at bounding box center [614, 371] width 19 height 18
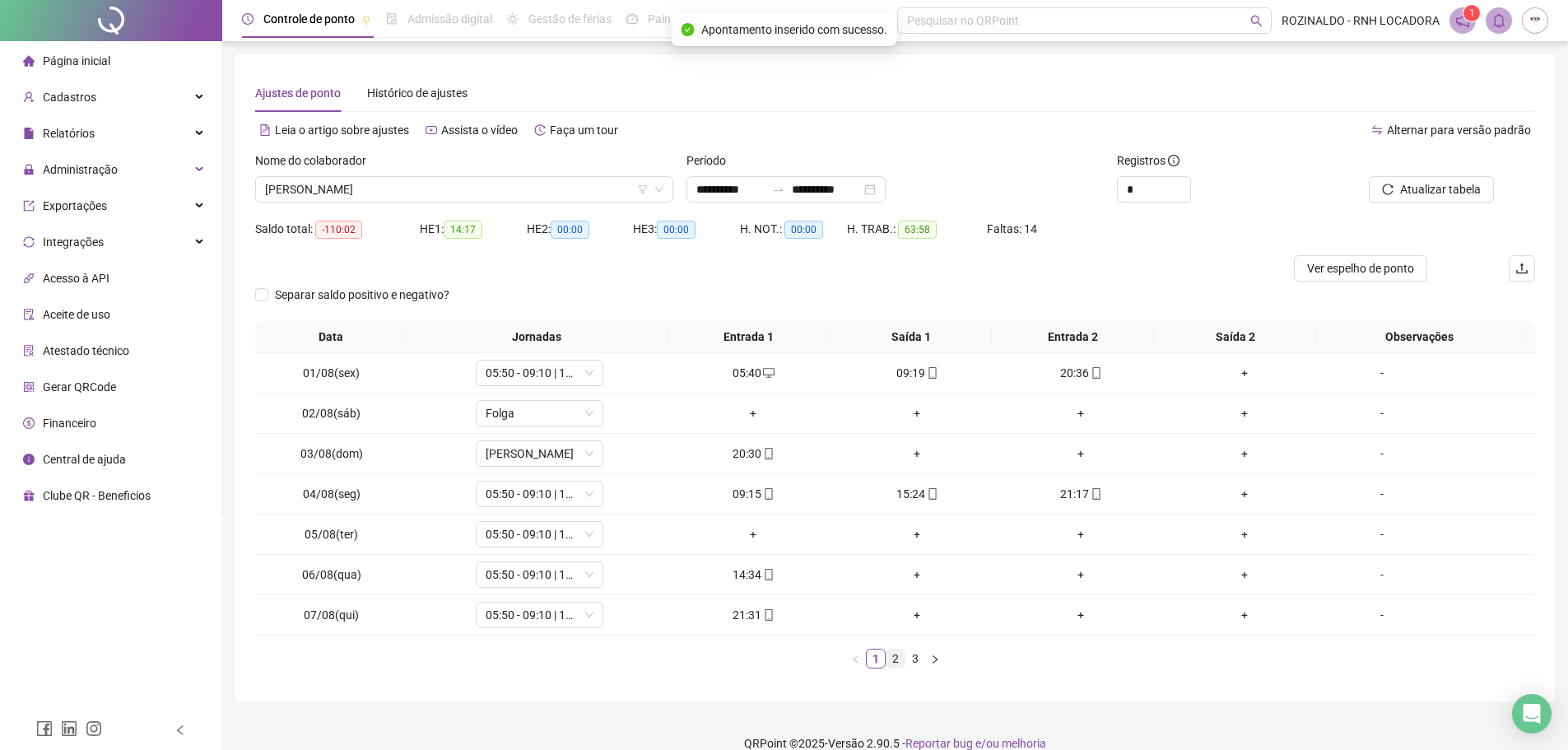
click at [892, 662] on link "2" at bounding box center [895, 658] width 18 height 18
click at [553, 454] on span "HORARIO SABADO" at bounding box center [540, 453] width 108 height 24
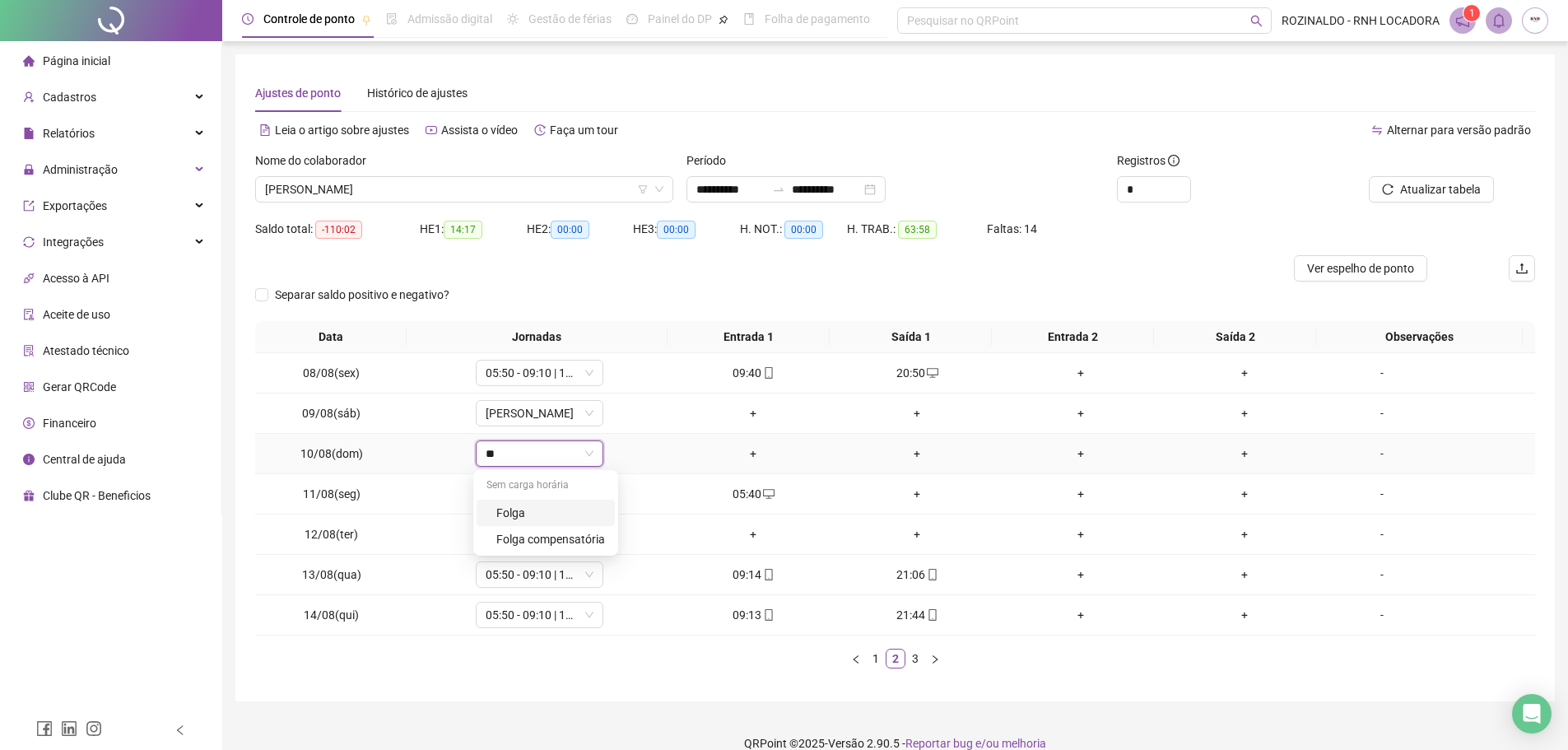
type input "***"
click at [555, 508] on div "Folga" at bounding box center [550, 513] width 109 height 18
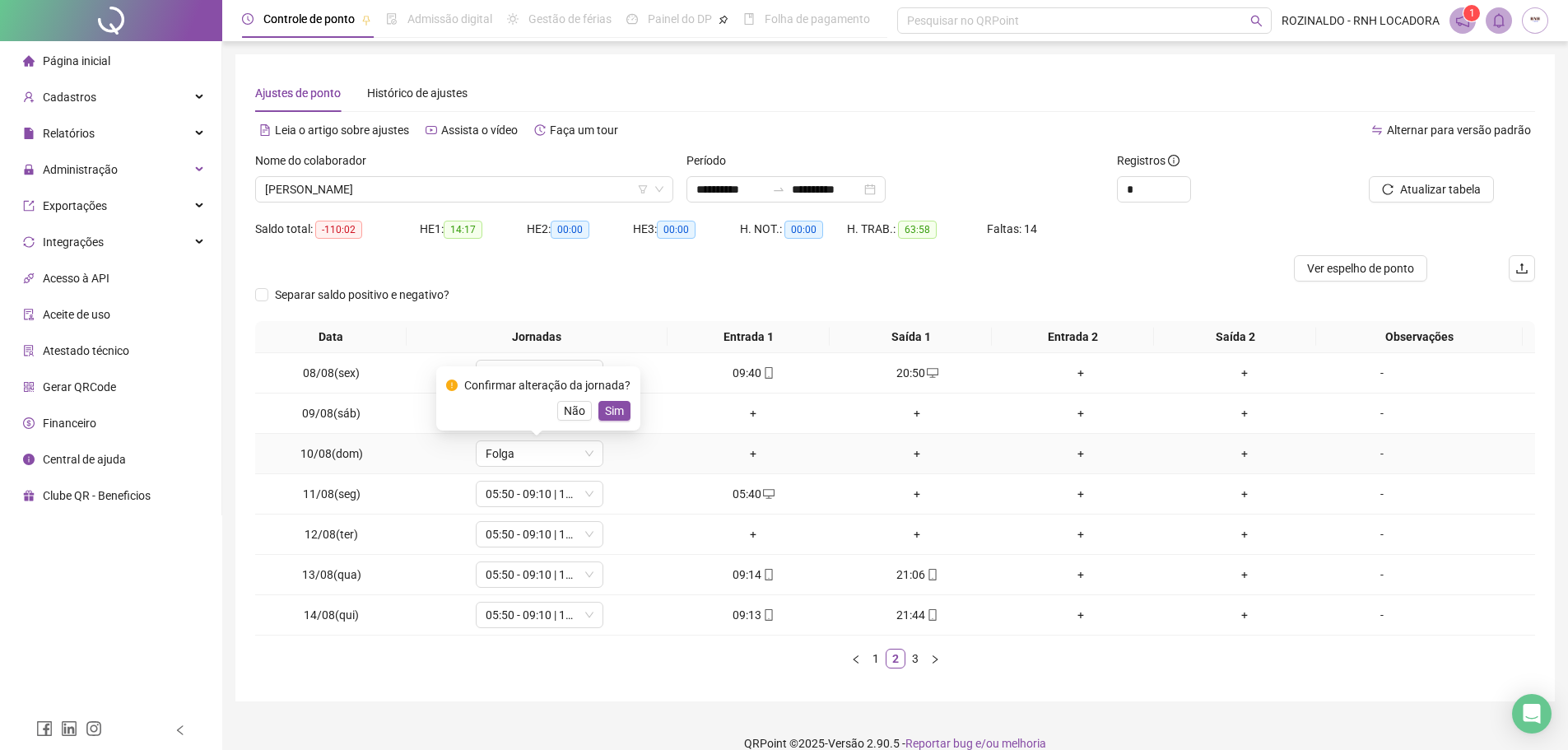
click at [628, 413] on div "Confirmar alteração da jornada? Não Sim" at bounding box center [538, 399] width 204 height 65
click at [620, 412] on span "Sim" at bounding box center [614, 411] width 19 height 18
click at [1374, 418] on div "-" at bounding box center [1381, 413] width 97 height 18
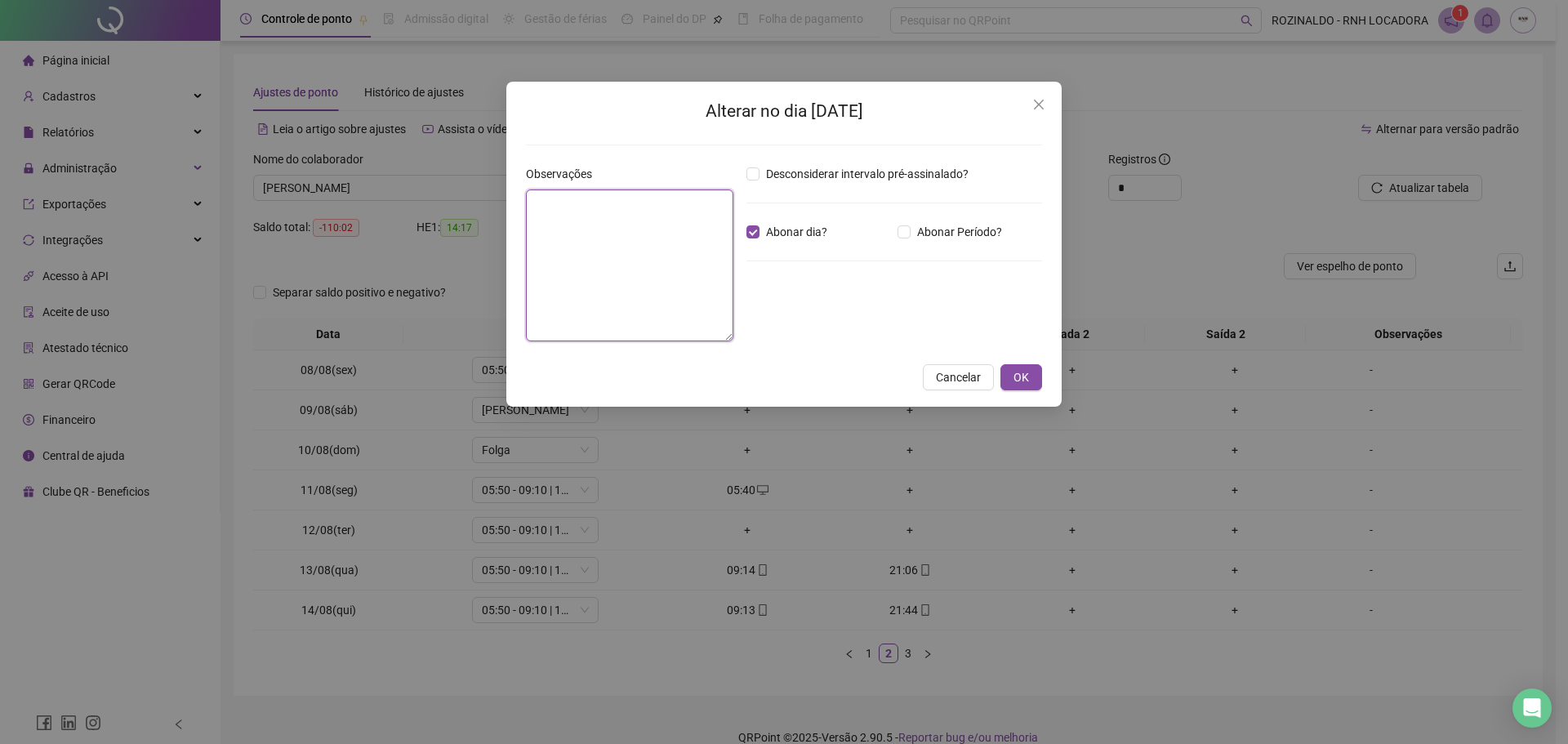
click at [686, 253] on textarea at bounding box center [630, 266] width 208 height 152
type textarea "**********"
click at [1005, 376] on button "OK" at bounding box center [1021, 377] width 42 height 26
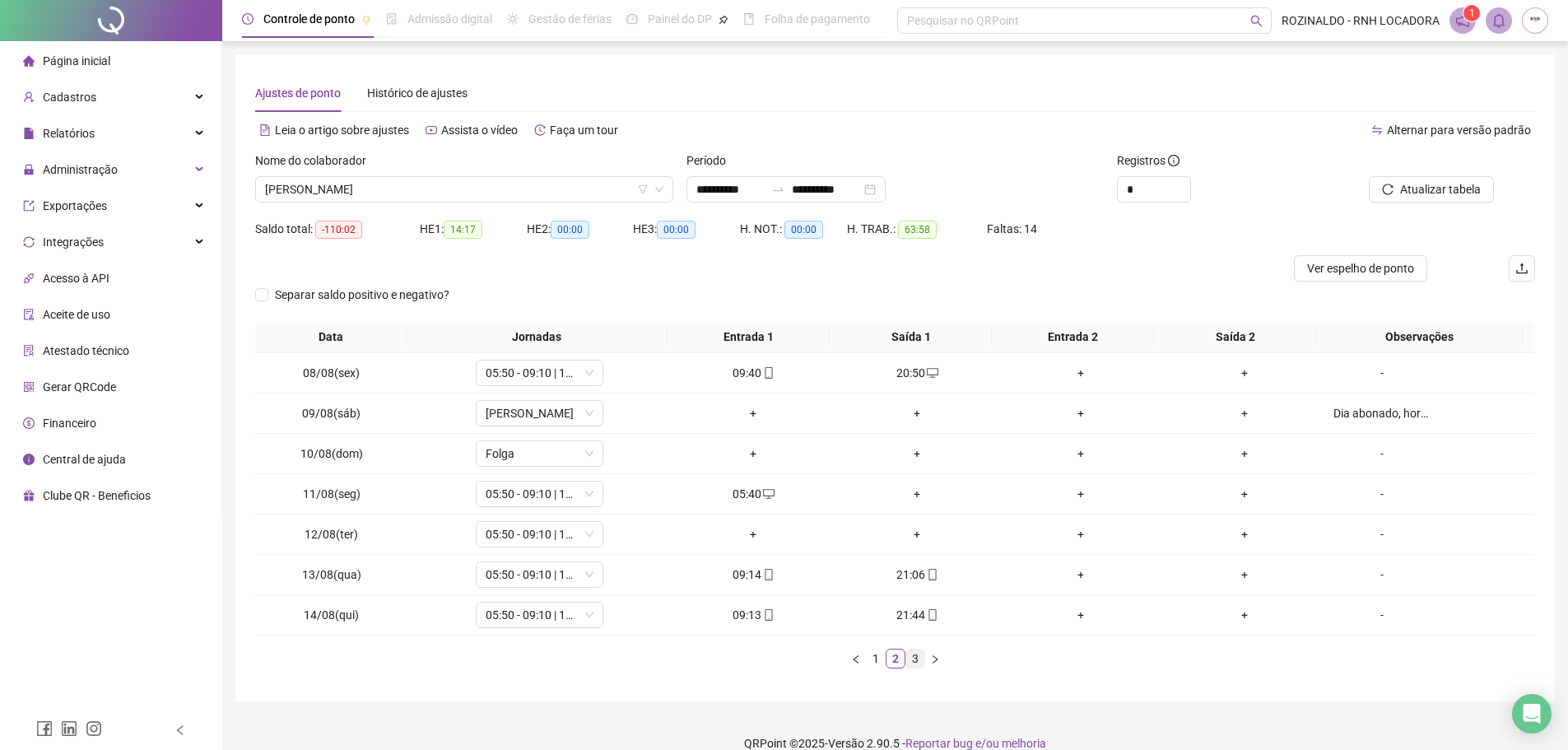
click at [911, 658] on link "3" at bounding box center [915, 658] width 18 height 18
click at [520, 459] on span "HORARIO SABADO" at bounding box center [540, 453] width 108 height 24
type input "****"
click at [528, 516] on div "Folga" at bounding box center [550, 513] width 109 height 18
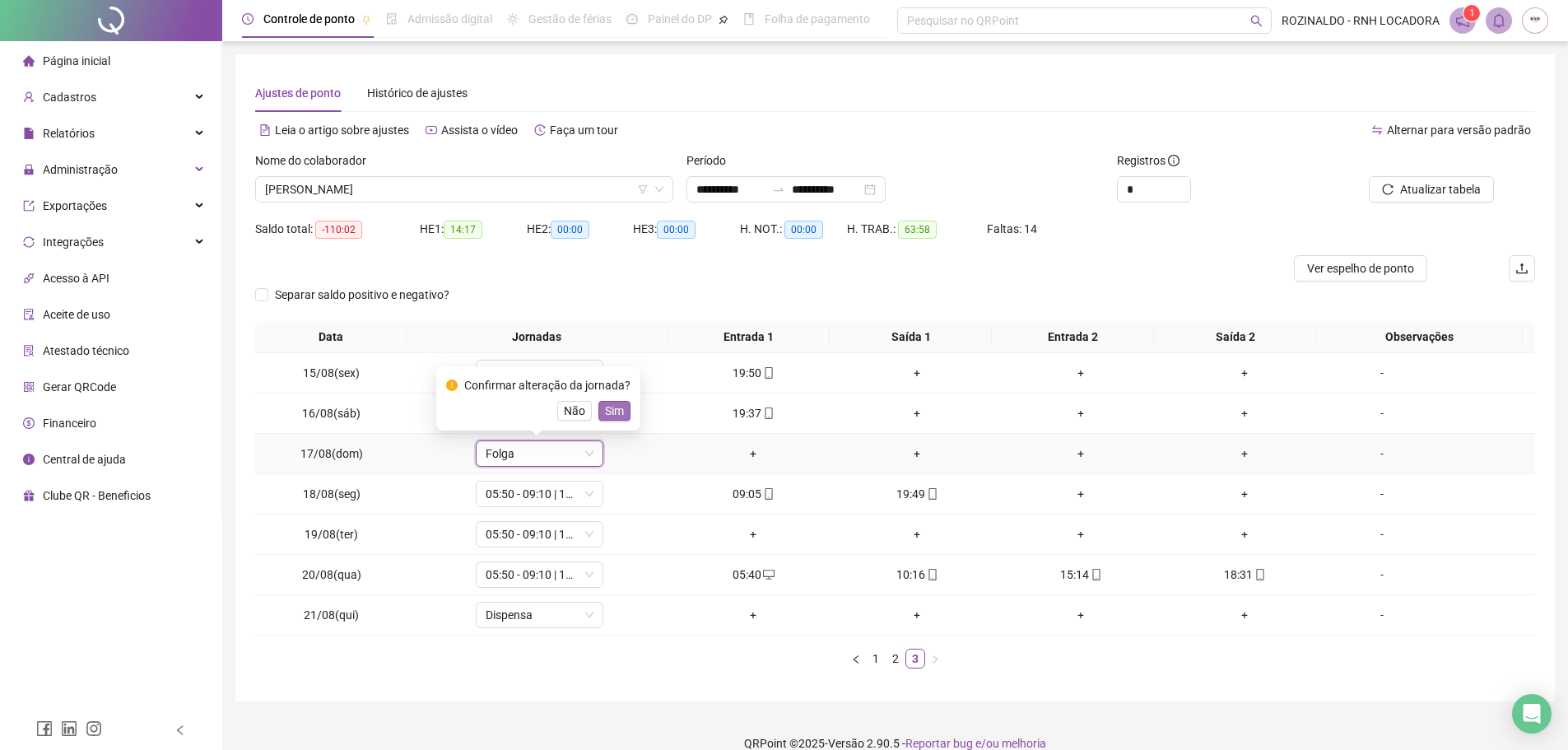
click at [600, 417] on button "Sim" at bounding box center [614, 411] width 32 height 20
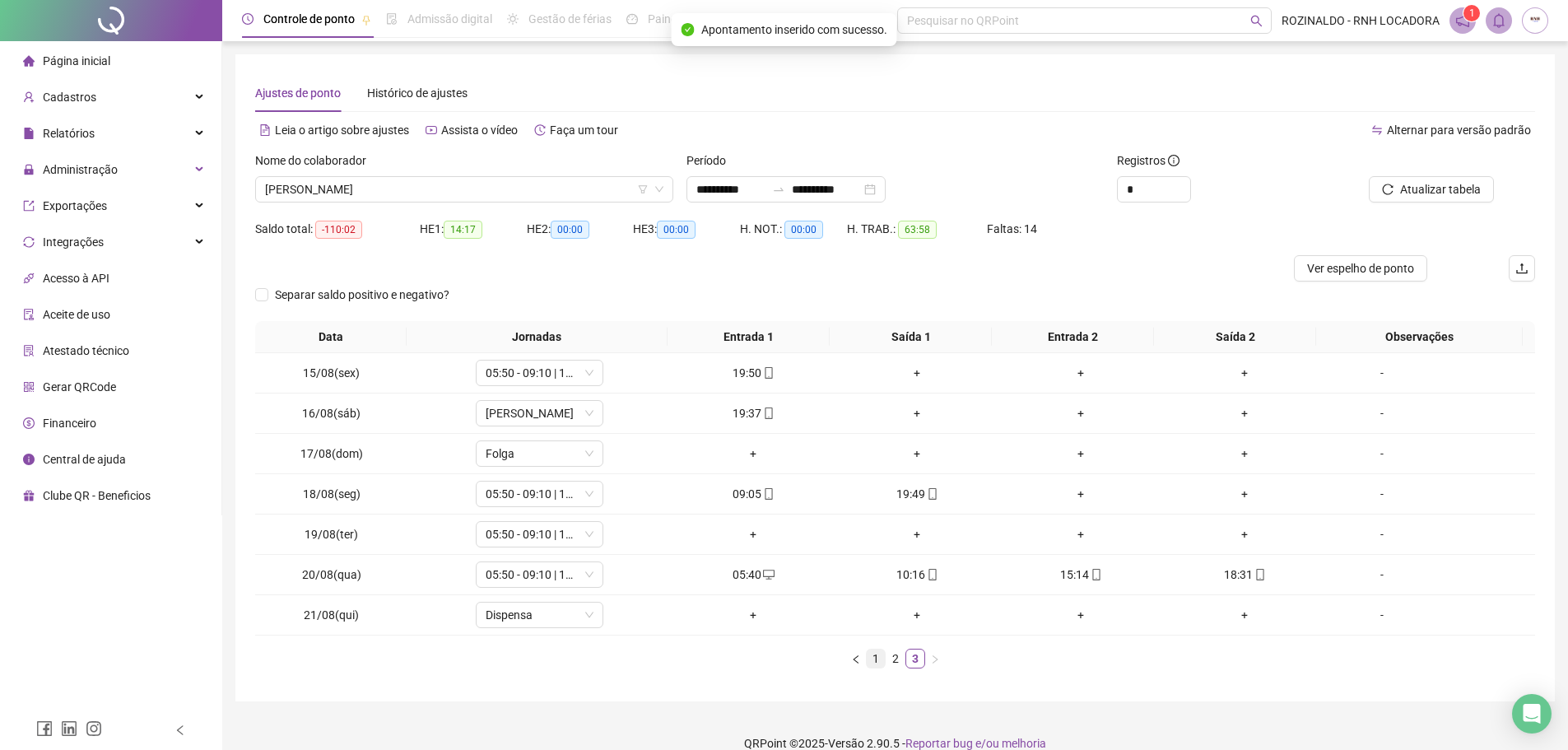
click at [876, 663] on link "1" at bounding box center [875, 658] width 18 height 18
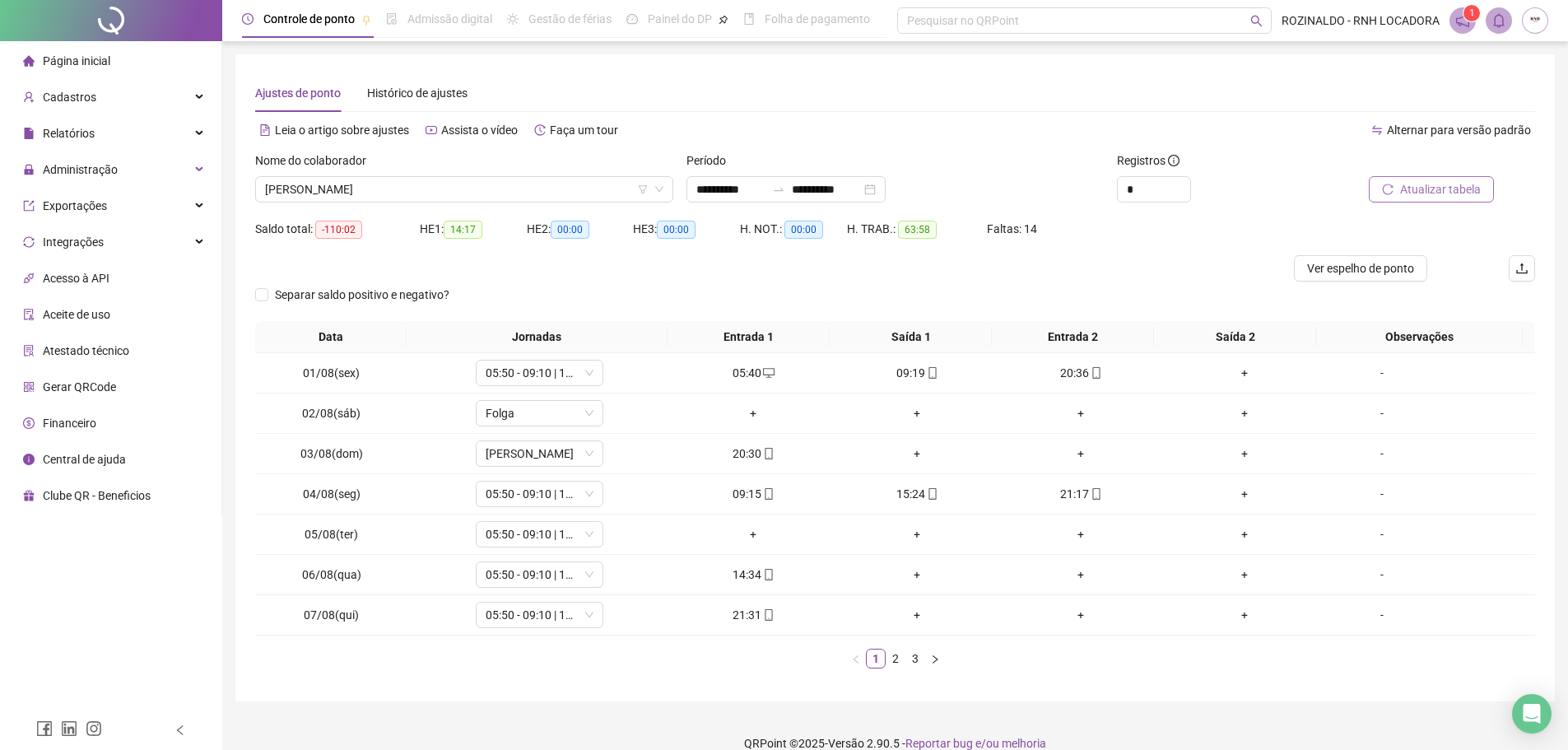
click at [1413, 201] on button "Atualizar tabela" at bounding box center [1431, 189] width 126 height 26
click at [1345, 272] on span "Ver espelho de ponto" at bounding box center [1360, 268] width 107 height 18
